Goal: Transaction & Acquisition: Obtain resource

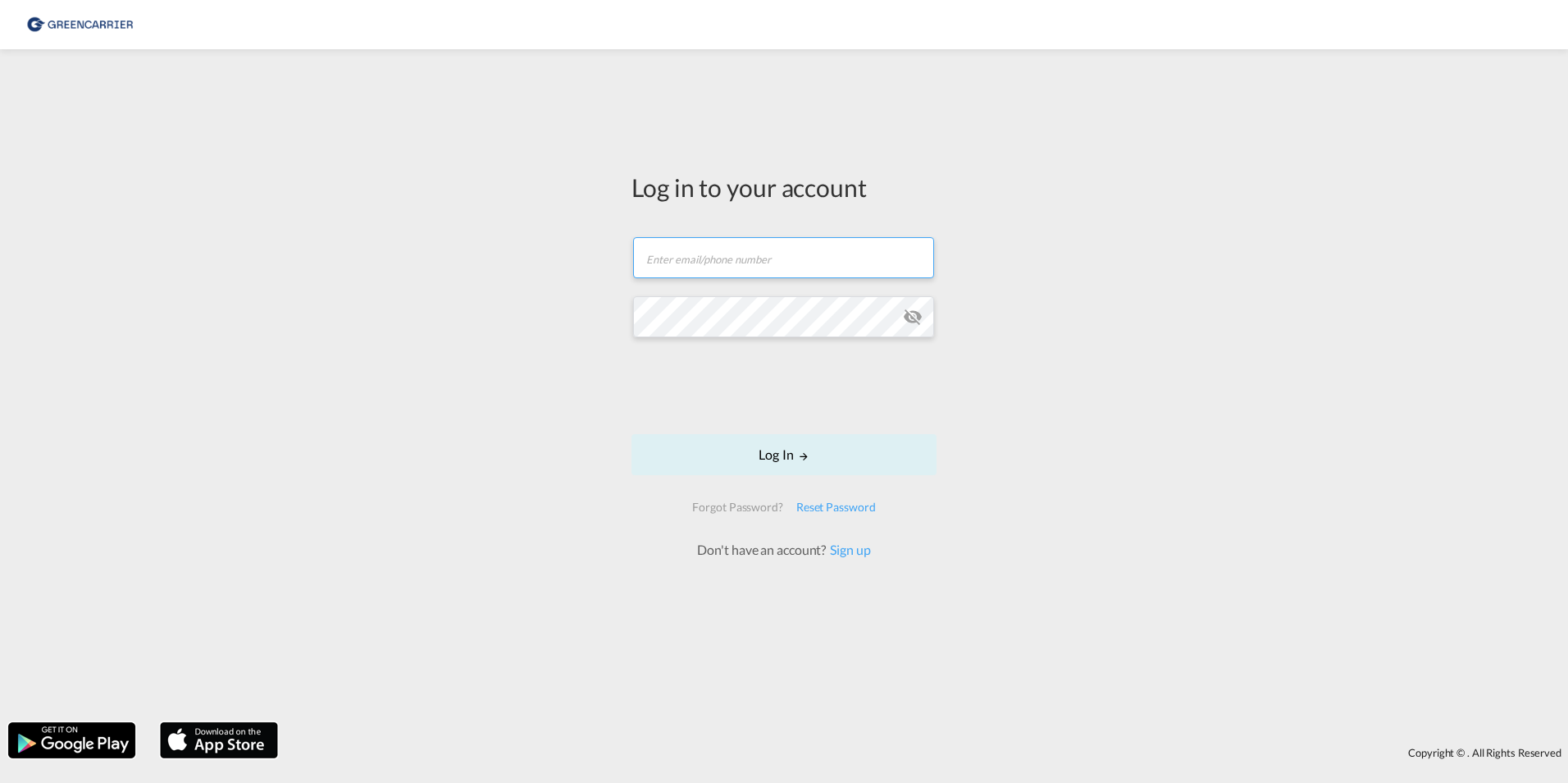
click at [742, 259] on input "text" at bounding box center [784, 257] width 301 height 41
type input "mads.hendriksen@greencarrier.com"
click at [824, 445] on button "Log In" at bounding box center [784, 455] width 305 height 41
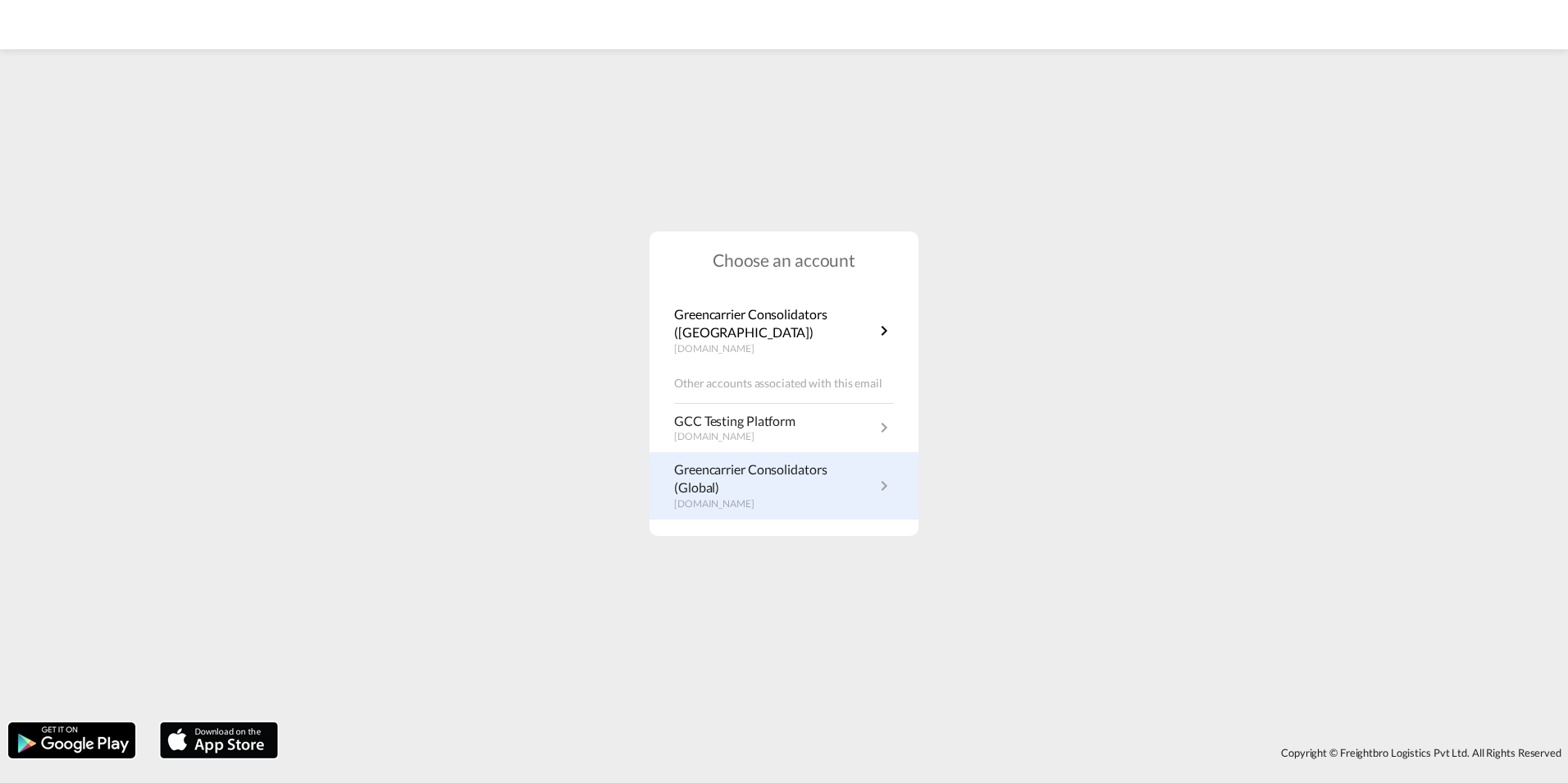
click at [777, 481] on p "Greencarrier Consolidators (Global)" at bounding box center [775, 478] width 200 height 37
click at [883, 488] on md-icon "icon-chevron-right" at bounding box center [885, 485] width 20 height 20
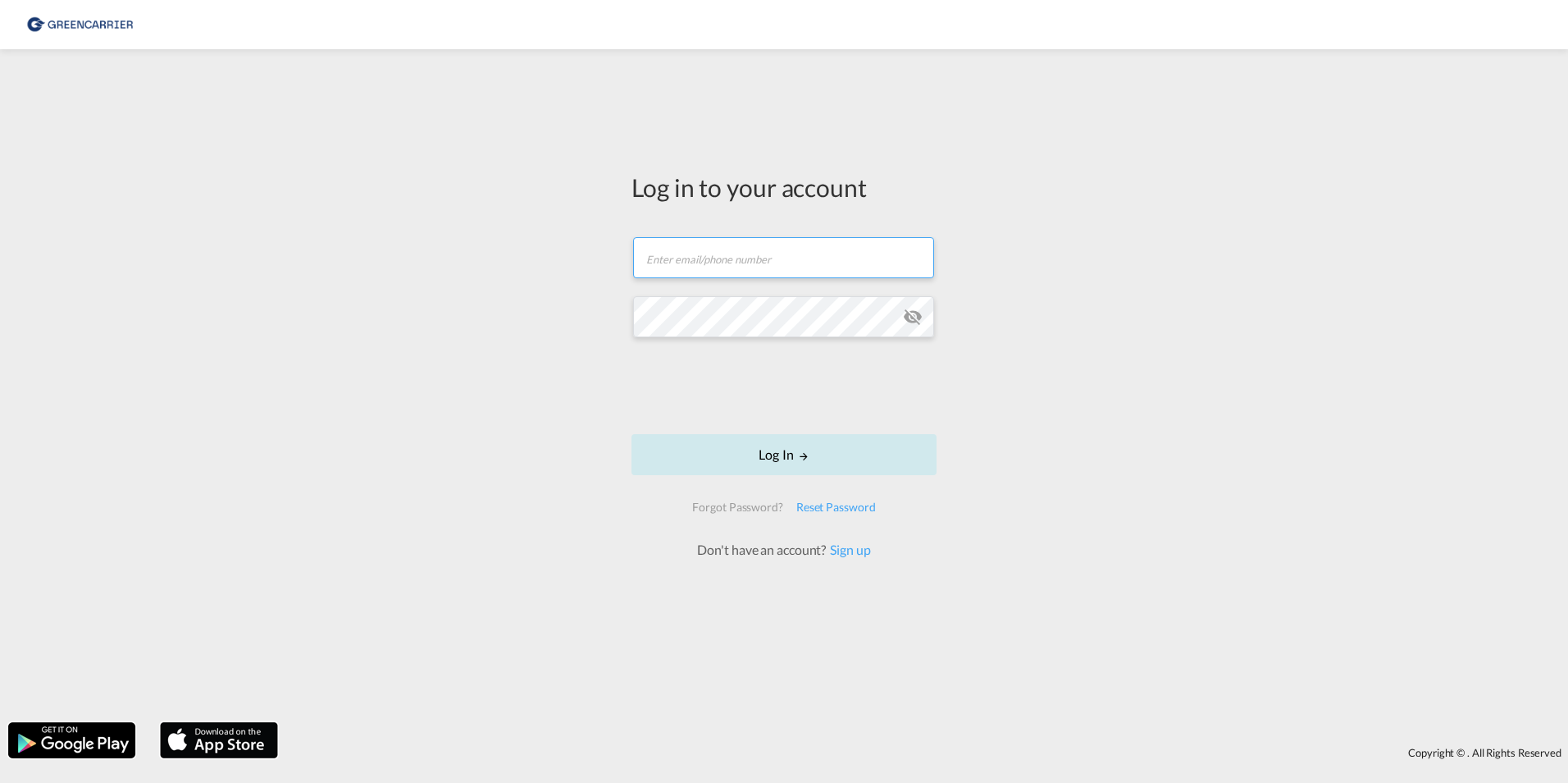
type input "[EMAIL_ADDRESS][PERSON_NAME][DOMAIN_NAME]"
click at [753, 454] on button "Log In" at bounding box center [784, 455] width 305 height 41
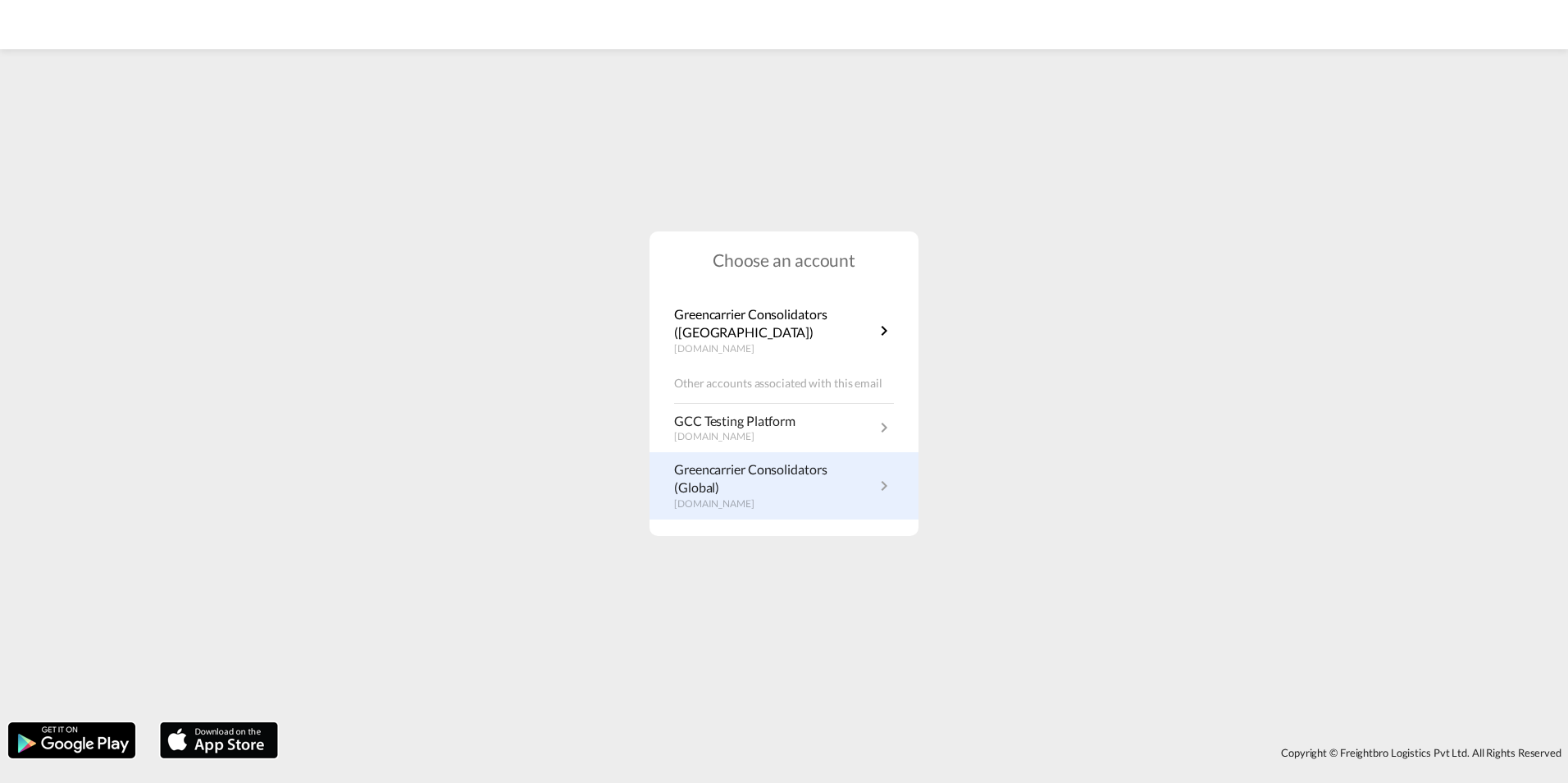
click at [885, 484] on md-icon "icon-chevron-right" at bounding box center [885, 485] width 20 height 20
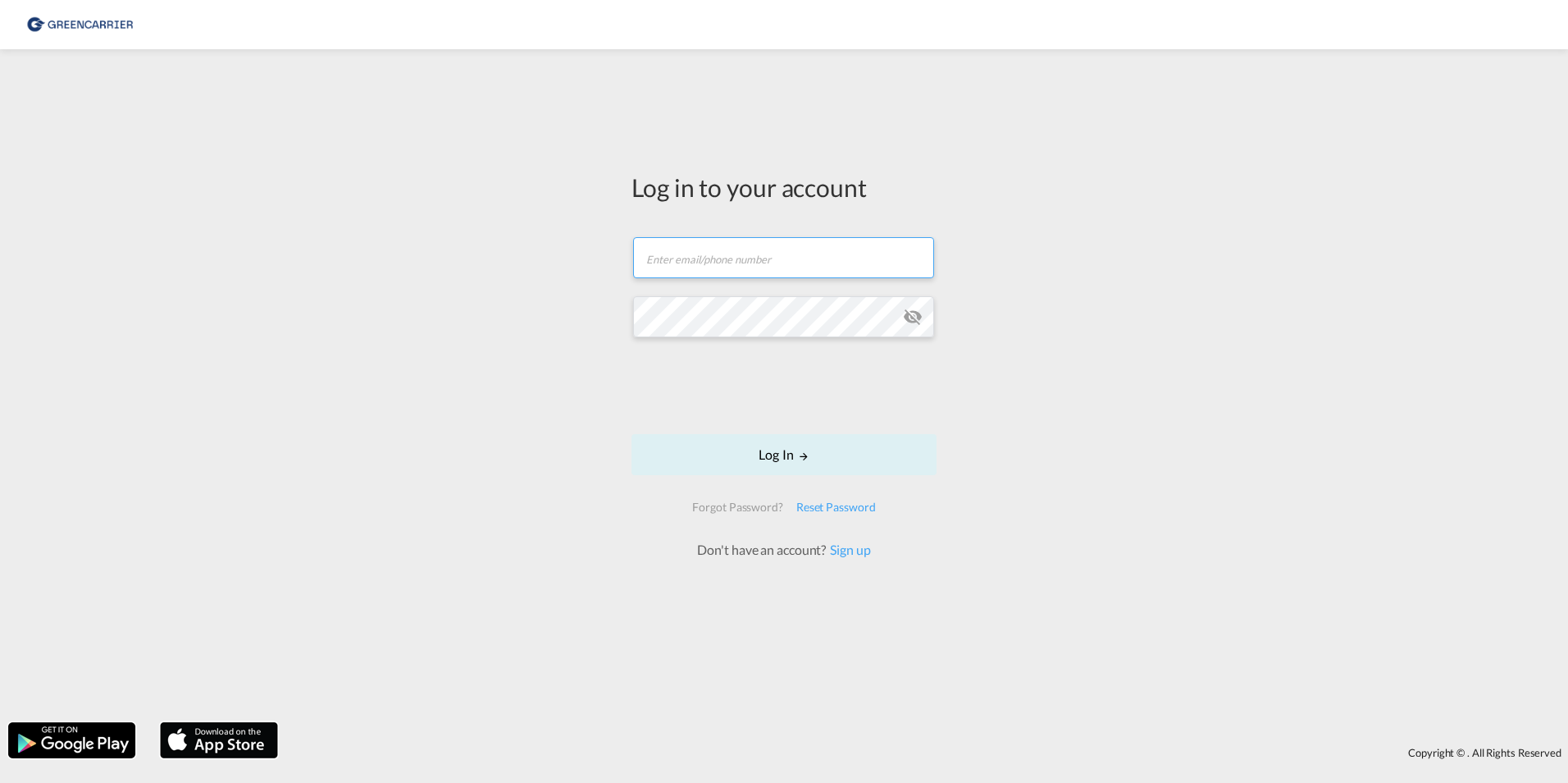
type input "[EMAIL_ADDRESS][PERSON_NAME][DOMAIN_NAME]"
click at [519, 386] on div "Log in to your account [EMAIL_ADDRESS][PERSON_NAME][DOMAIN_NAME] Log In Forgot …" at bounding box center [784, 385] width 1568 height 656
click at [811, 455] on button "Log In" at bounding box center [784, 455] width 305 height 41
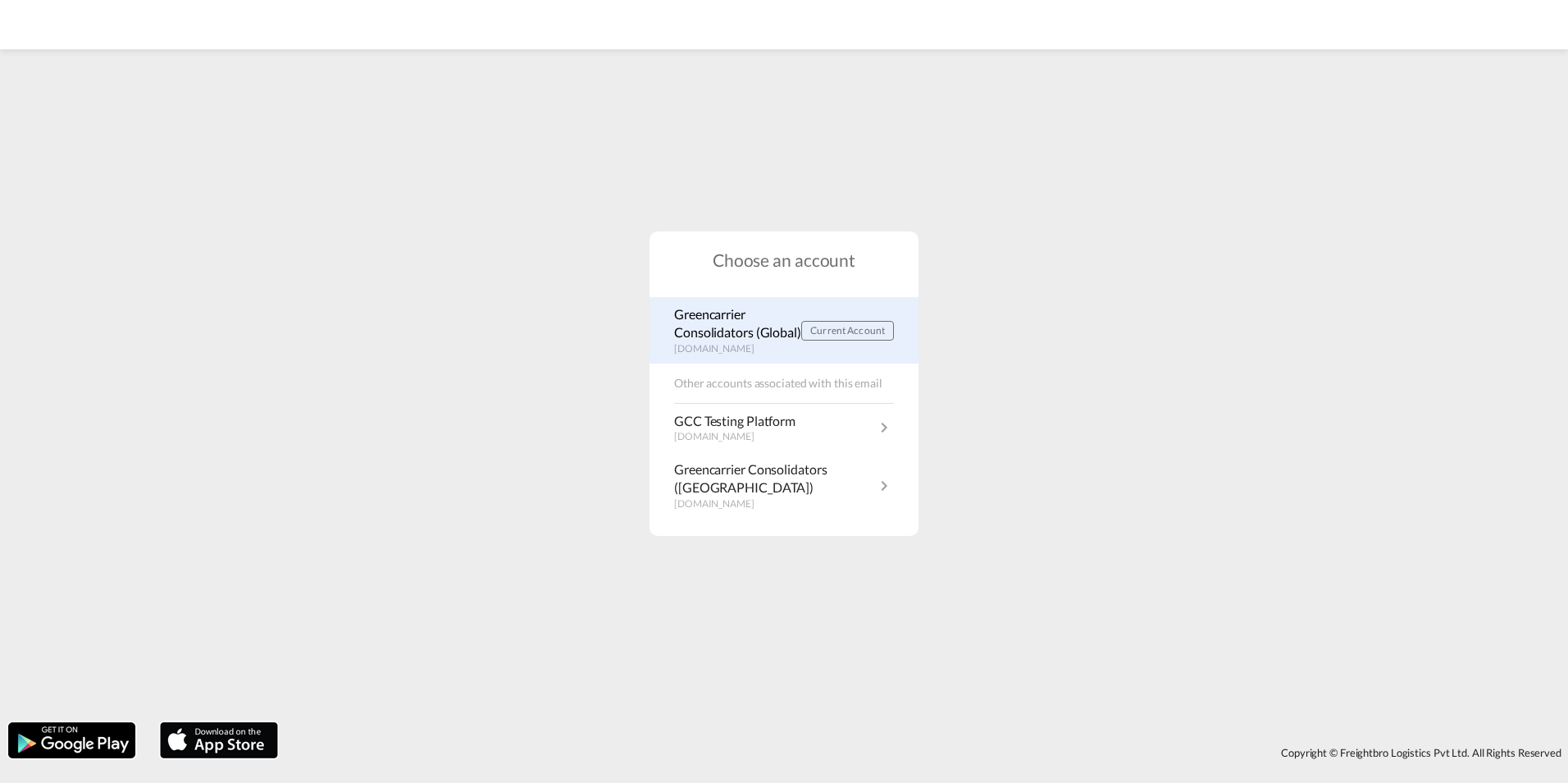
click at [734, 334] on p "Greencarrier Consolidators (Global)" at bounding box center [738, 323] width 127 height 37
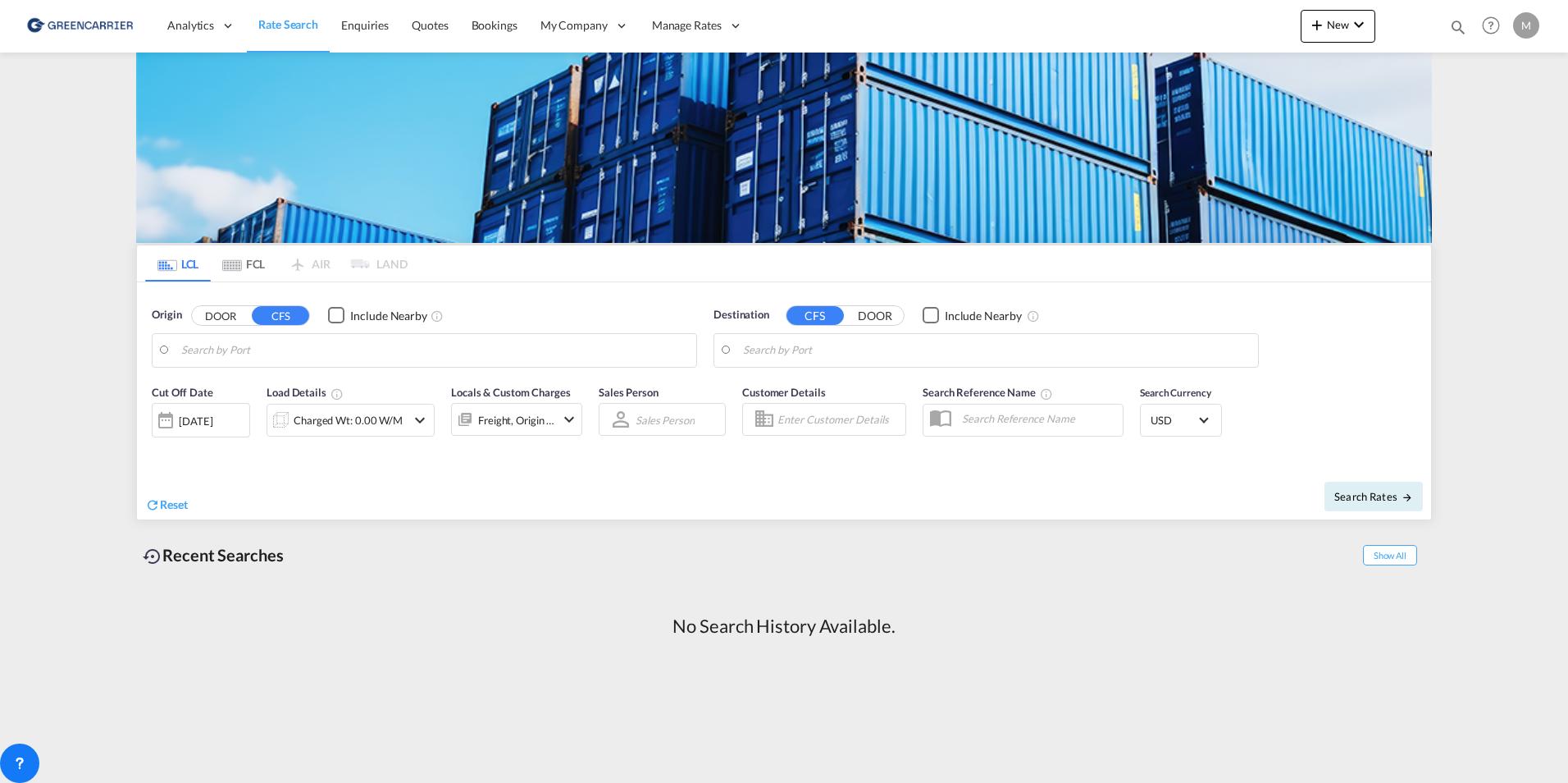
click at [223, 316] on button "DOOR" at bounding box center [221, 315] width 57 height 19
click at [273, 349] on input "Search by Door" at bounding box center [434, 350] width 507 height 25
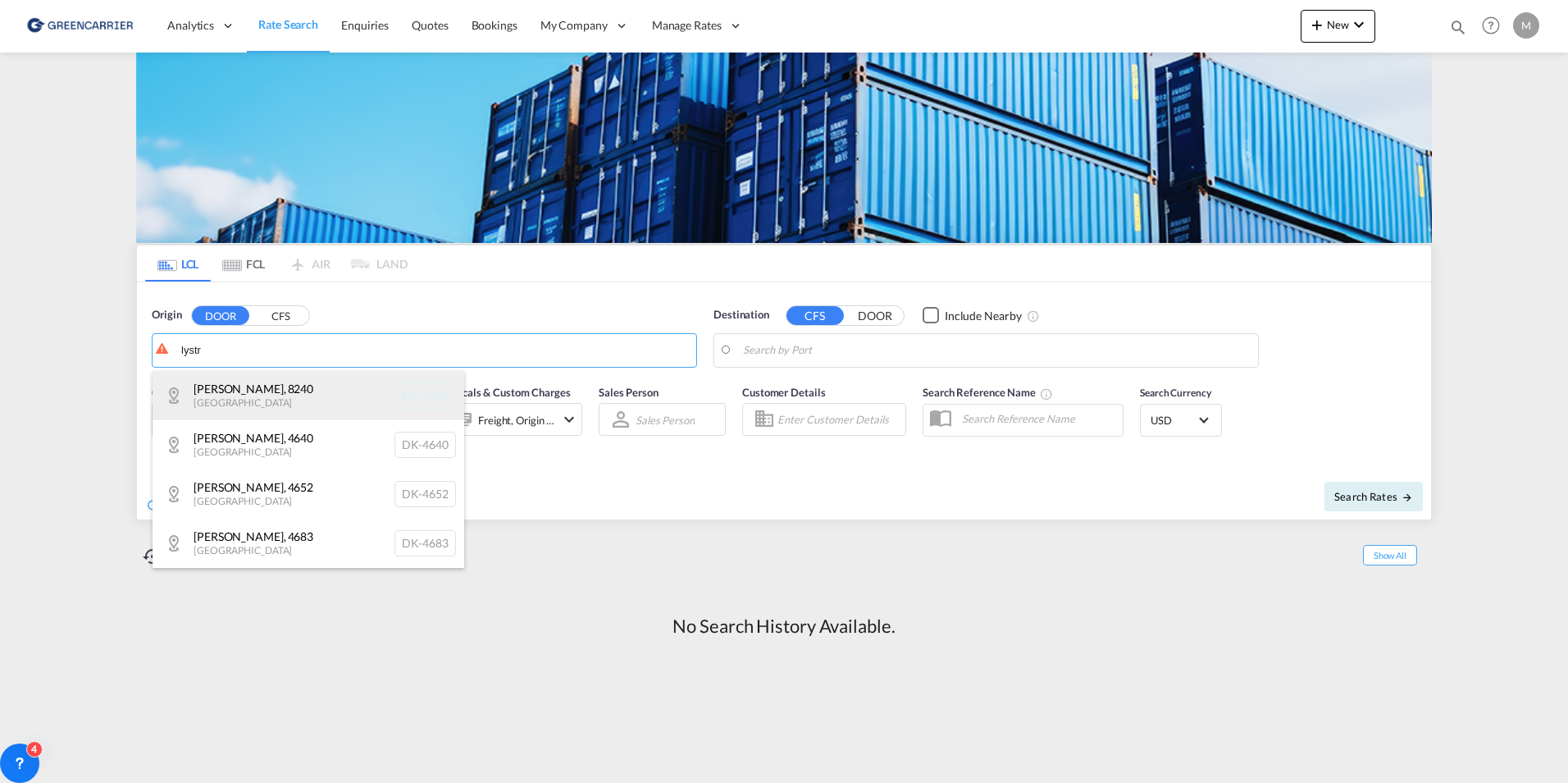
click at [254, 398] on div "[GEOGRAPHIC_DATA] , 8240 [GEOGRAPHIC_DATA] [GEOGRAPHIC_DATA]-8240" at bounding box center [308, 395] width 312 height 49
type input "DK-8240, [PERSON_NAME]"
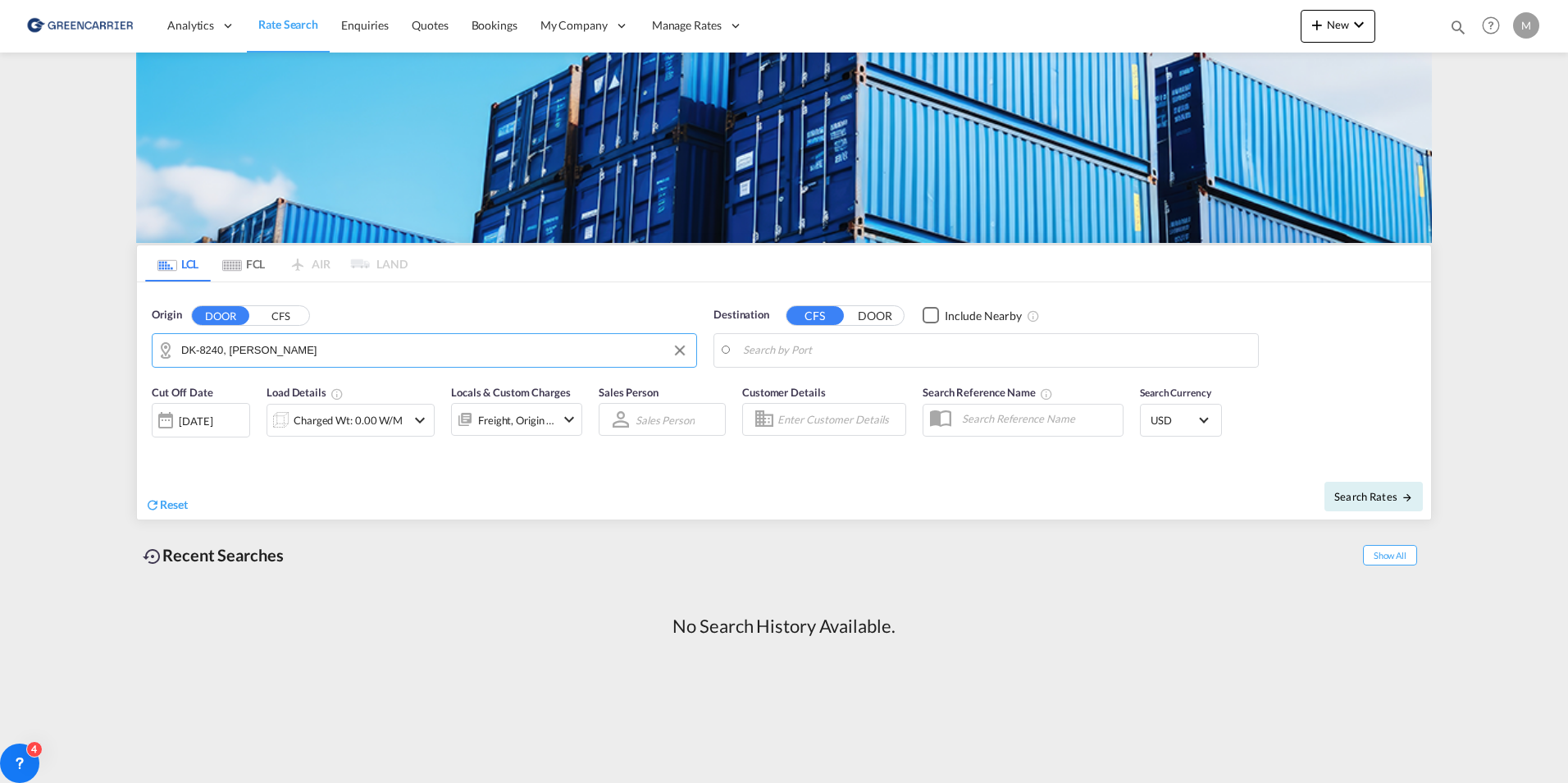
click at [782, 360] on input "Search by Port" at bounding box center [996, 350] width 507 height 25
click at [791, 387] on div "[GEOGRAPHIC_DATA] [GEOGRAPHIC_DATA]" at bounding box center [870, 395] width 312 height 49
type input "[GEOGRAPHIC_DATA], [GEOGRAPHIC_DATA]"
click at [419, 417] on md-icon "icon-chevron-down" at bounding box center [420, 420] width 20 height 20
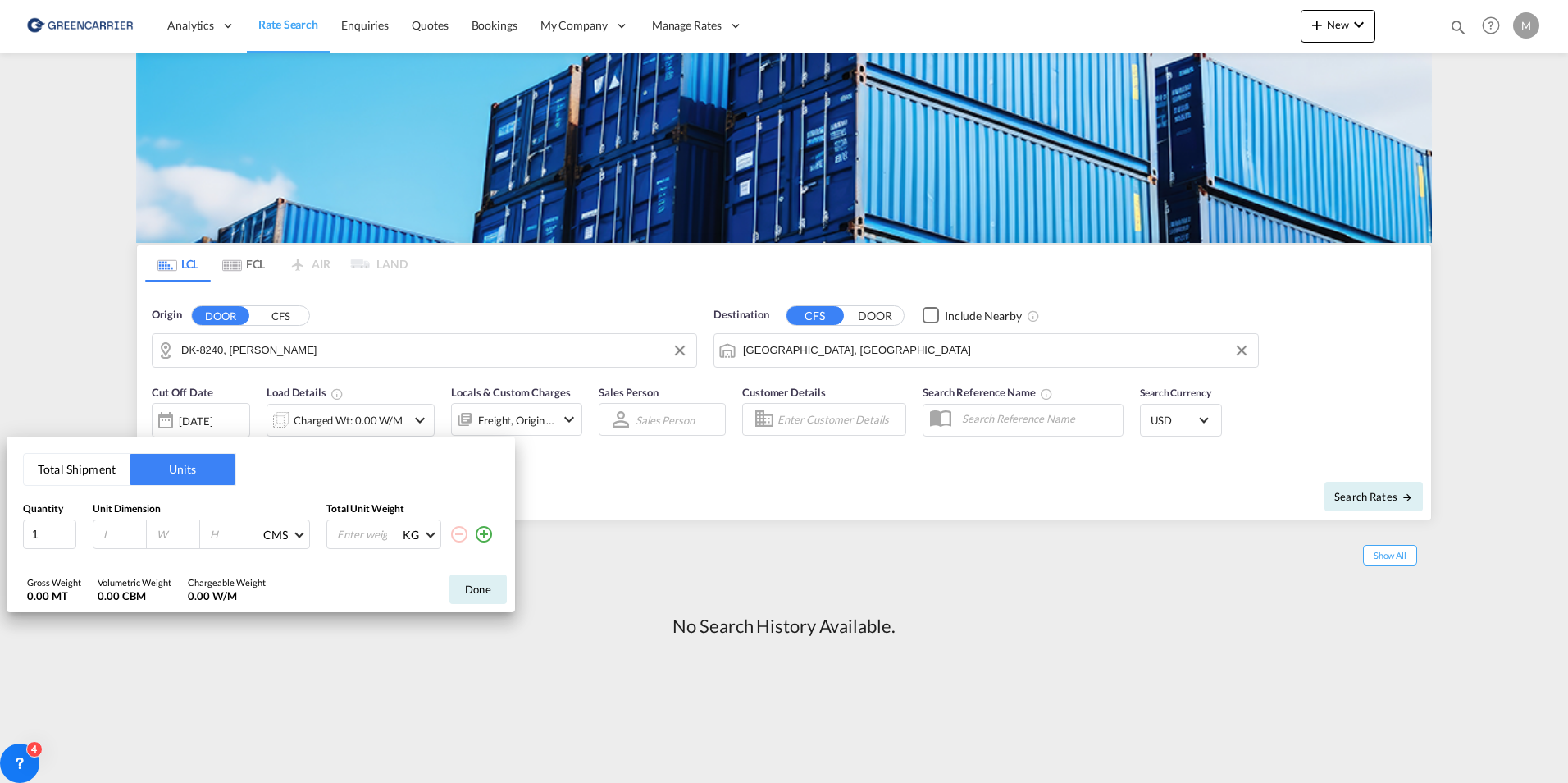
click at [122, 530] on input "number" at bounding box center [124, 534] width 45 height 15
type input "120"
type input "80"
type input "150"
type input "300"
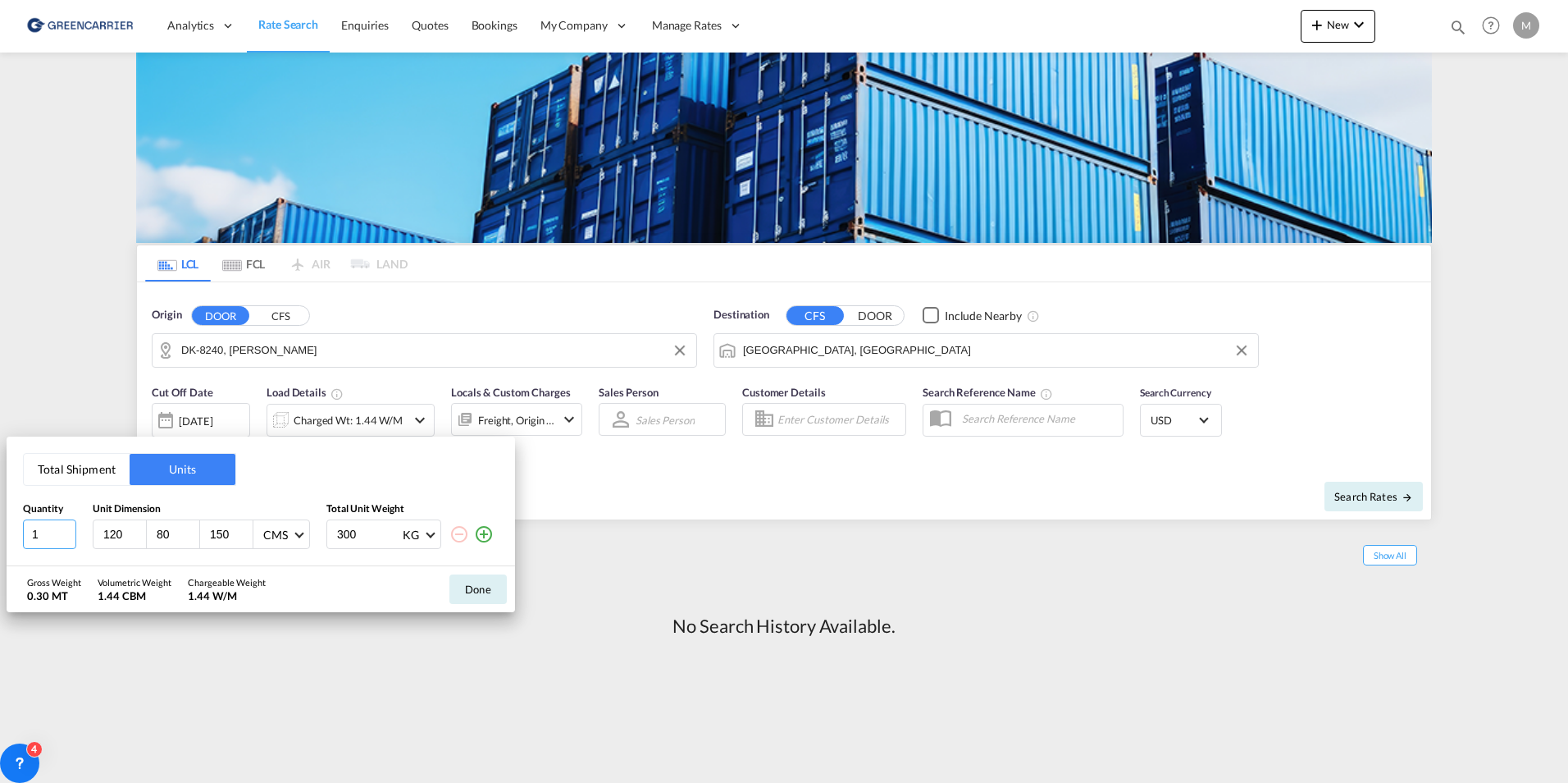
click at [54, 533] on input "1" at bounding box center [50, 534] width 54 height 29
click at [53, 533] on input "1" at bounding box center [50, 534] width 54 height 29
drag, startPoint x: 53, startPoint y: 533, endPoint x: 27, endPoint y: 534, distance: 26.0
click at [27, 534] on input "1" at bounding box center [50, 534] width 54 height 29
type input "3"
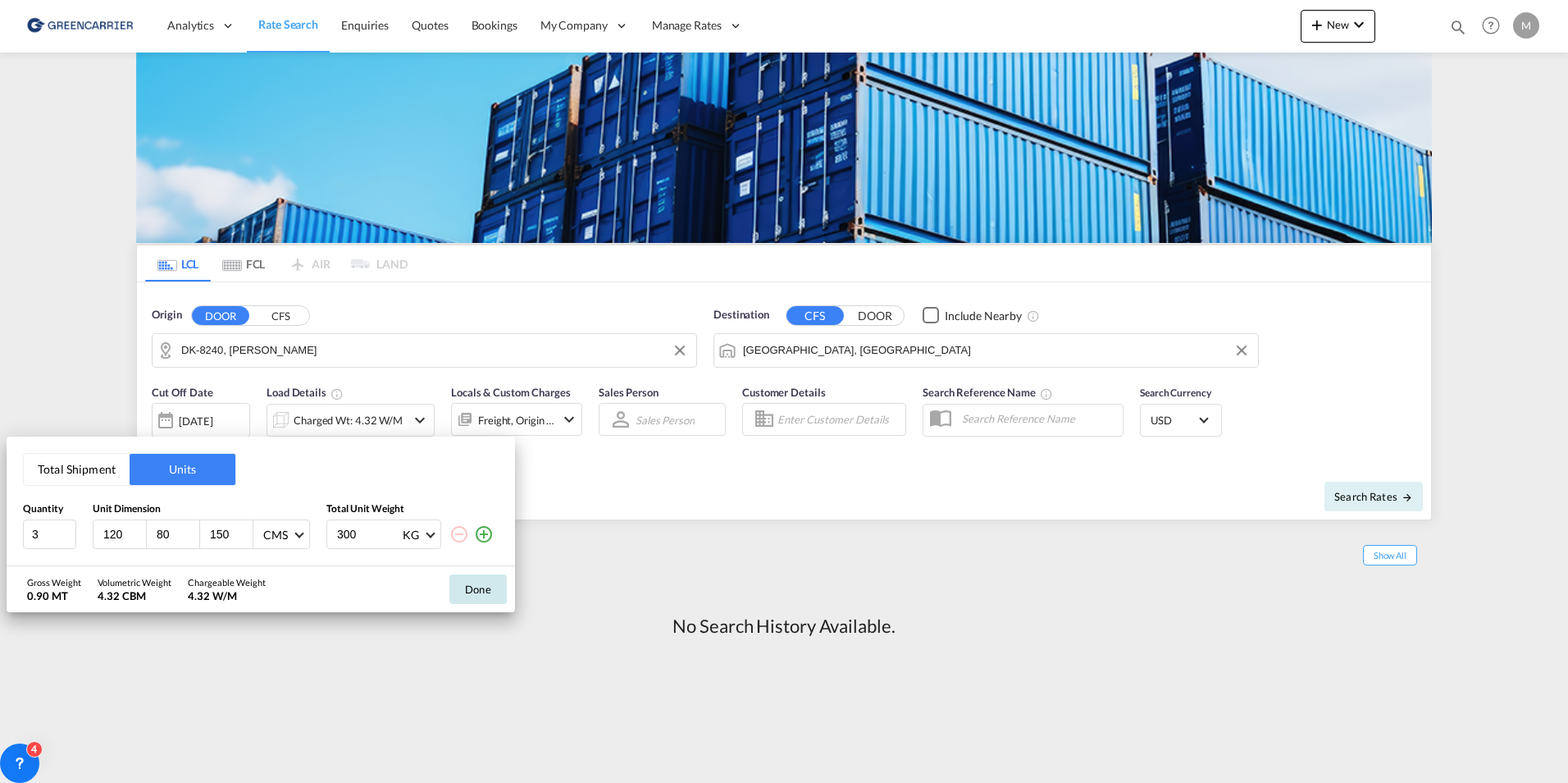
click at [465, 585] on button "Done" at bounding box center [478, 589] width 57 height 29
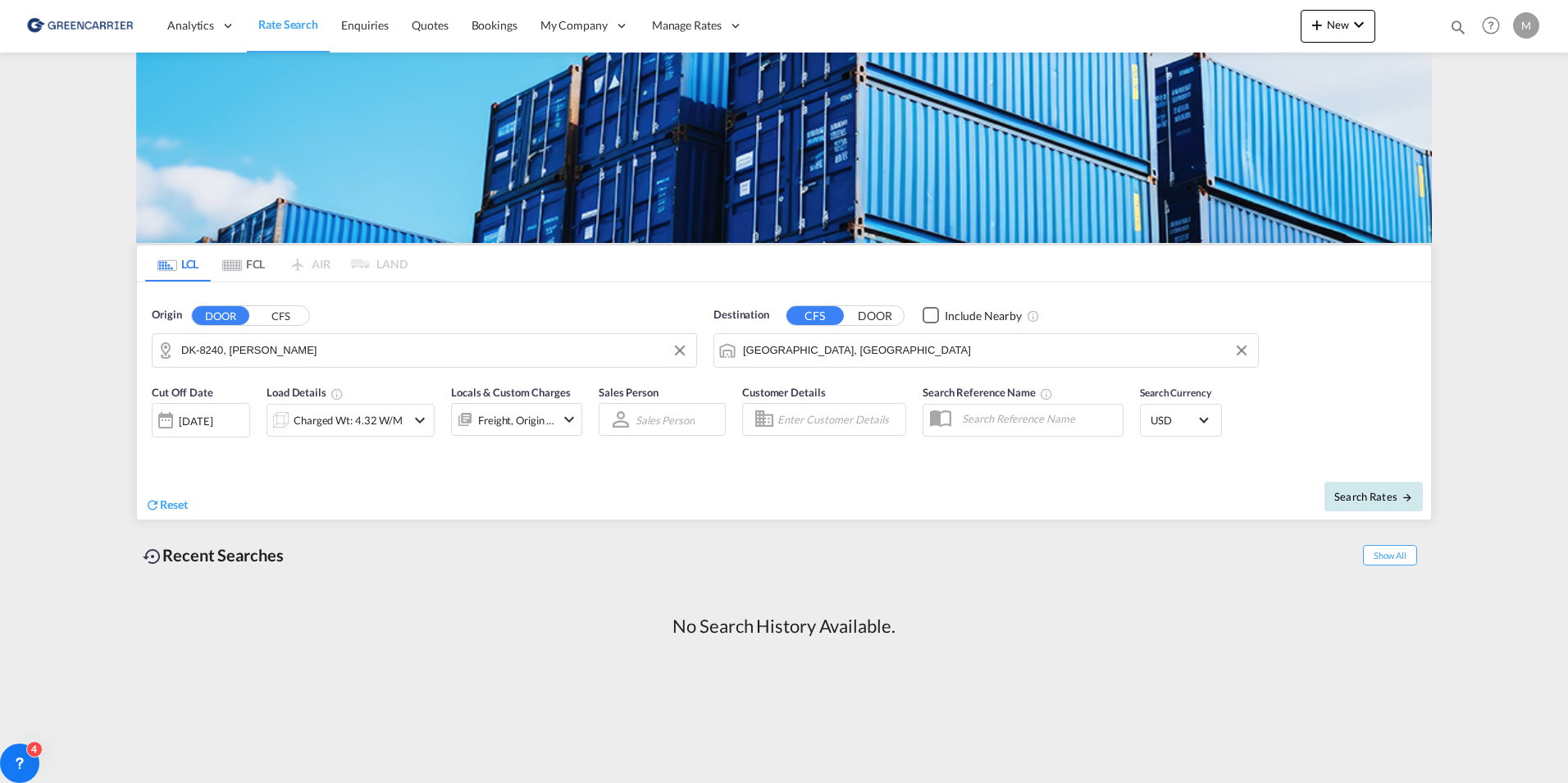
click at [1382, 497] on span "Search Rates" at bounding box center [1374, 496] width 79 height 13
type input "8240 to AEJEA / [DATE]"
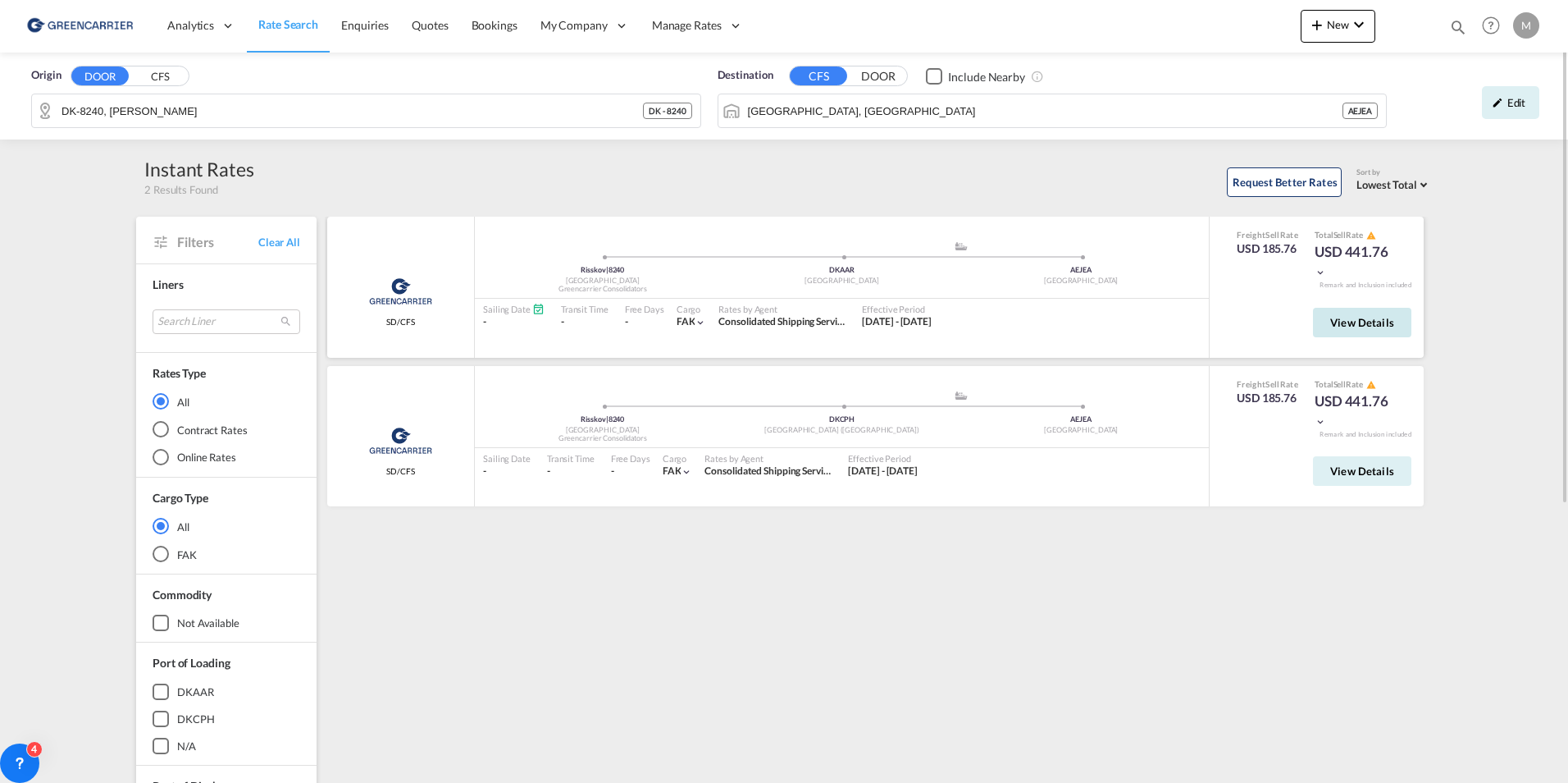
click at [1355, 323] on span "View Details" at bounding box center [1363, 322] width 64 height 13
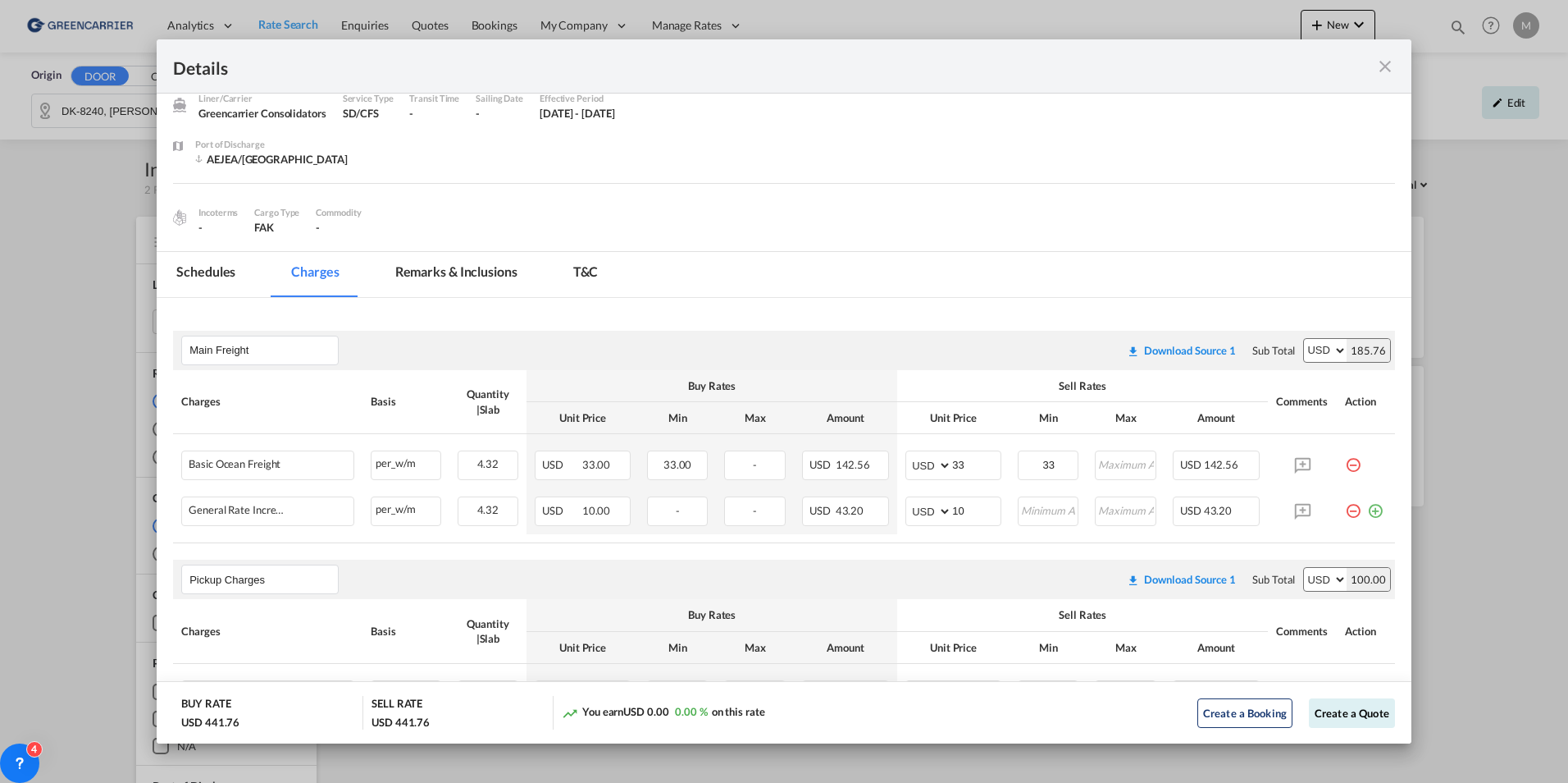
scroll to position [97, 0]
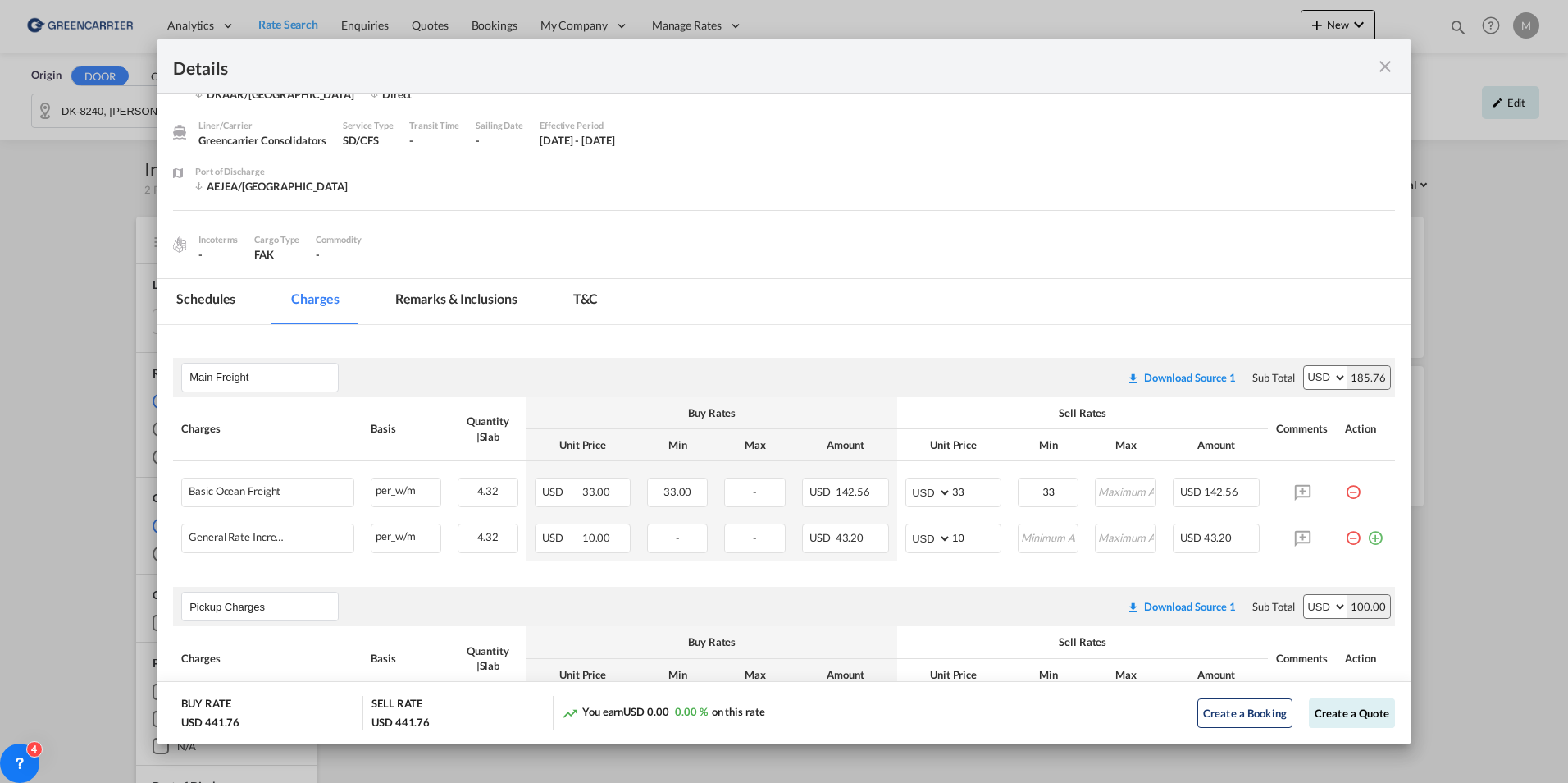
click at [1383, 65] on md-icon "icon-close fg-AAA8AD m-0 cursor" at bounding box center [1385, 66] width 20 height 20
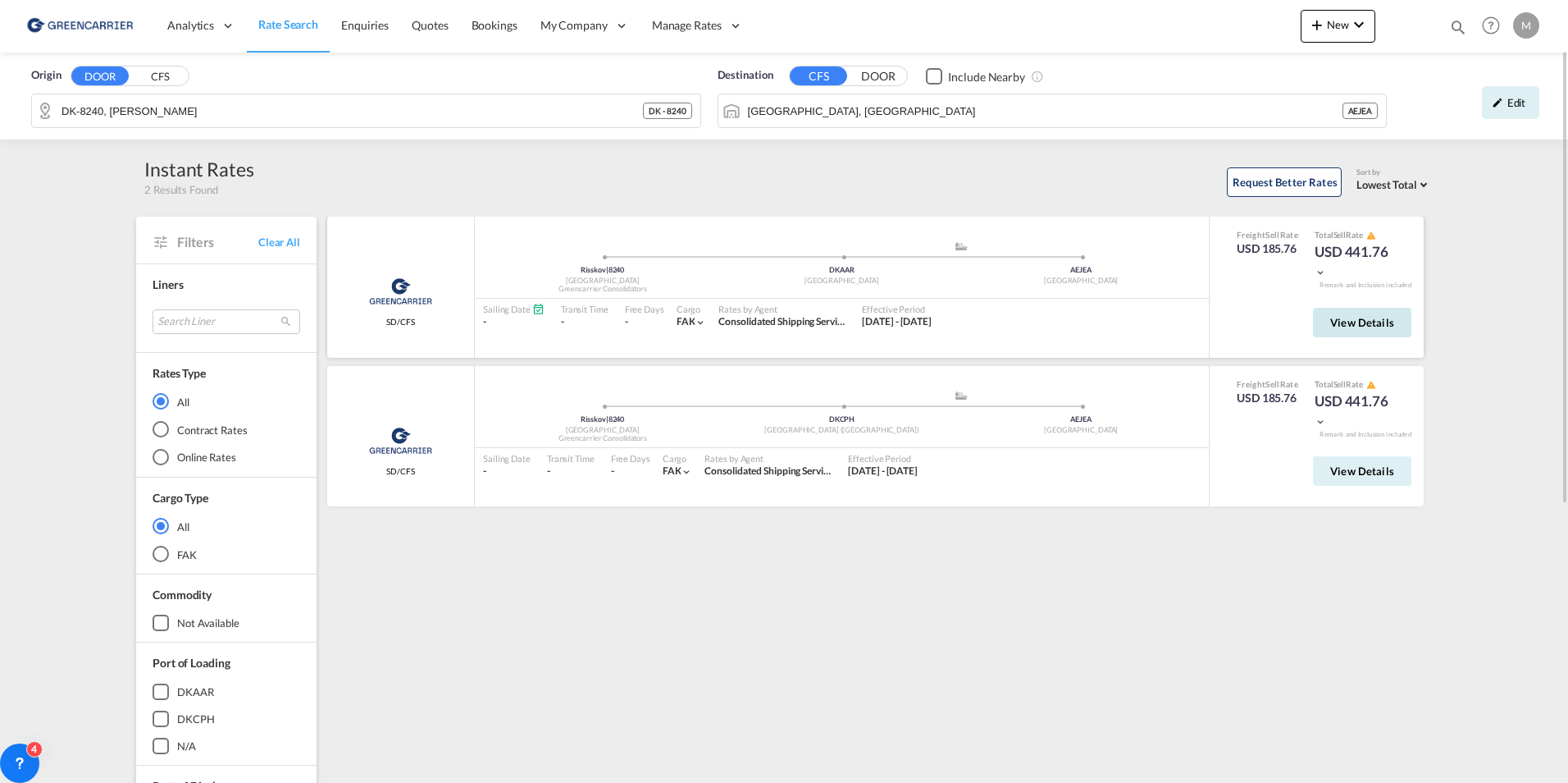
click at [1352, 321] on span "View Details" at bounding box center [1363, 322] width 64 height 13
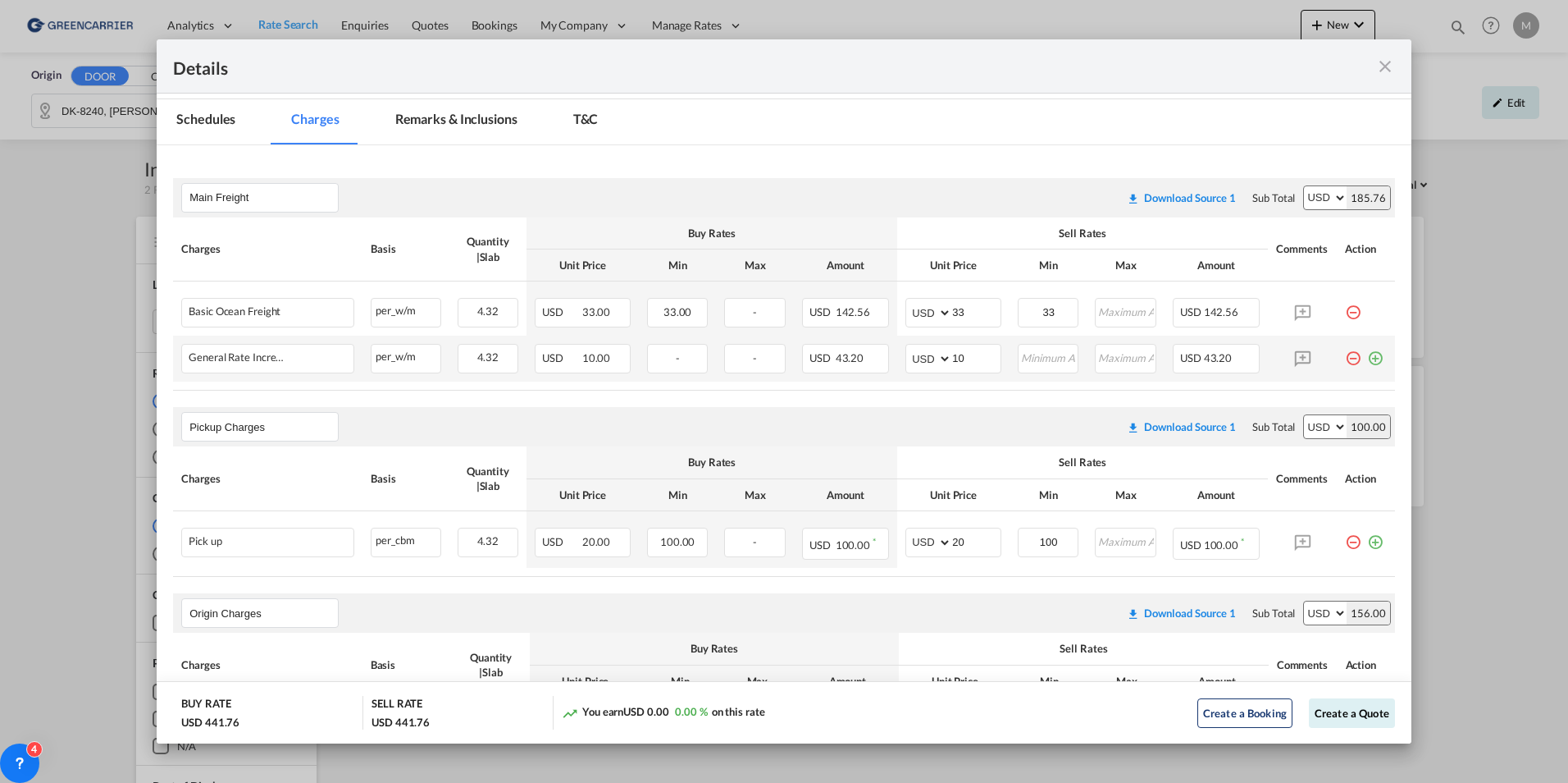
scroll to position [261, 0]
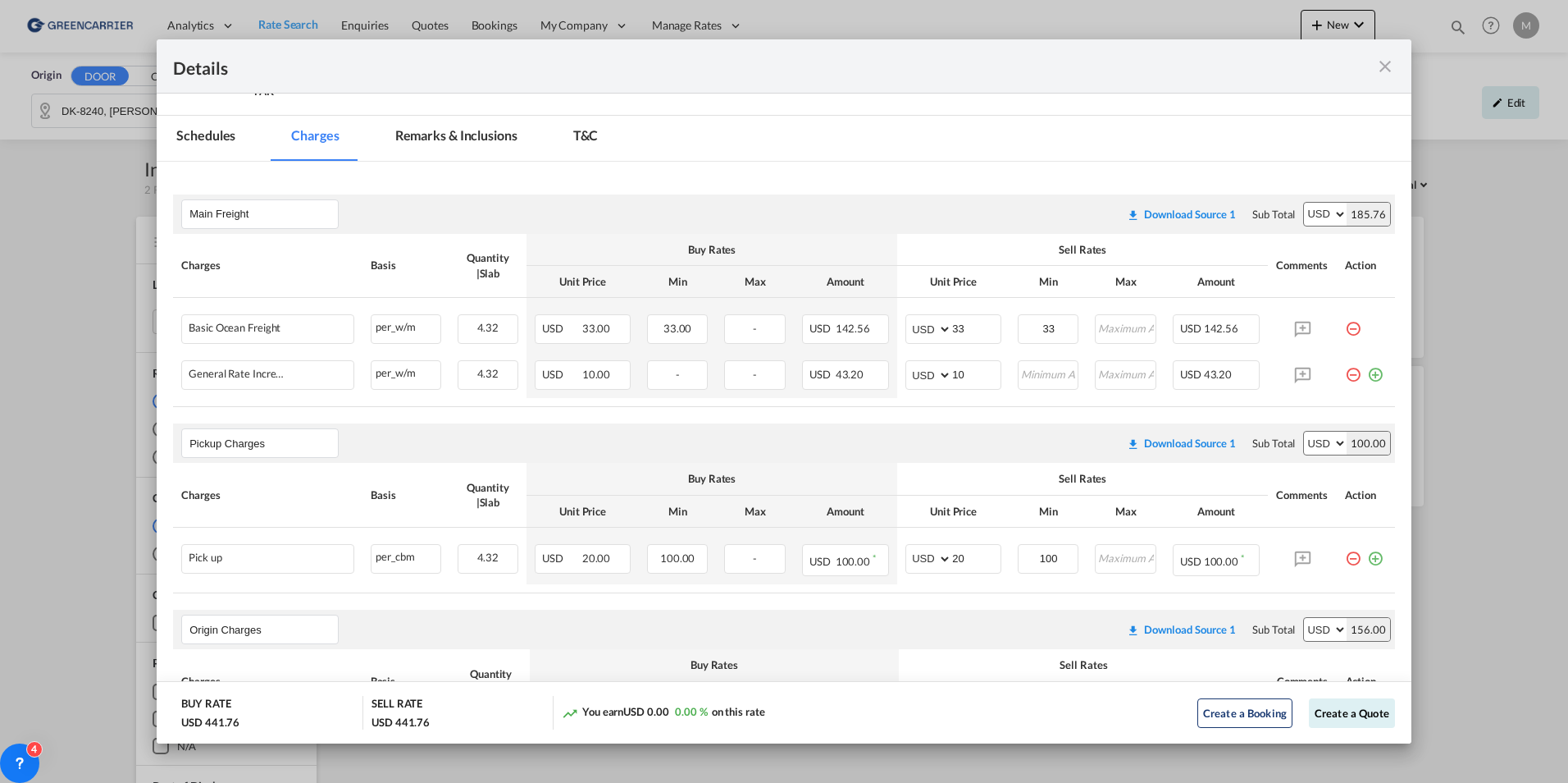
click at [1389, 64] on md-icon "icon-close fg-AAA8AD m-0 cursor" at bounding box center [1385, 66] width 20 height 20
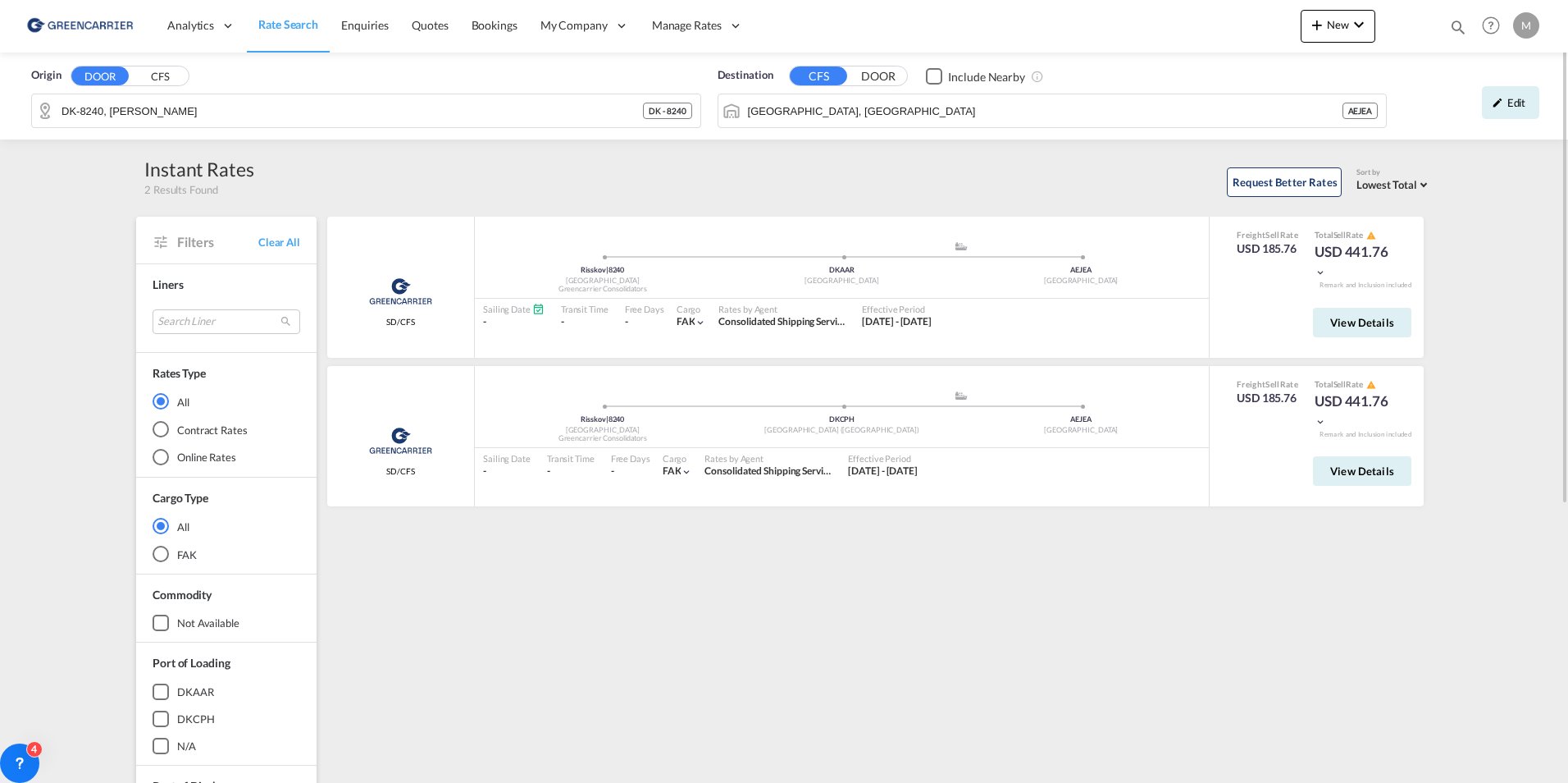
click at [164, 72] on button "CFS" at bounding box center [160, 76] width 57 height 19
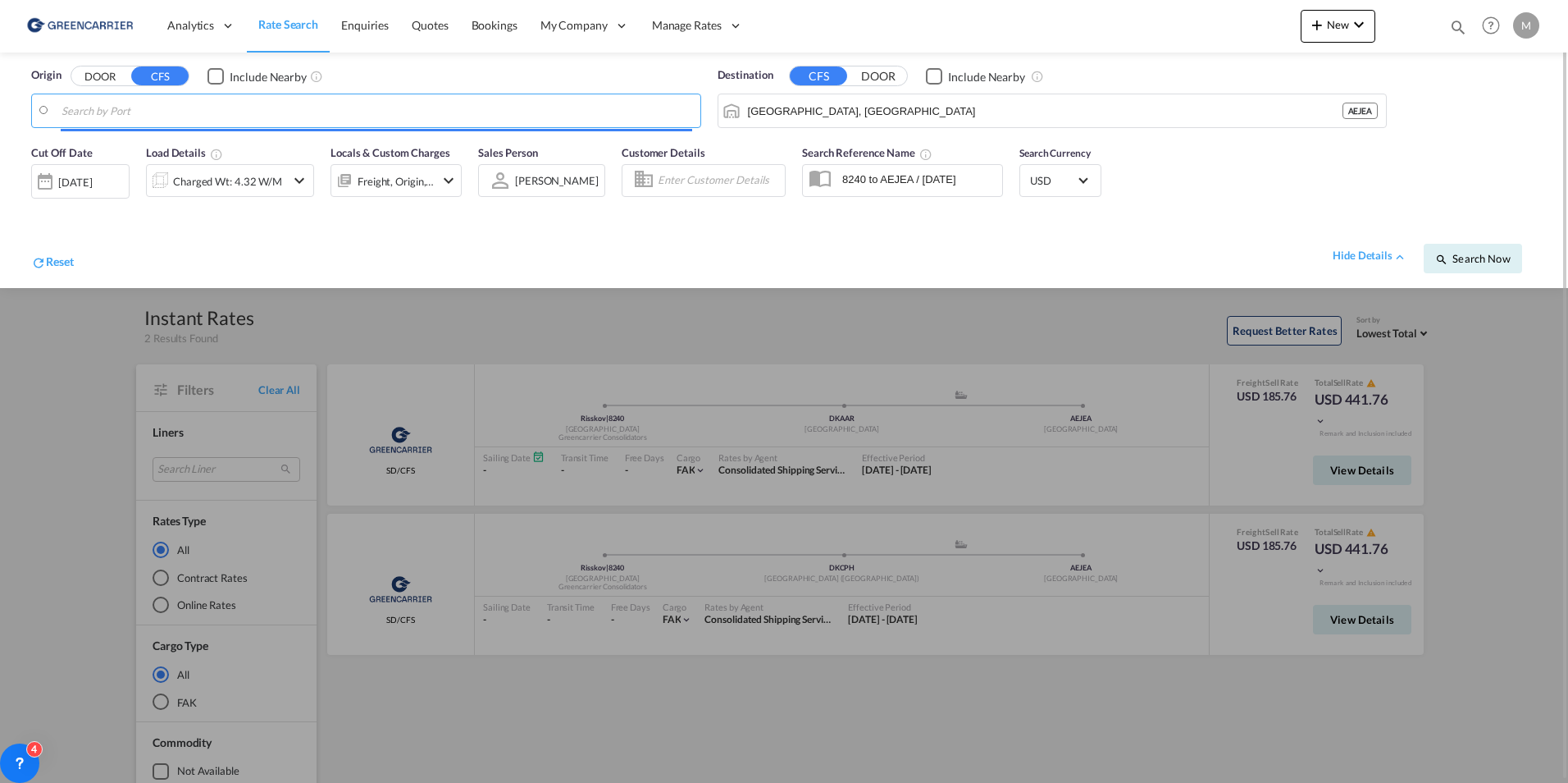
click at [161, 115] on input "Search by Port" at bounding box center [377, 111] width 631 height 25
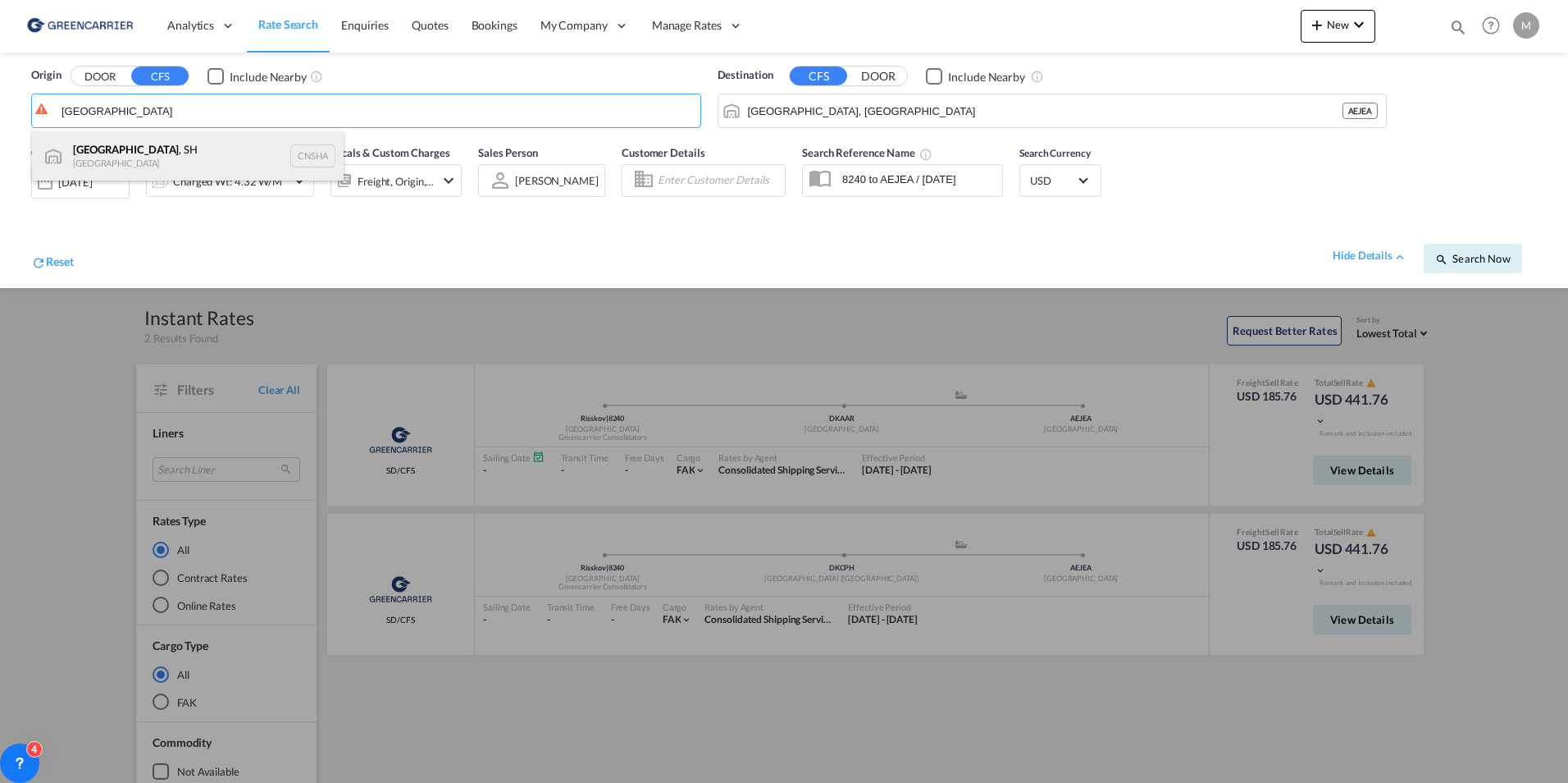
click at [95, 165] on div "[GEOGRAPHIC_DATA] , SH China CNSHA" at bounding box center [188, 156] width 312 height 49
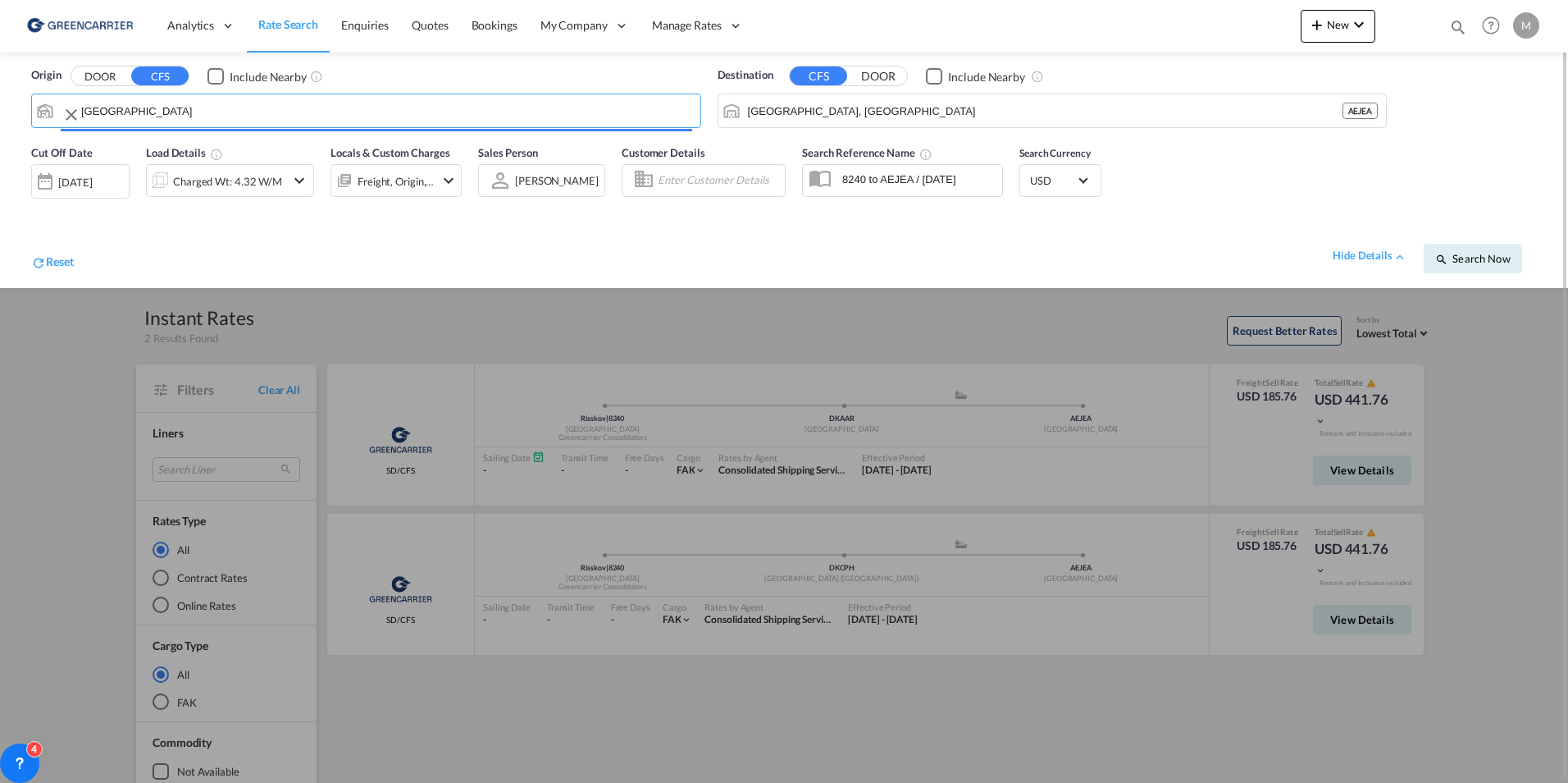
type input "[GEOGRAPHIC_DATA], SH, CNSHA"
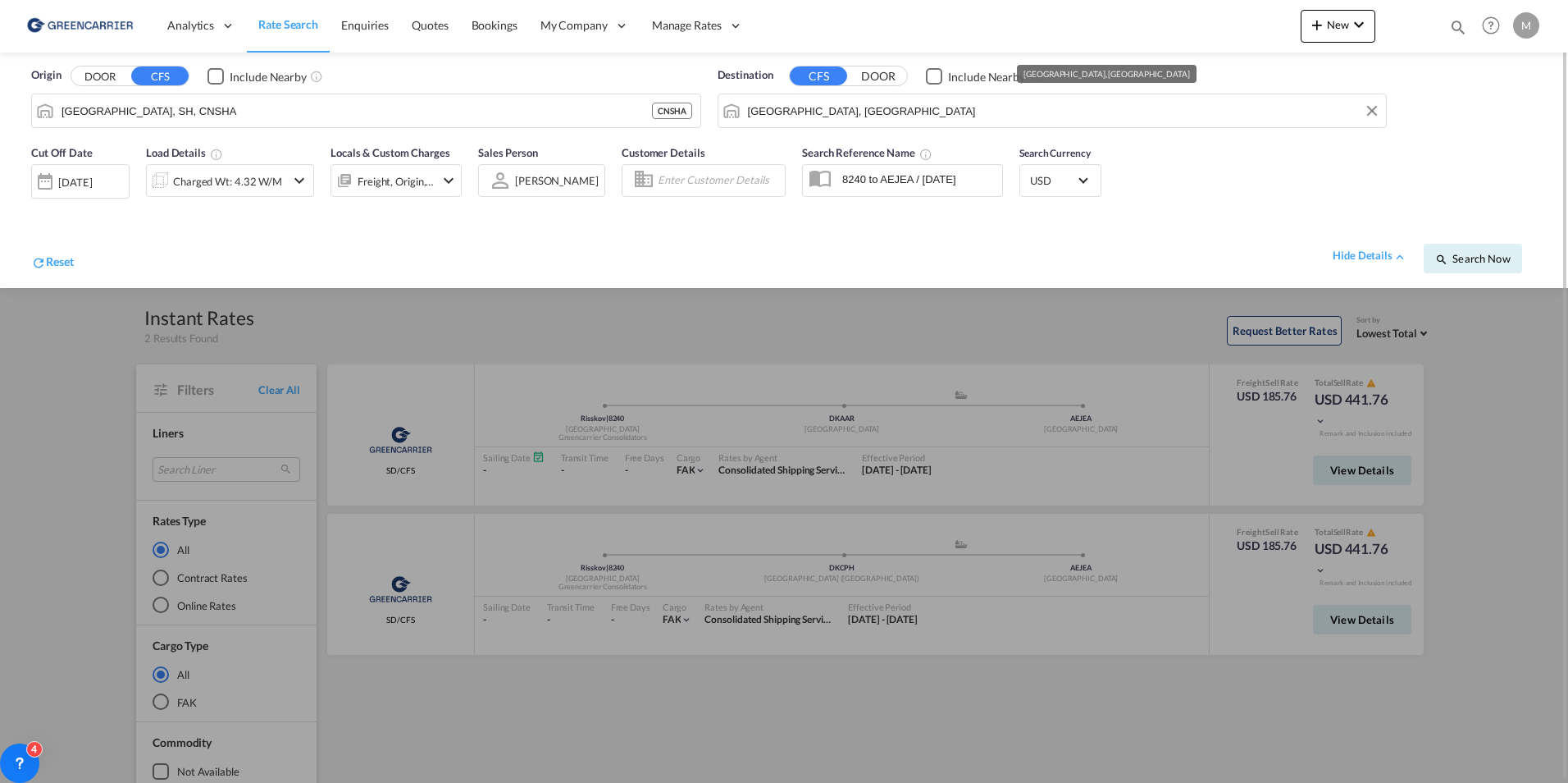
click at [842, 115] on input "[GEOGRAPHIC_DATA], [GEOGRAPHIC_DATA]" at bounding box center [1063, 111] width 631 height 25
click at [874, 77] on button "DOOR" at bounding box center [878, 76] width 57 height 19
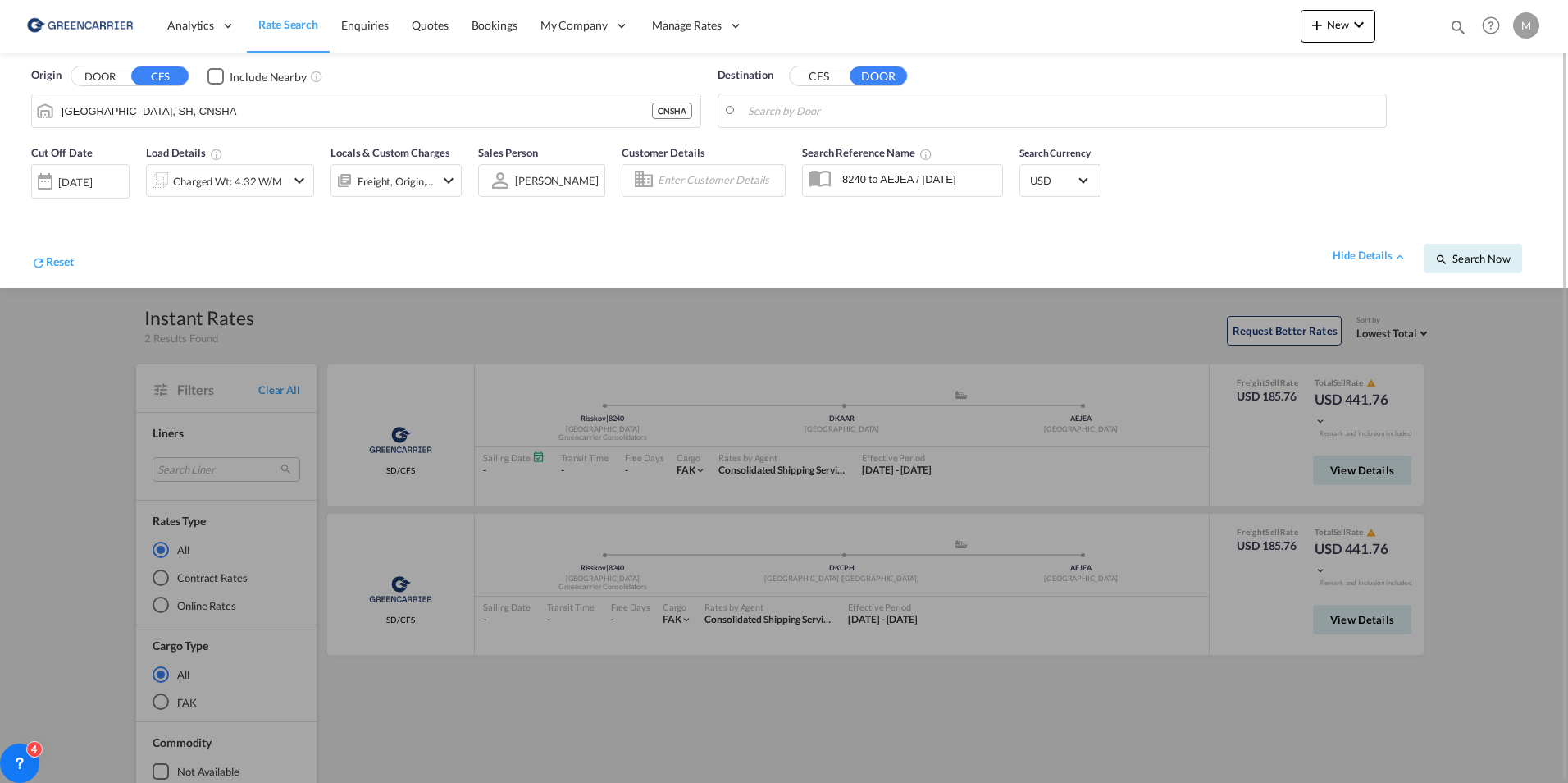
click at [845, 108] on input "Search by Door" at bounding box center [1063, 111] width 631 height 25
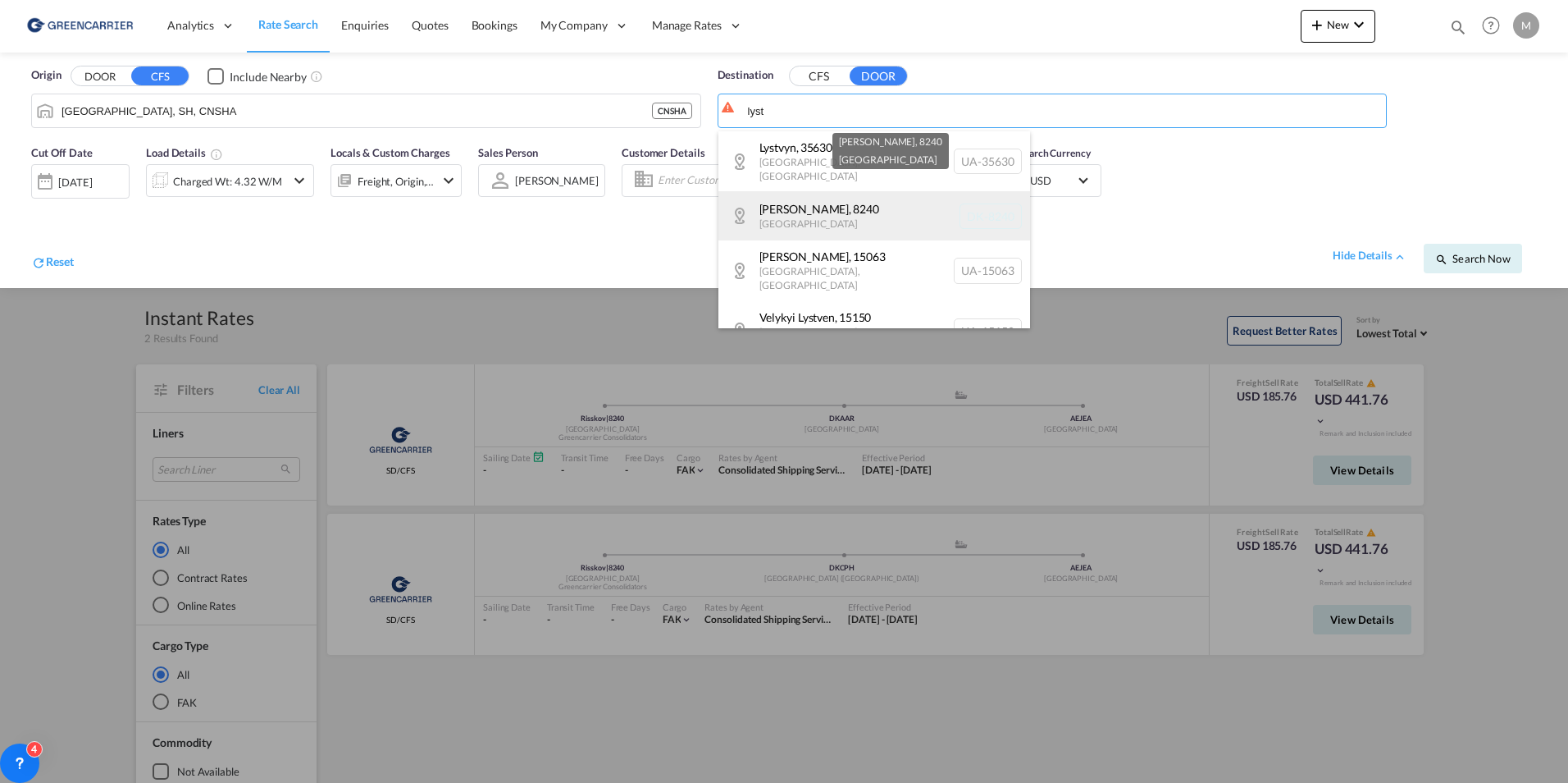
click at [826, 198] on div "[GEOGRAPHIC_DATA] , 8240 [GEOGRAPHIC_DATA] [GEOGRAPHIC_DATA]-8240" at bounding box center [874, 215] width 312 height 49
type input "DK-8240, [PERSON_NAME]"
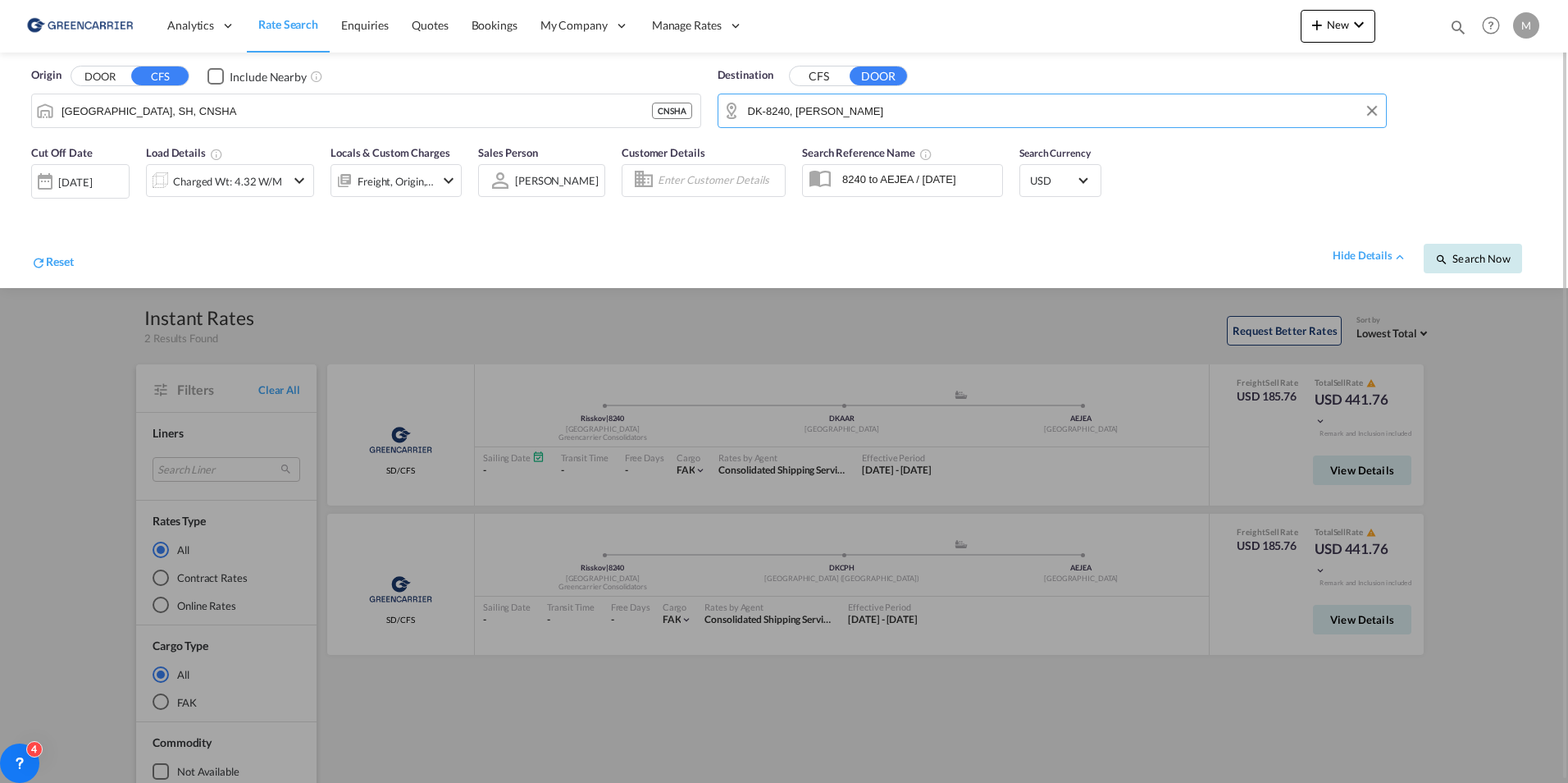
click at [1462, 258] on span "Search Now" at bounding box center [1472, 258] width 75 height 13
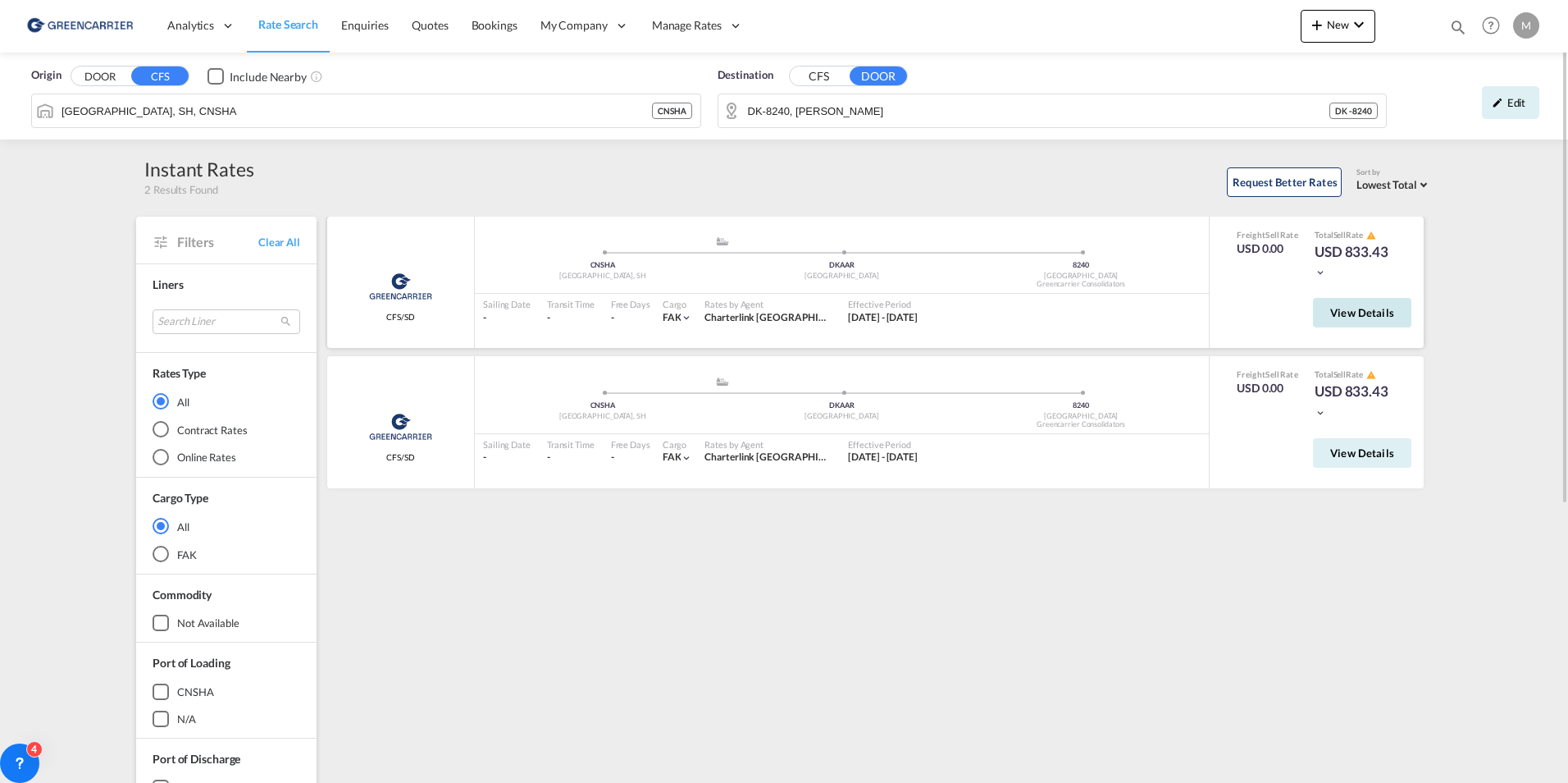
click at [1365, 322] on button "View Details" at bounding box center [1363, 312] width 98 height 29
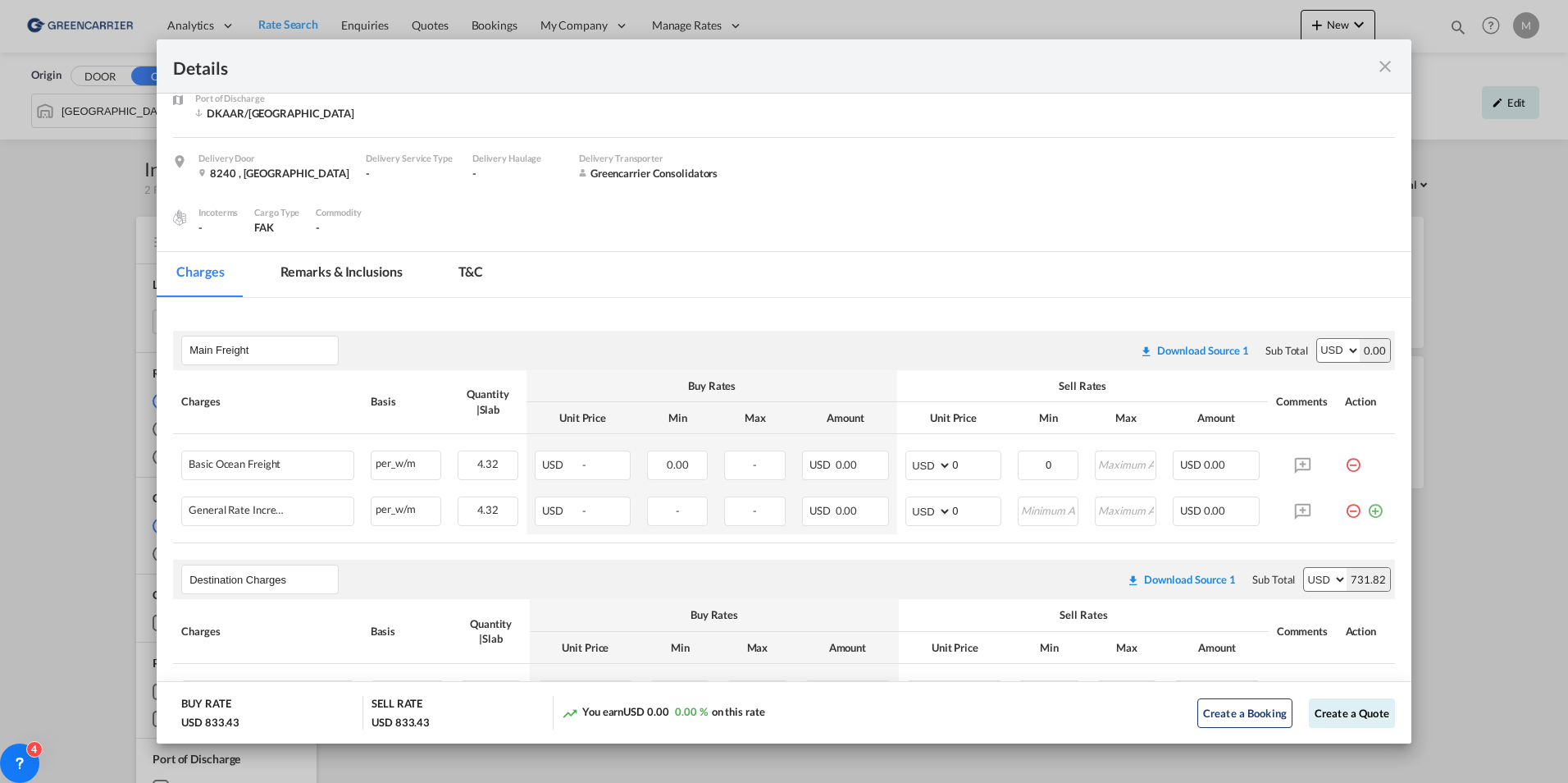
scroll to position [246, 0]
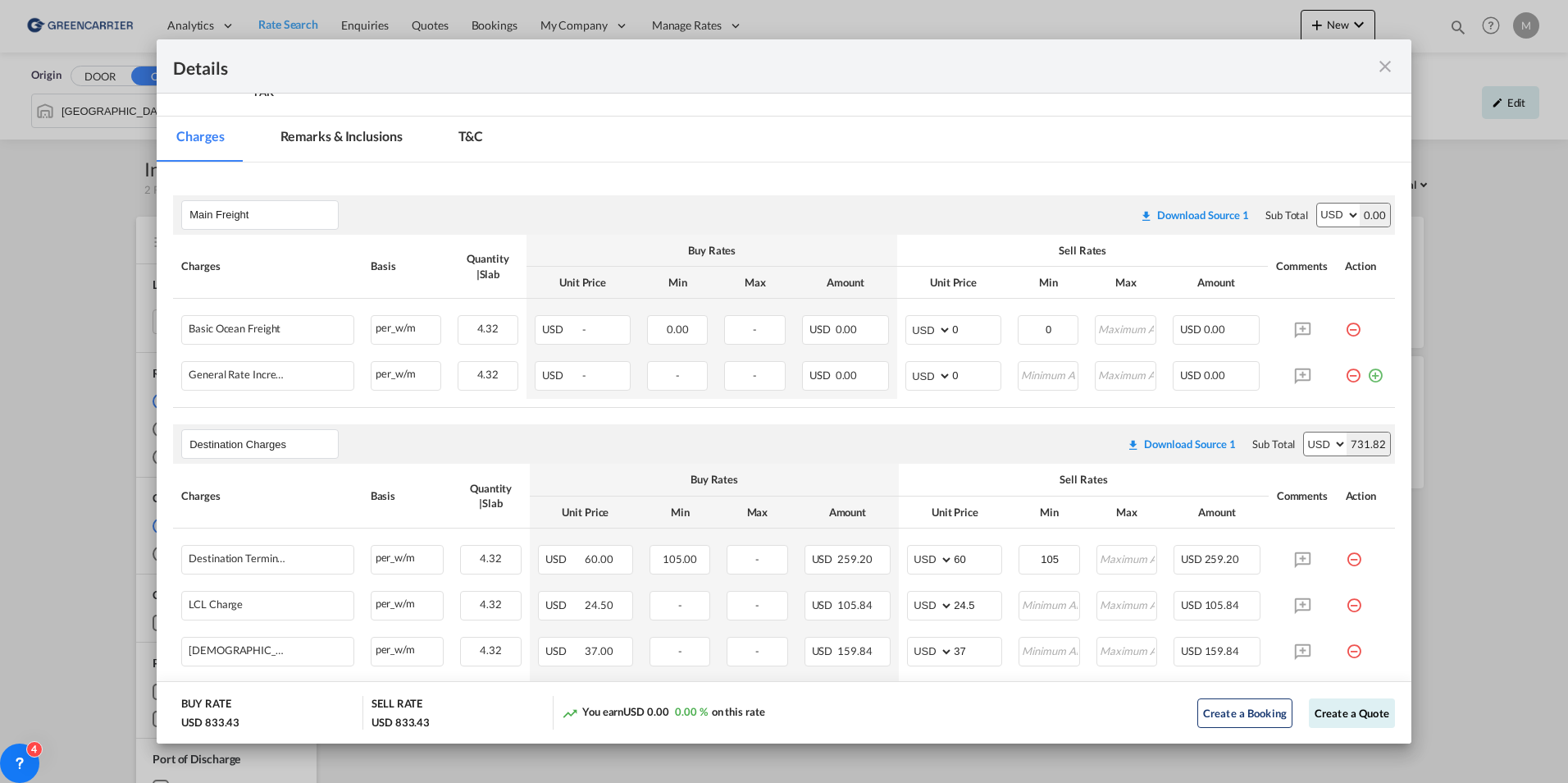
click at [1382, 68] on md-icon "icon-close fg-AAA8AD m-0 cursor" at bounding box center [1385, 66] width 20 height 20
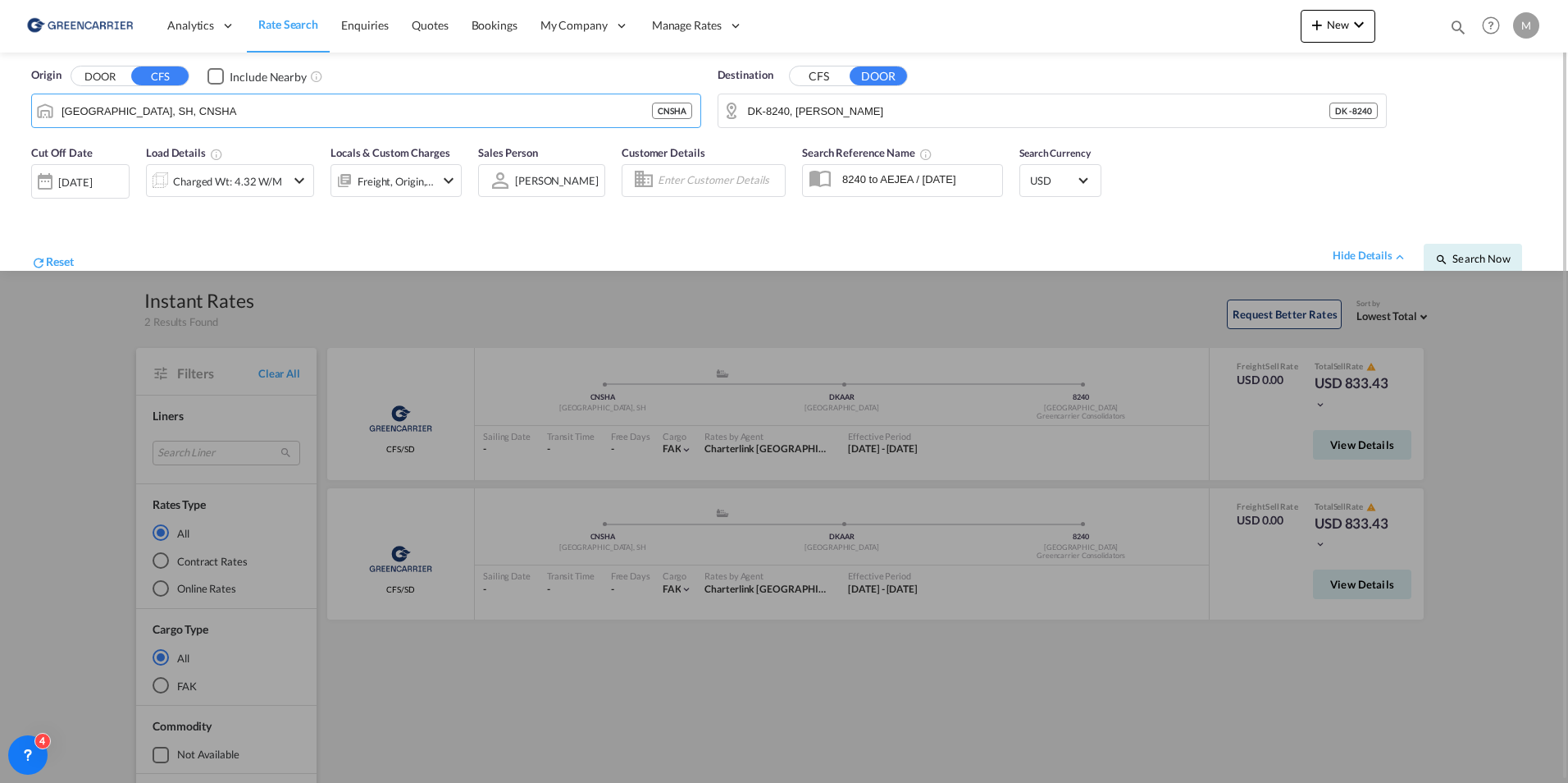
drag, startPoint x: 196, startPoint y: 105, endPoint x: 30, endPoint y: 113, distance: 166.2
click at [30, 113] on div "Origin DOOR CFS Include Nearby [GEOGRAPHIC_DATA], SH, CNSHA CNSHA" at bounding box center [366, 97] width 686 height 77
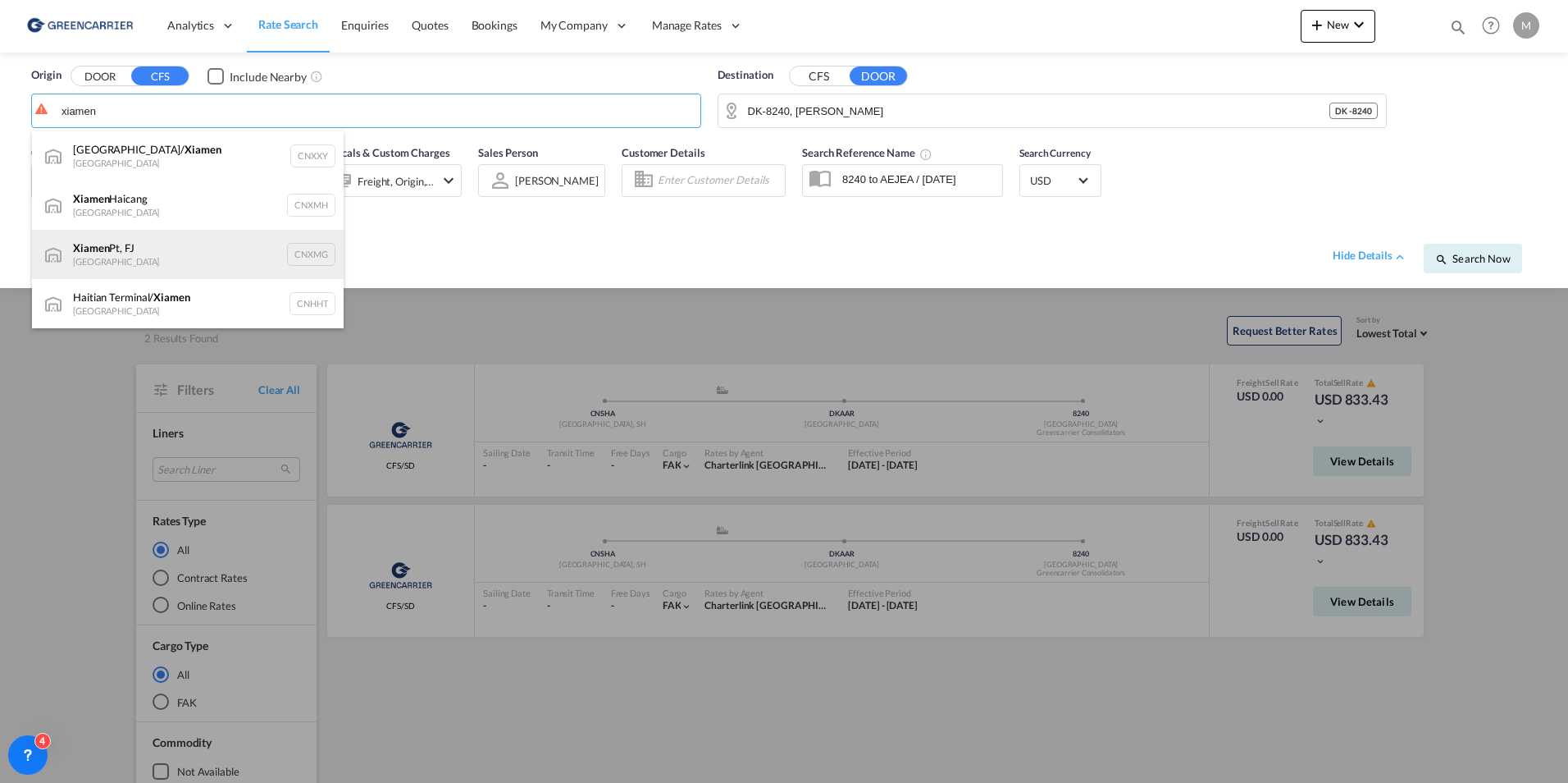
click at [159, 249] on div "Xiamen Pt, FJ China CNXMG" at bounding box center [188, 254] width 312 height 49
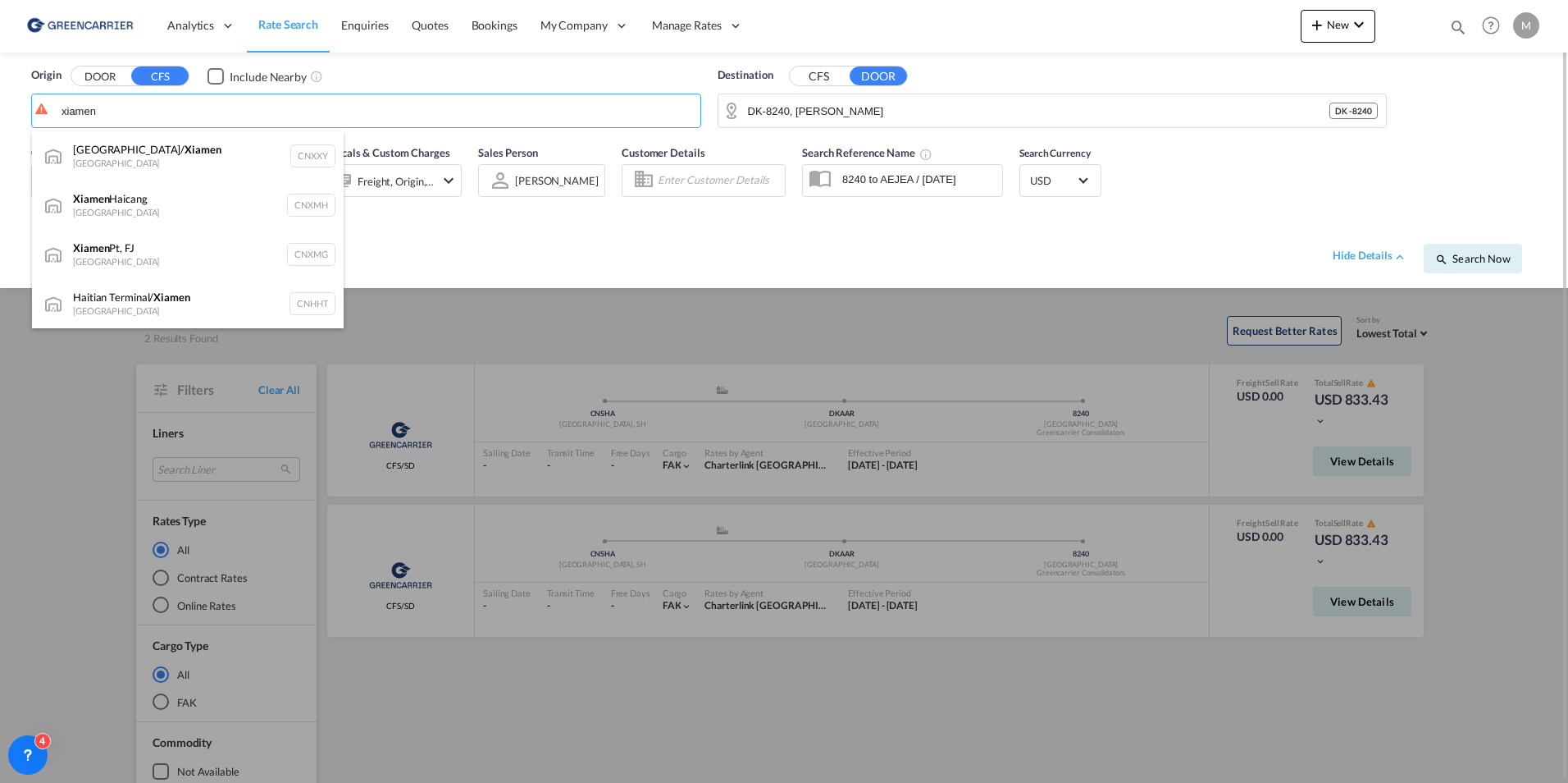
type input "Xiamen Pt, FJ, CNXMG"
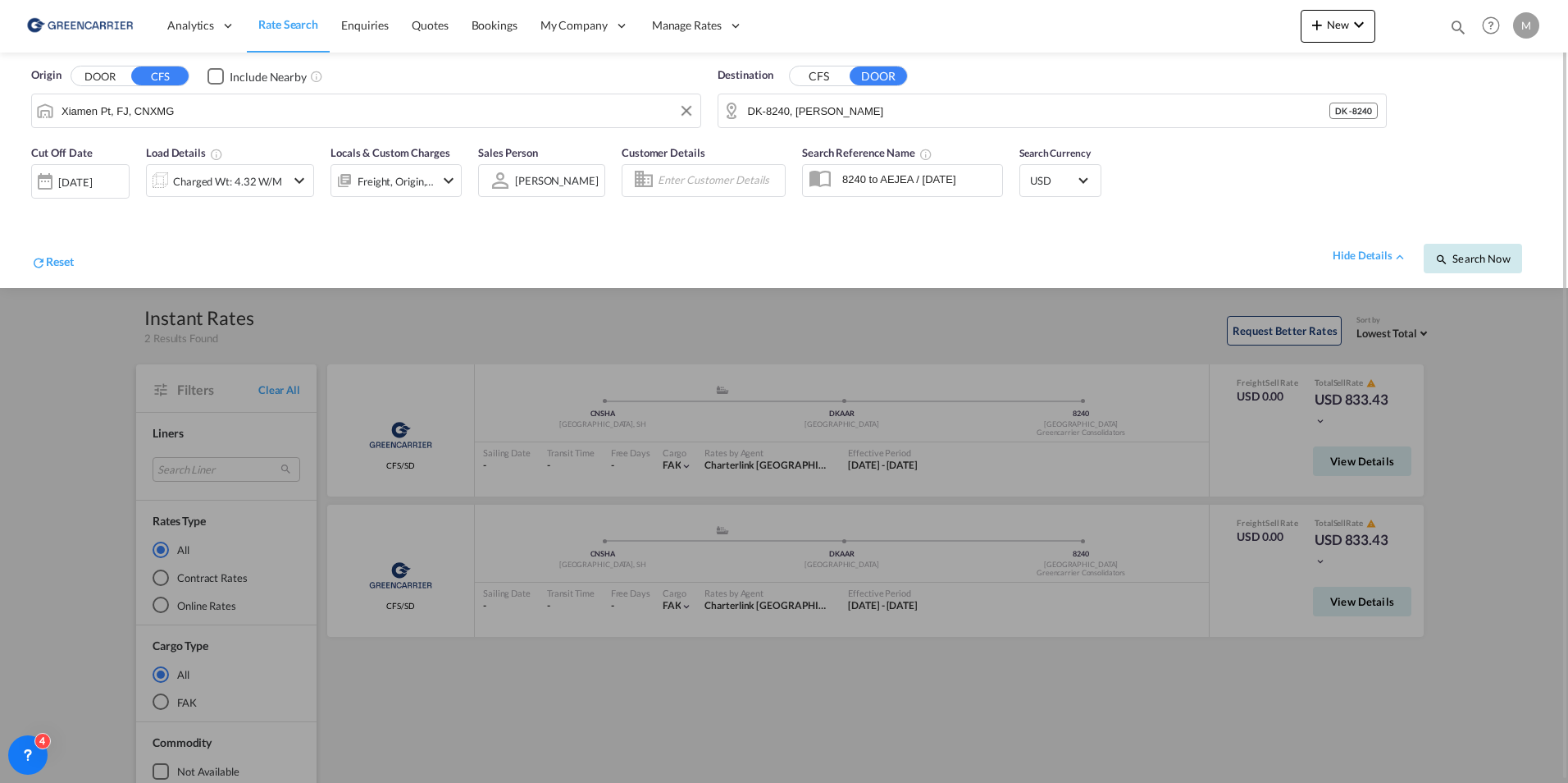
click at [1473, 252] on span "Search Now" at bounding box center [1472, 258] width 75 height 13
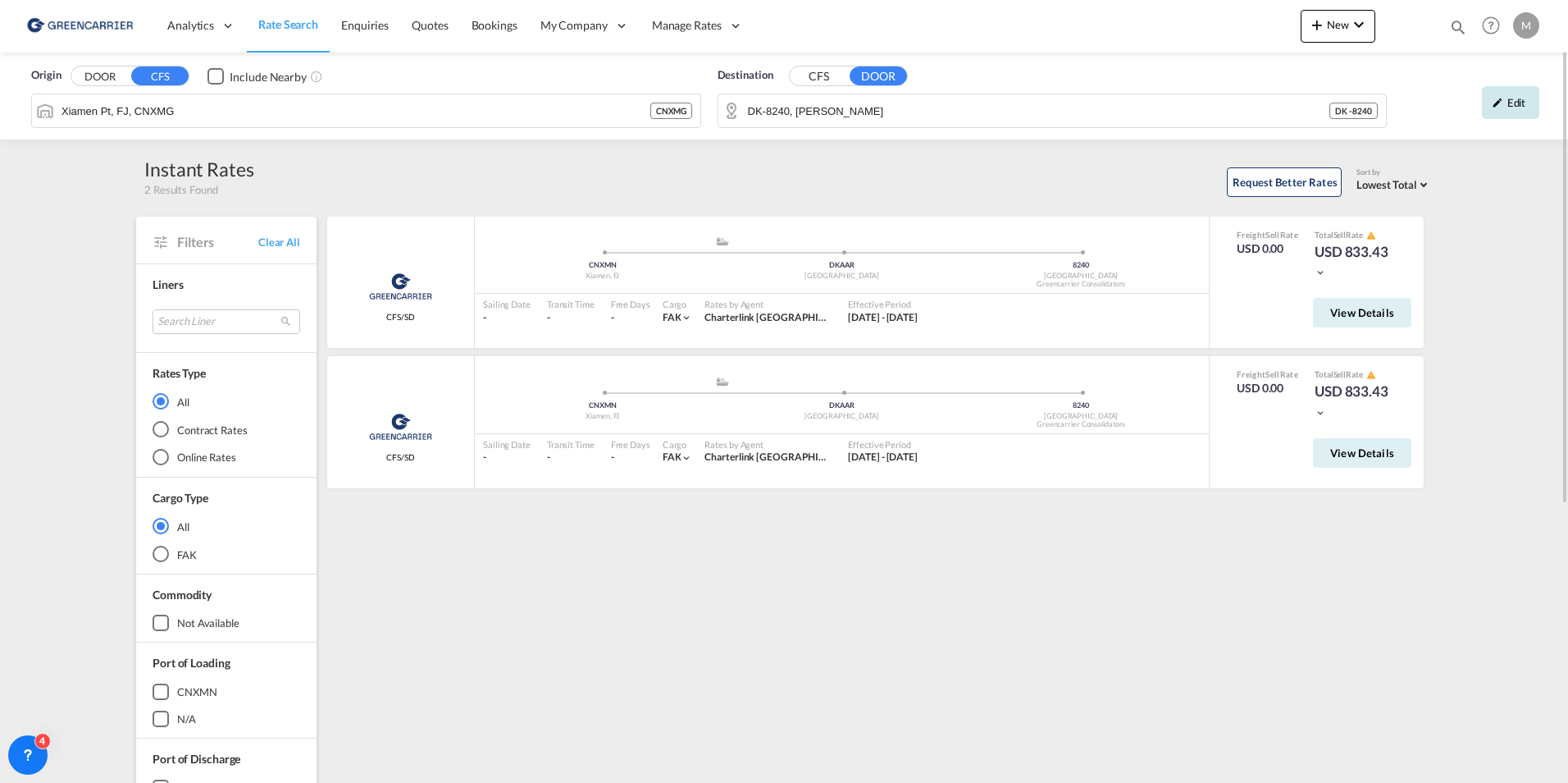
click at [1496, 114] on div "Edit" at bounding box center [1511, 102] width 57 height 33
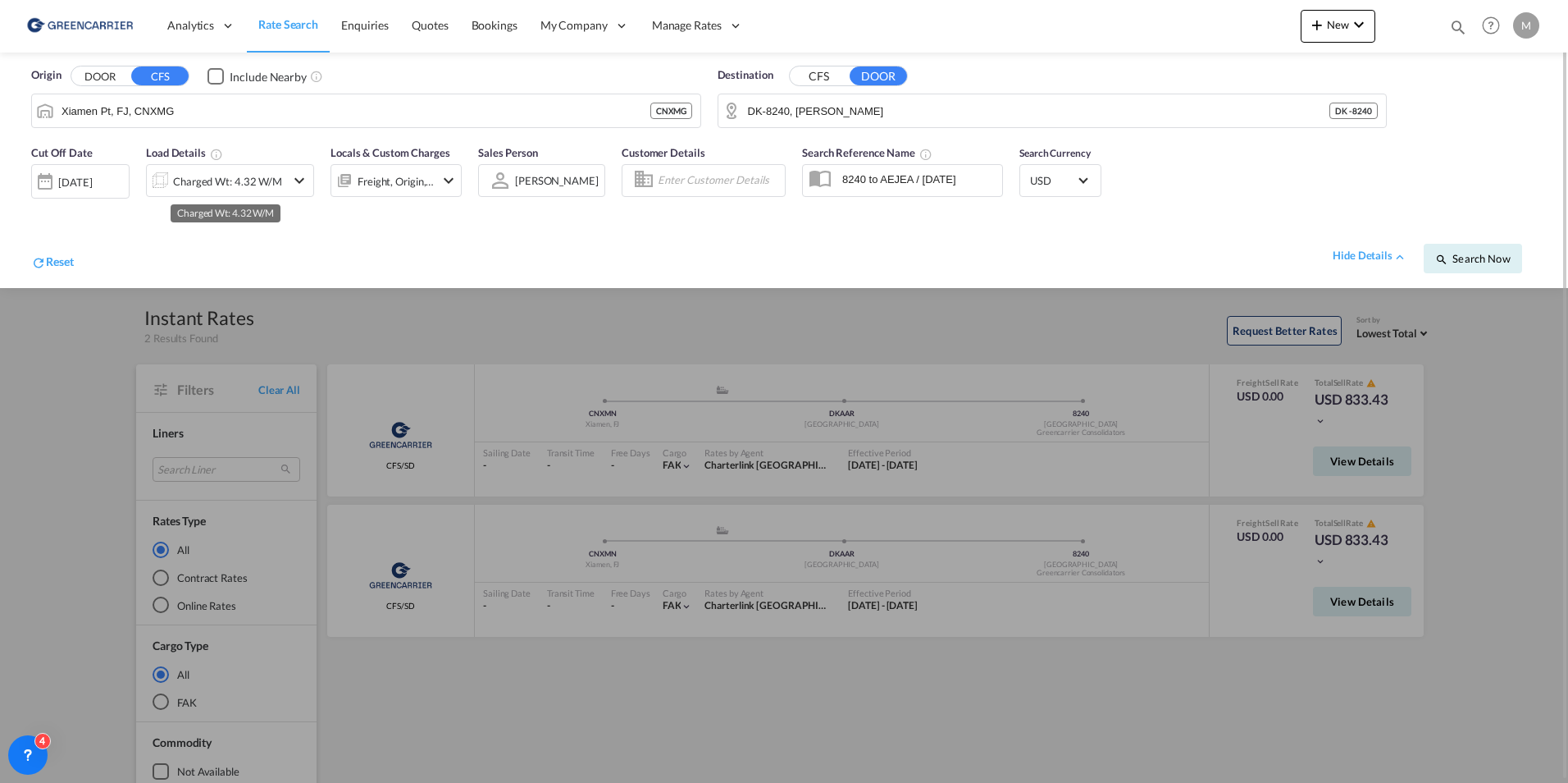
click at [267, 190] on div "Charged Wt: 4.32 W/M" at bounding box center [228, 181] width 109 height 23
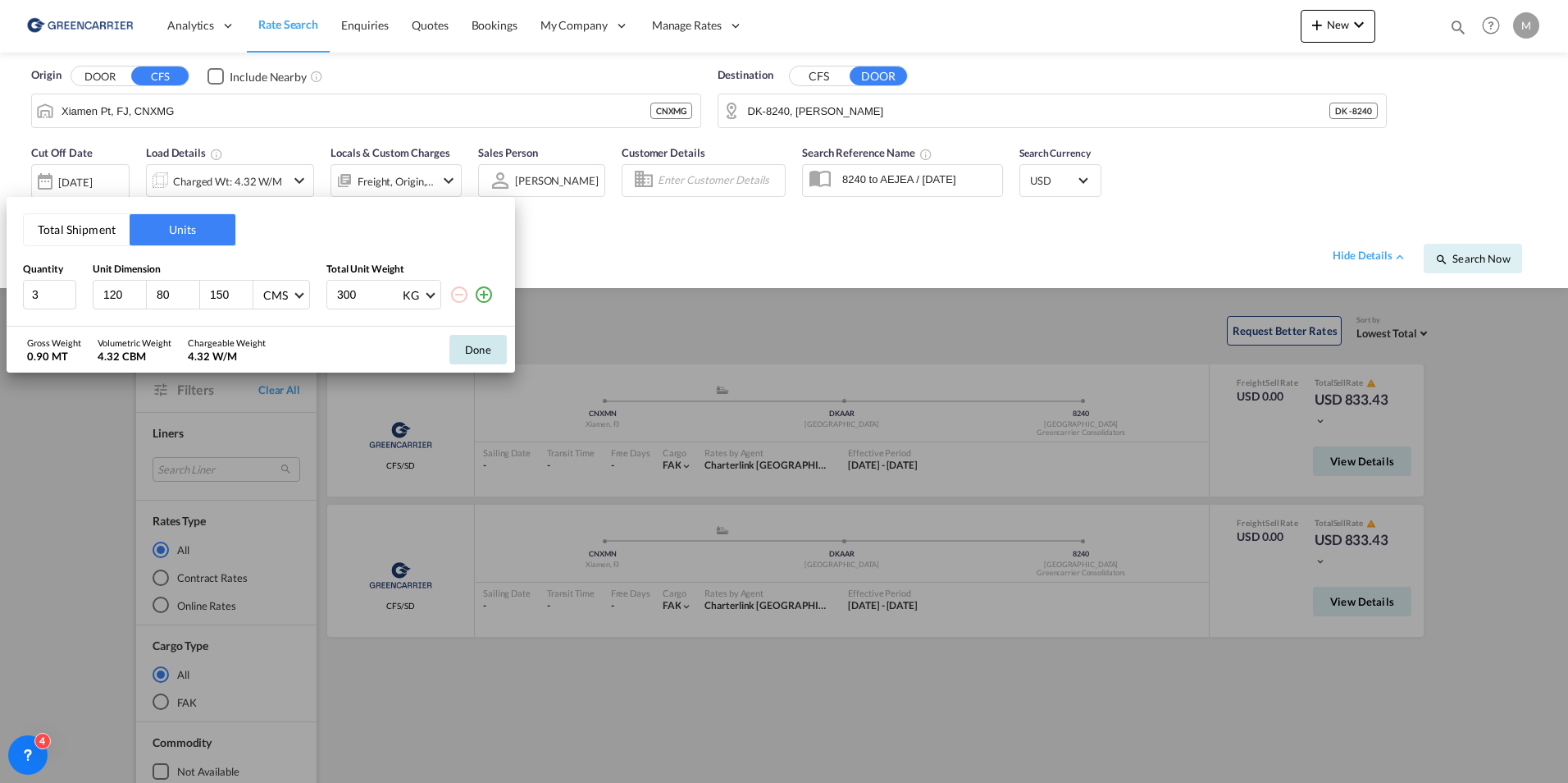
click at [472, 350] on button "Done" at bounding box center [478, 349] width 57 height 29
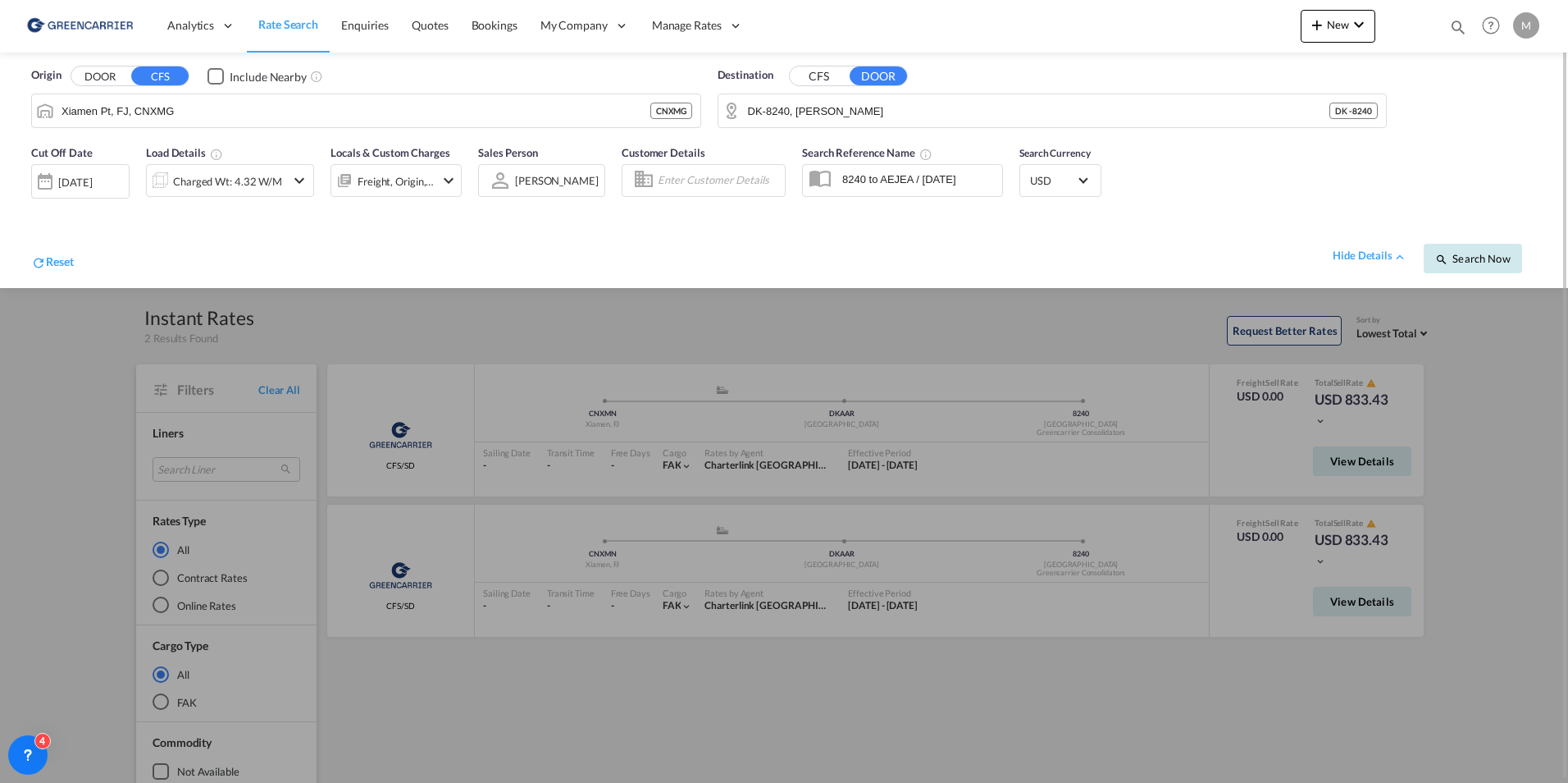
click at [1487, 269] on button "Search Now" at bounding box center [1473, 258] width 98 height 29
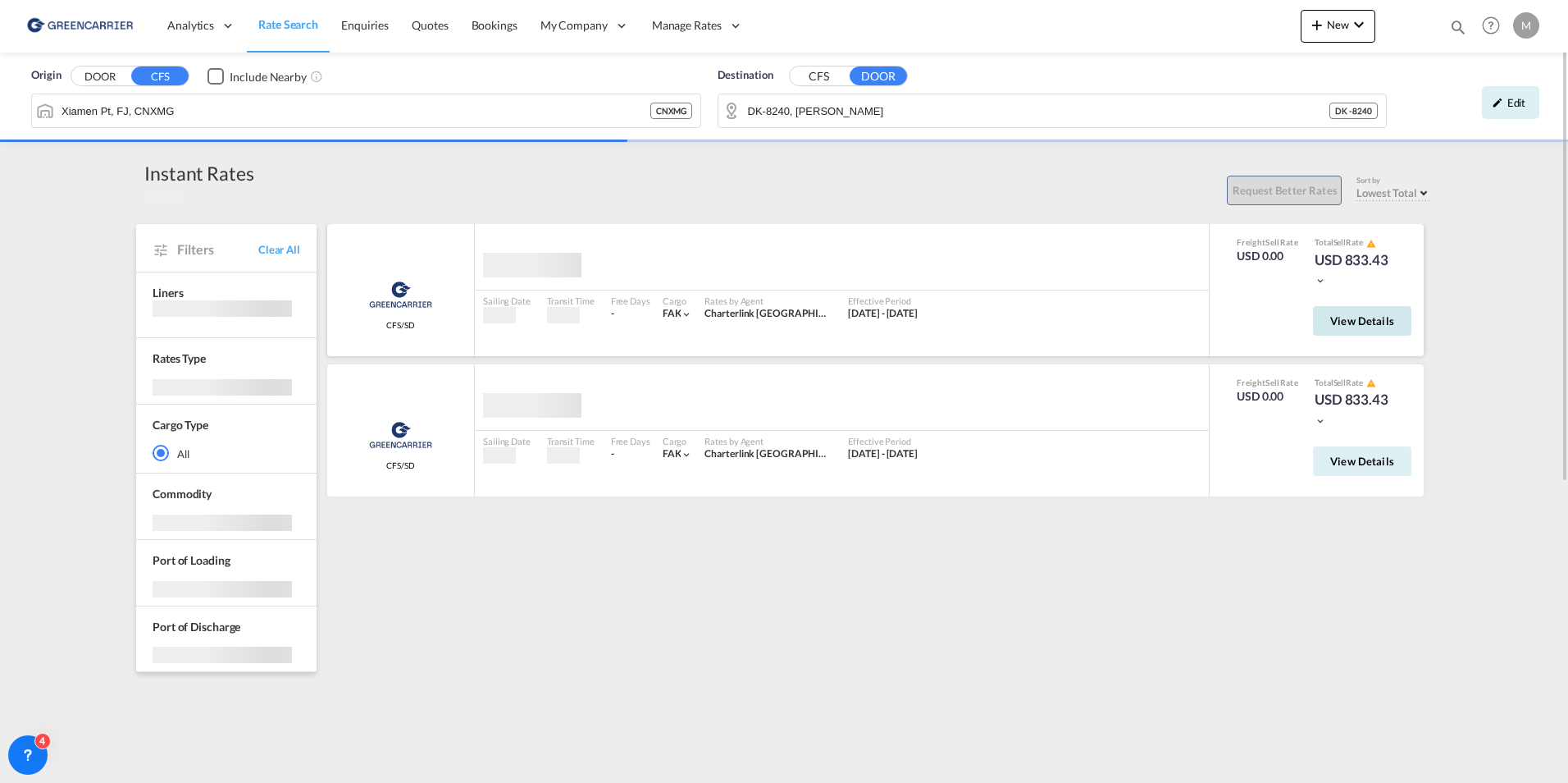
click at [1360, 325] on span "View Details" at bounding box center [1363, 321] width 64 height 13
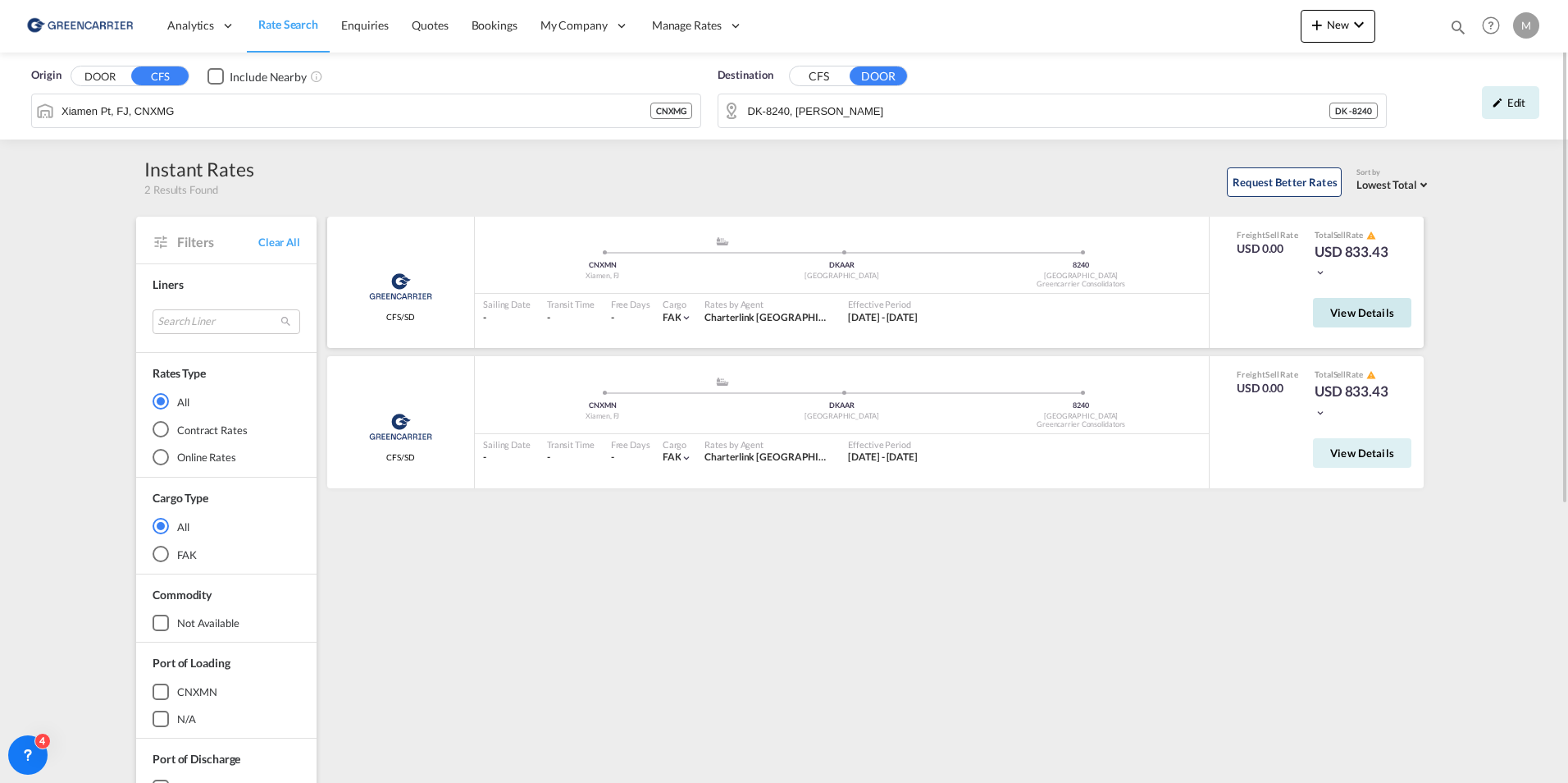
click at [1365, 316] on span "View Details" at bounding box center [1363, 312] width 64 height 13
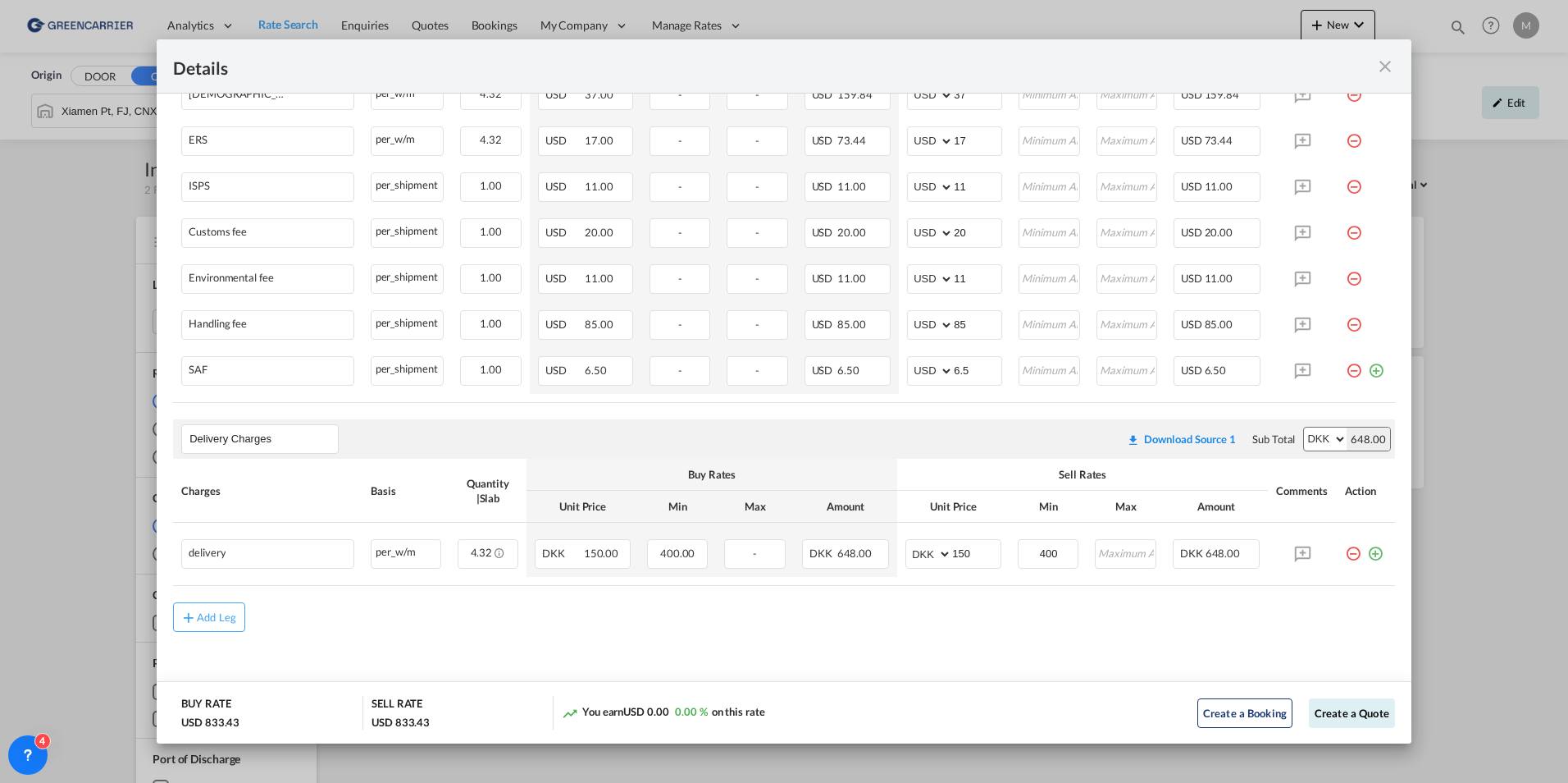
scroll to position [720, 0]
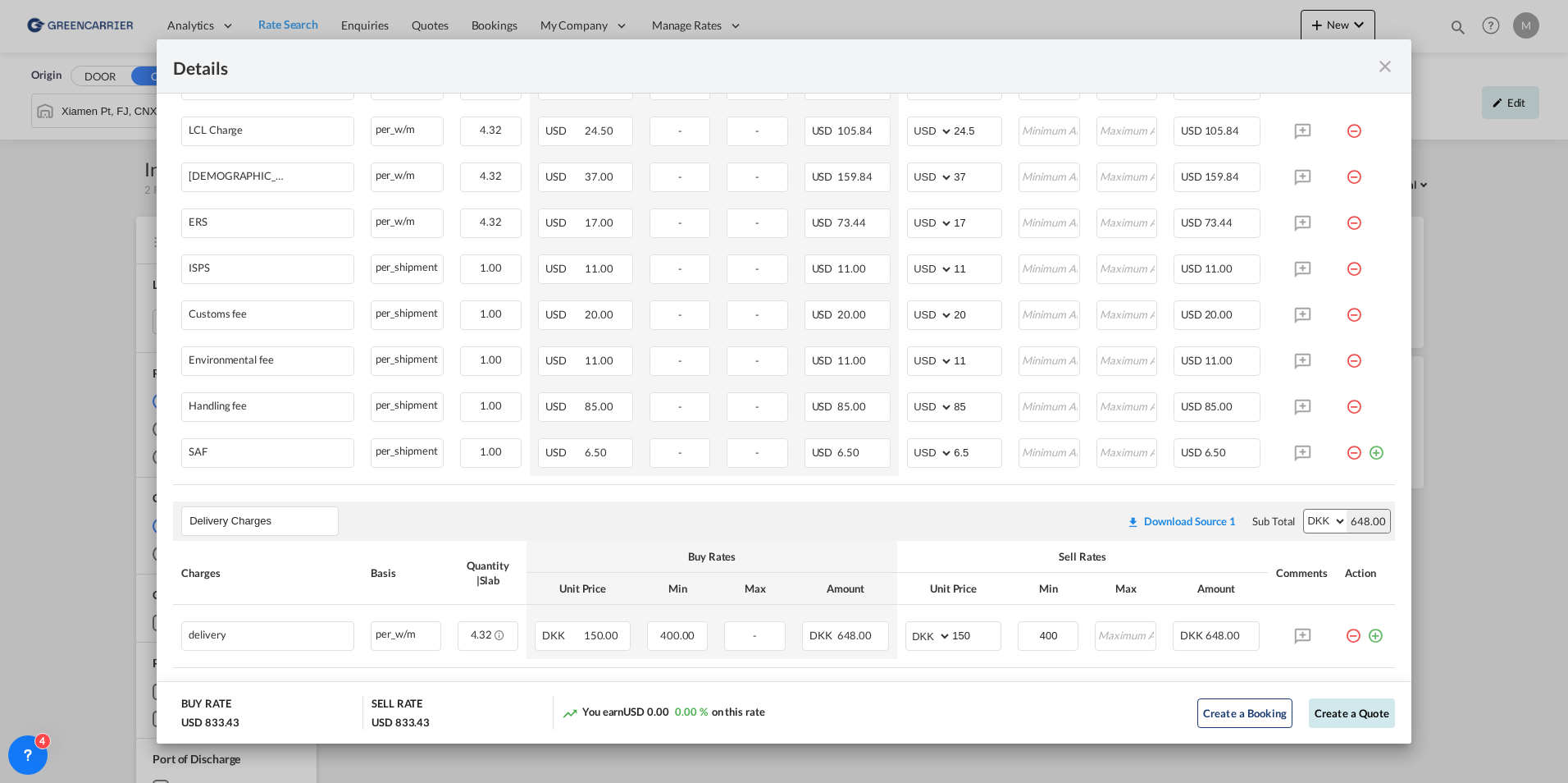
click at [1347, 711] on button "Create a Quote" at bounding box center [1352, 712] width 86 height 29
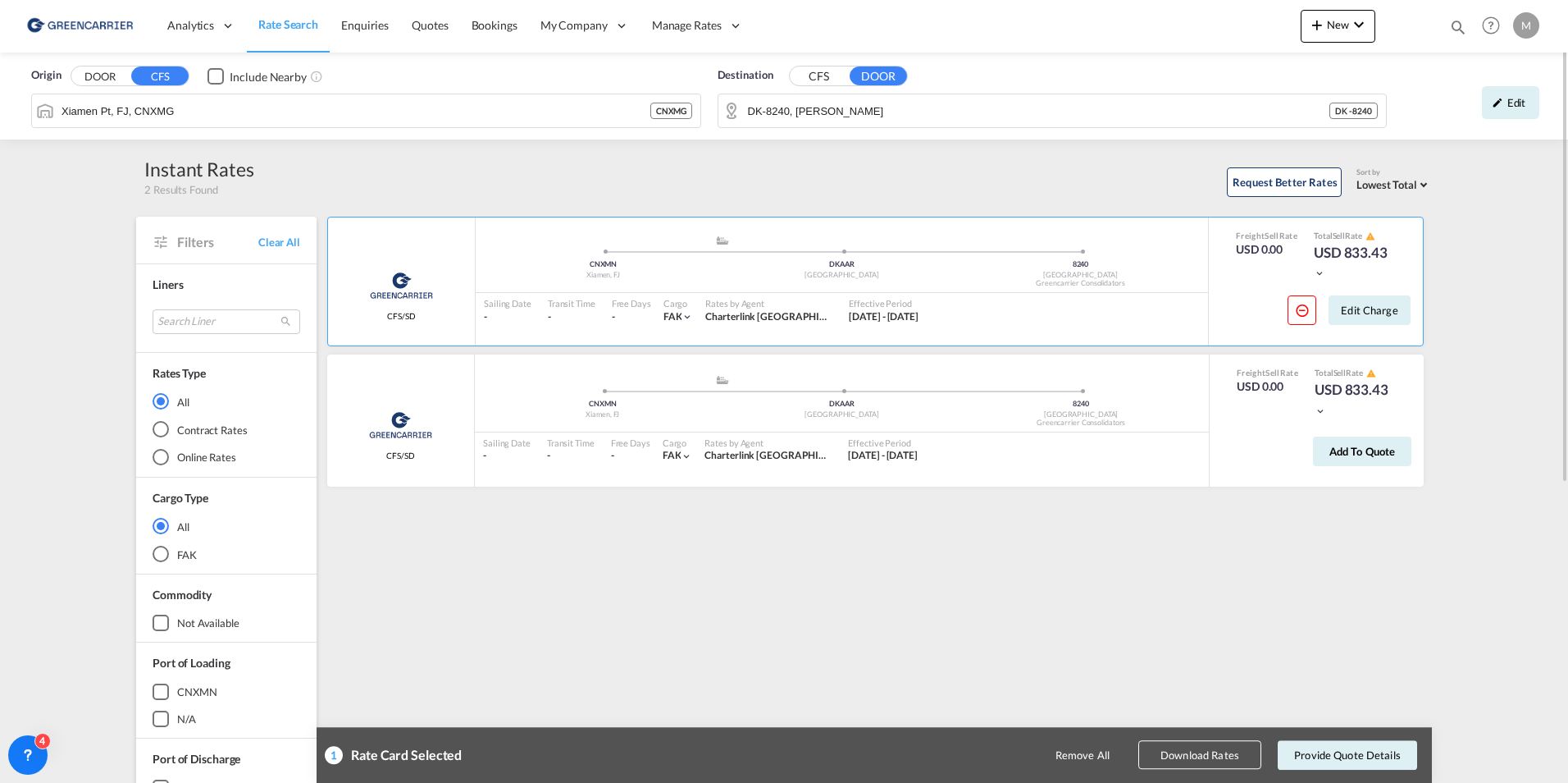
click at [1179, 757] on button "Download Rates" at bounding box center [1200, 755] width 123 height 29
drag, startPoint x: 443, startPoint y: 60, endPoint x: 383, endPoint y: 91, distance: 67.5
click at [443, 60] on div "Origin DOOR CFS Include Nearby Xiamen Pt, FJ, CNXMG CNXMG" at bounding box center [366, 99] width 686 height 80
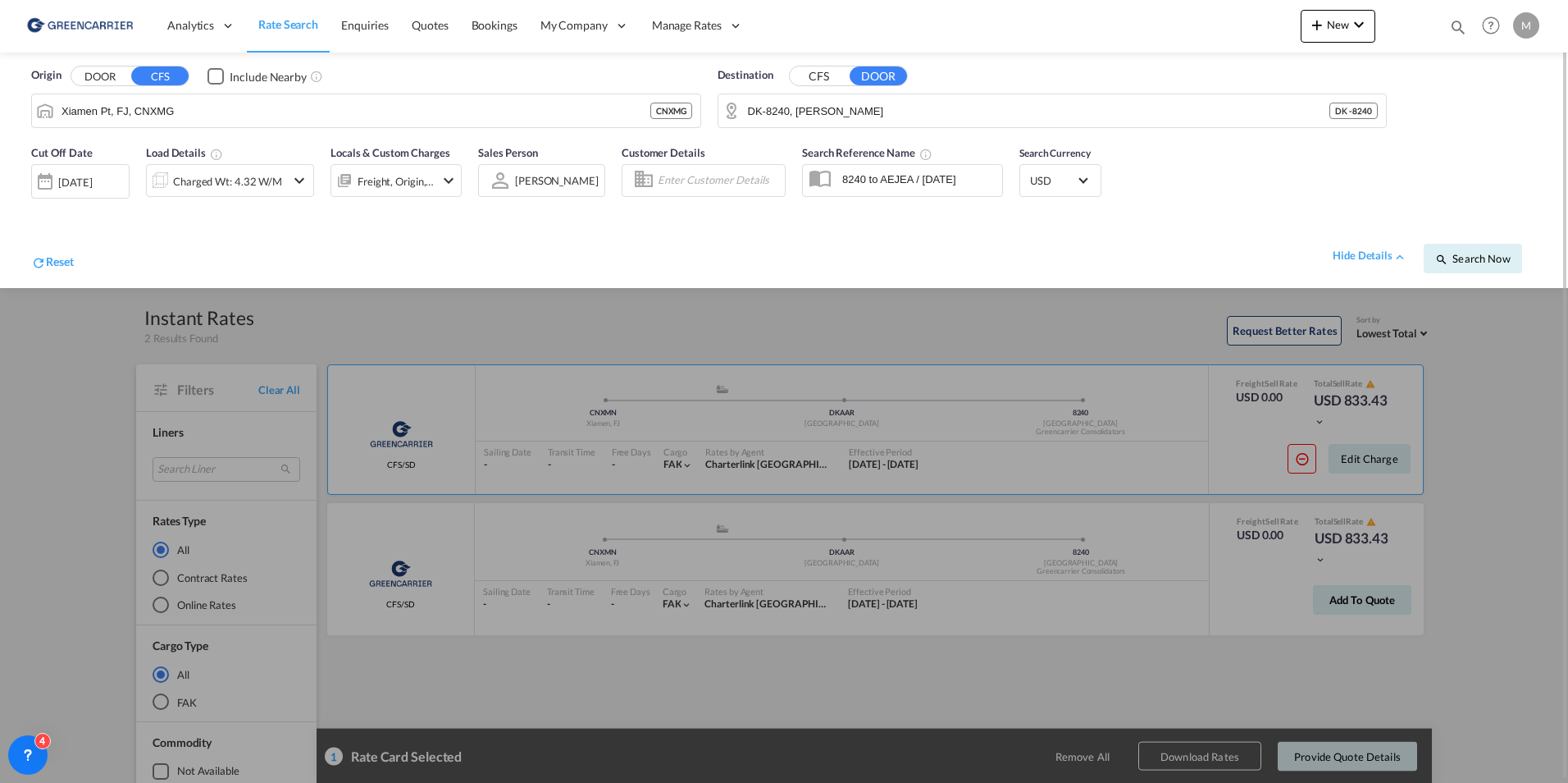
click at [105, 74] on button "DOOR" at bounding box center [100, 76] width 57 height 19
click at [353, 109] on body "Analytics Reports Dashboard Rate Search Enquiries Quotes Bookings" at bounding box center [784, 392] width 1568 height 783
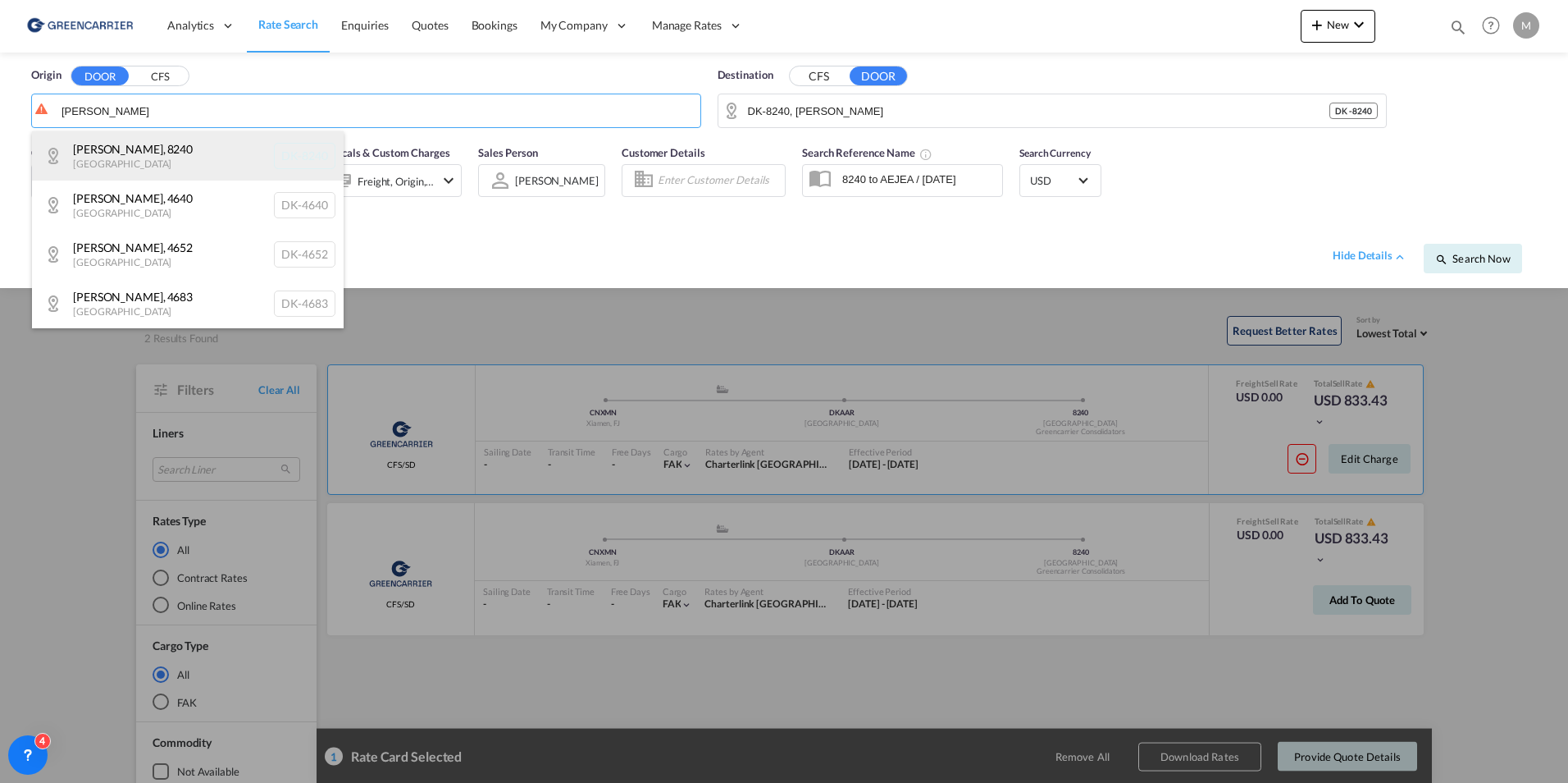
click at [136, 156] on div "[GEOGRAPHIC_DATA] , 8240 [GEOGRAPHIC_DATA] [GEOGRAPHIC_DATA]-8240" at bounding box center [188, 156] width 312 height 49
type input "DK-8240, [PERSON_NAME]"
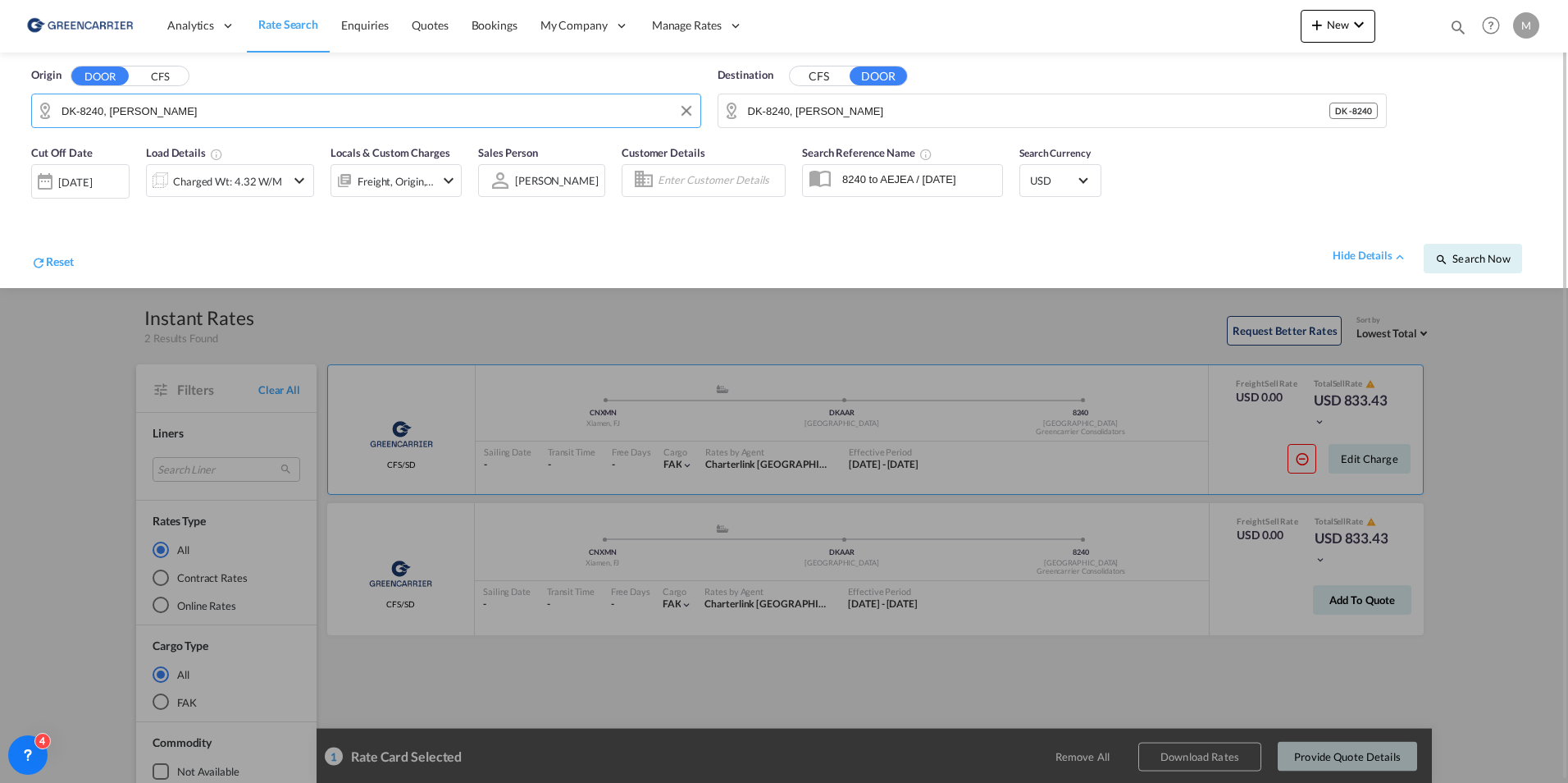
click at [842, 124] on md-autocomplete-wrap "DK-8240, [PERSON_NAME]" at bounding box center [1038, 114] width 583 height 33
click at [841, 115] on input "DK-8240, [PERSON_NAME]" at bounding box center [1063, 111] width 631 height 25
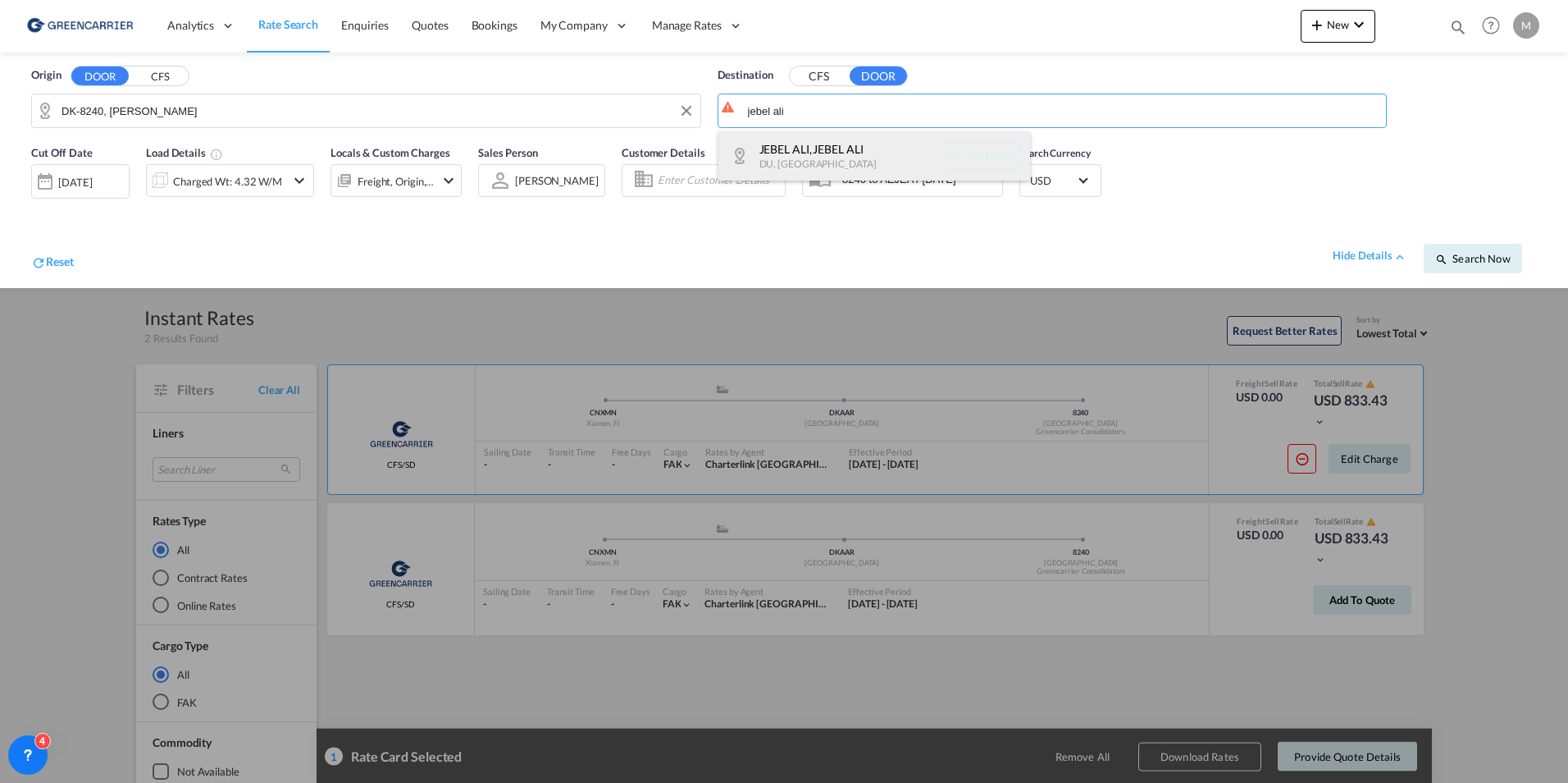
click at [835, 156] on div "[GEOGRAPHIC_DATA] , [GEOGRAPHIC_DATA] , [GEOGRAPHIC_DATA] AE-JEBELALI" at bounding box center [874, 156] width 312 height 49
type input "AE-JEBELALI, [GEOGRAPHIC_DATA], DU"
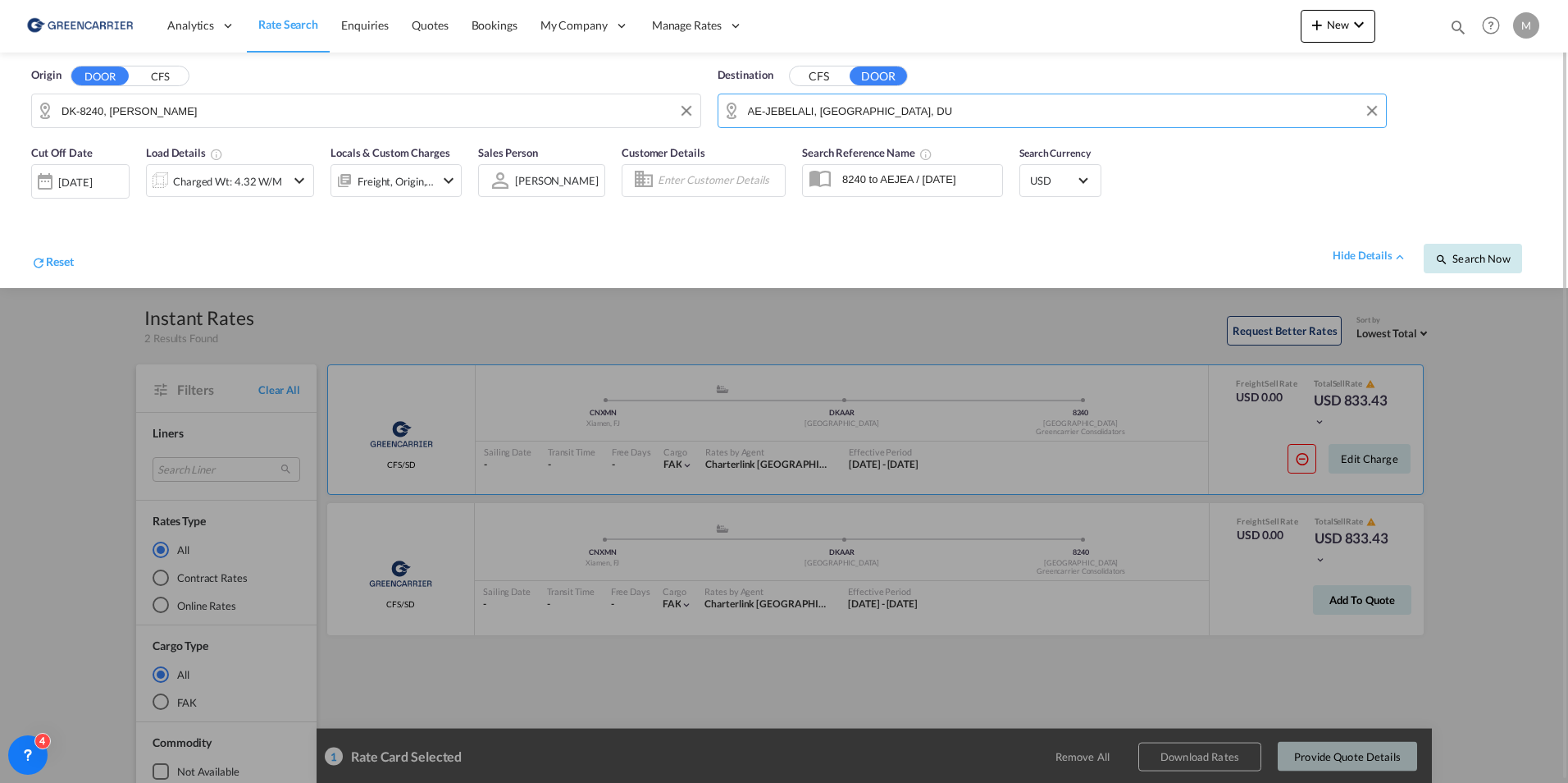
click at [1468, 259] on span "Search Now" at bounding box center [1472, 258] width 75 height 13
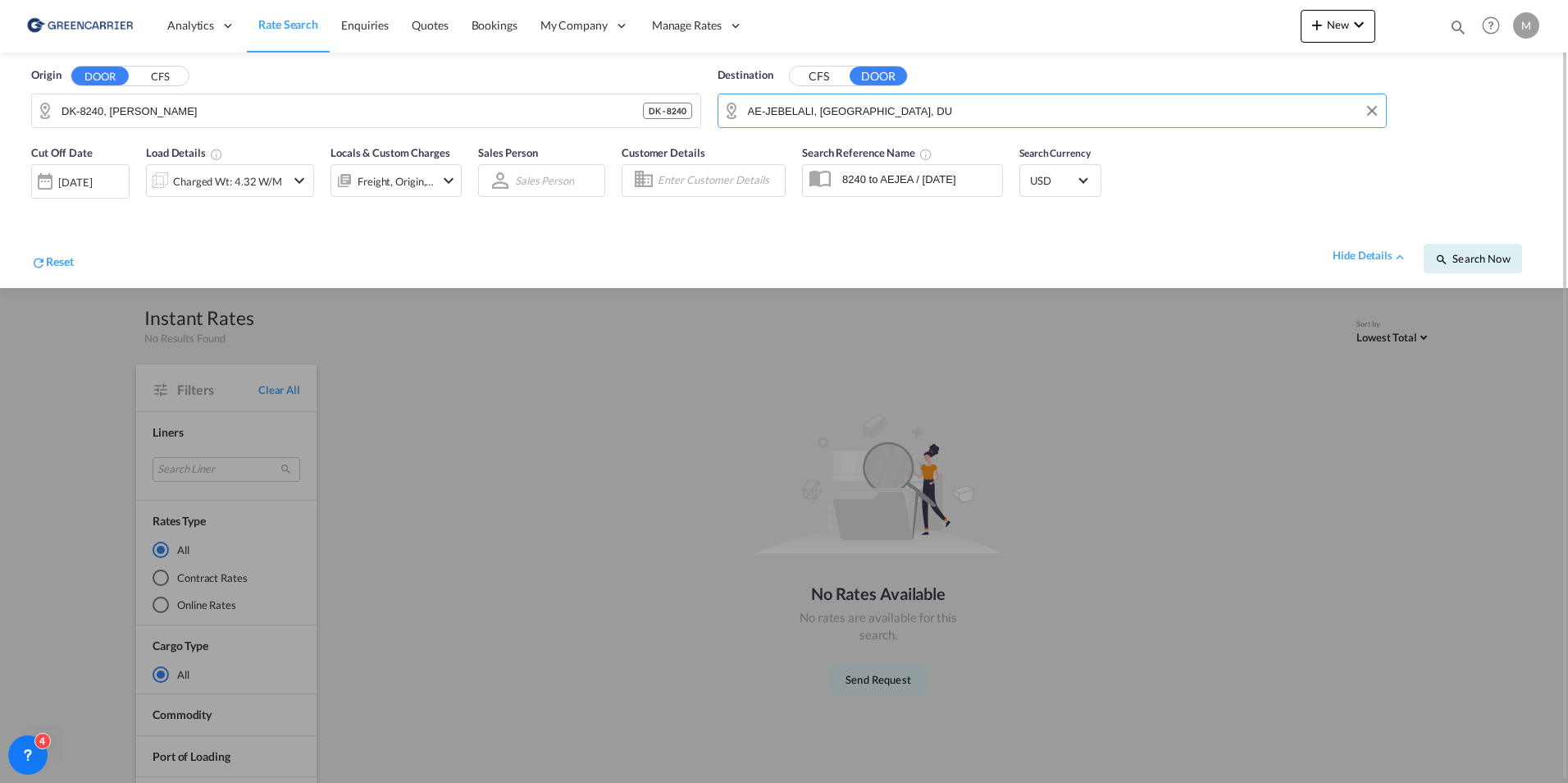
drag, startPoint x: 896, startPoint y: 116, endPoint x: 742, endPoint y: 114, distance: 154.0
click at [742, 114] on md-input-container "AE-JEBELALI, [GEOGRAPHIC_DATA], DU" at bounding box center [1052, 111] width 668 height 33
drag, startPoint x: 888, startPoint y: 110, endPoint x: 701, endPoint y: 103, distance: 187.1
click at [701, 103] on div "Origin DOOR CFS DK-8240, [PERSON_NAME] - 8240 Destination CFS DOOR [GEOGRAPHIC_…" at bounding box center [784, 95] width 1535 height 84
click at [810, 74] on button "CFS" at bounding box center [818, 76] width 57 height 19
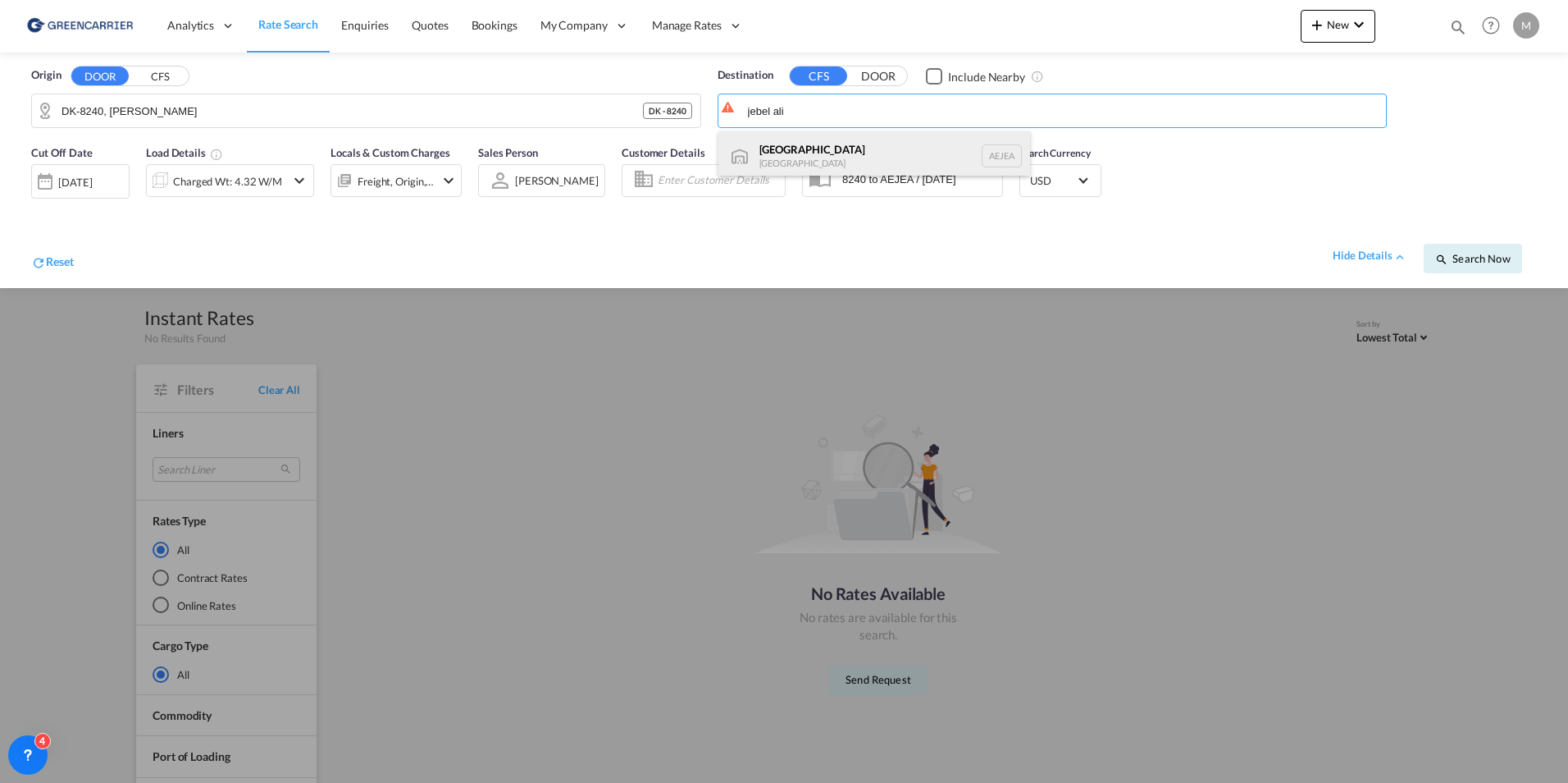
click at [843, 156] on div "[GEOGRAPHIC_DATA] [GEOGRAPHIC_DATA]" at bounding box center [874, 156] width 312 height 49
type input "[GEOGRAPHIC_DATA], [GEOGRAPHIC_DATA]"
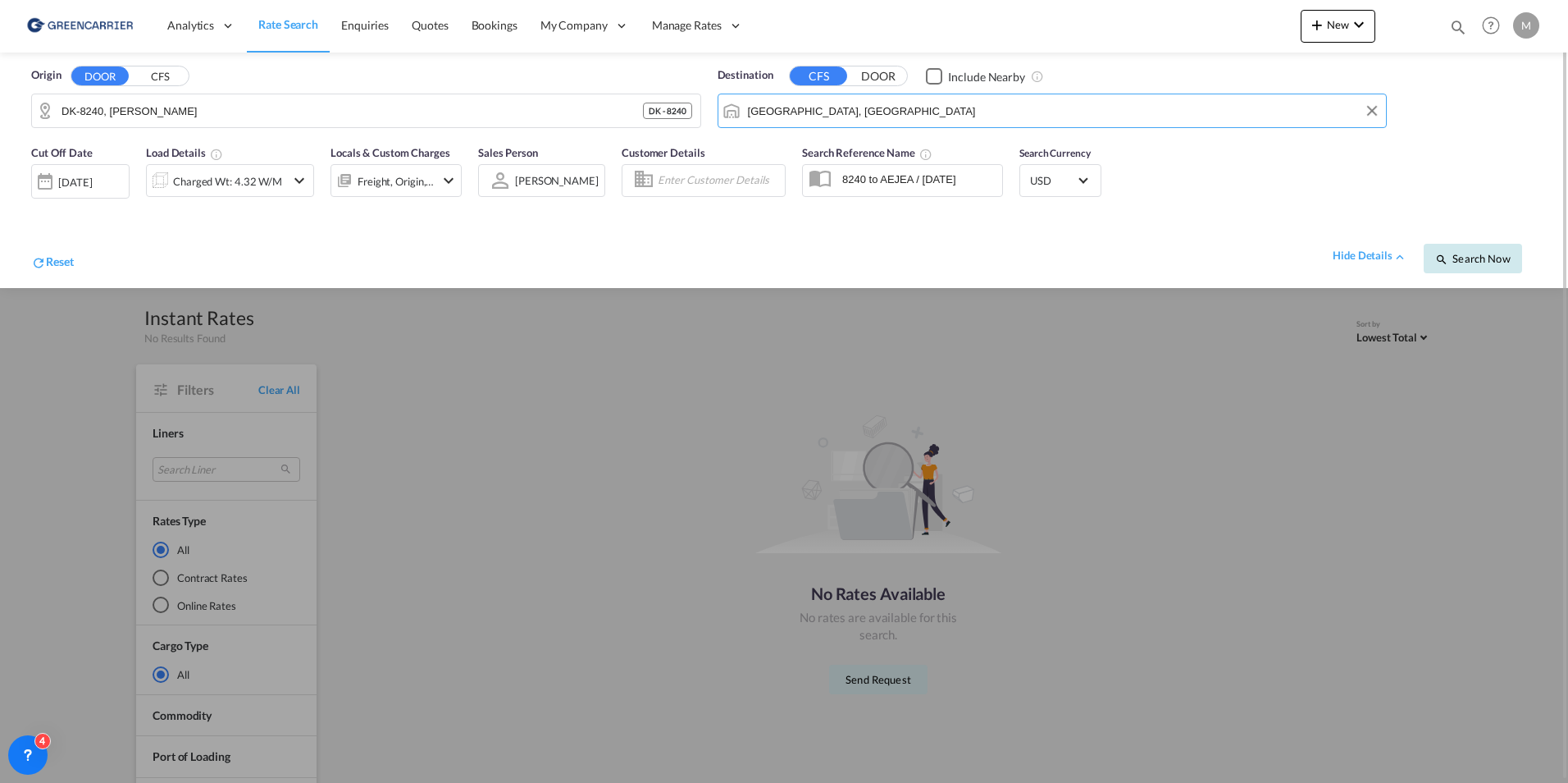
click at [1474, 265] on button "Search Now" at bounding box center [1473, 258] width 98 height 29
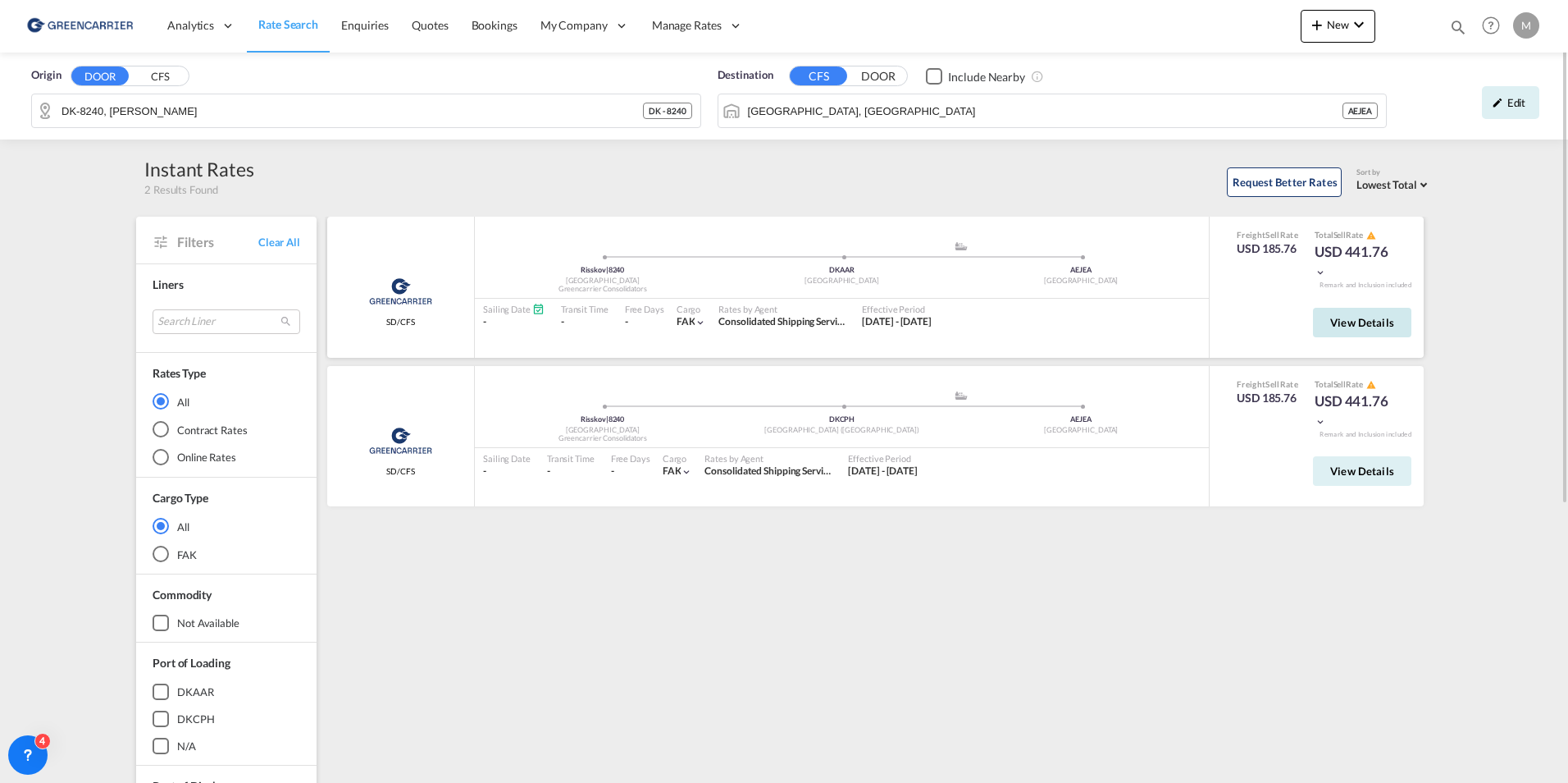
click at [1355, 321] on span "View Details" at bounding box center [1363, 322] width 64 height 13
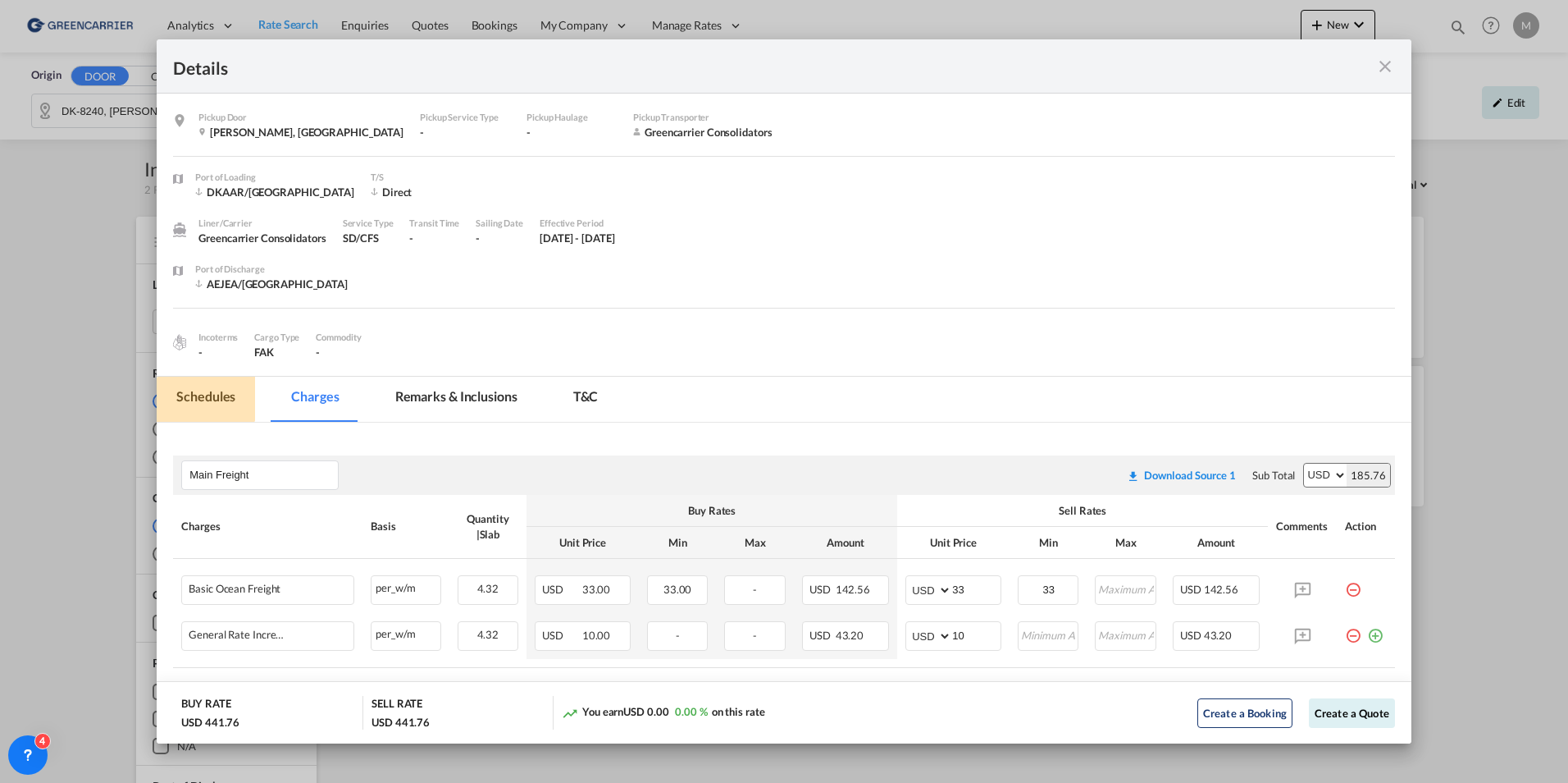
click at [205, 390] on md-tab-item "Schedules" at bounding box center [205, 399] width 98 height 45
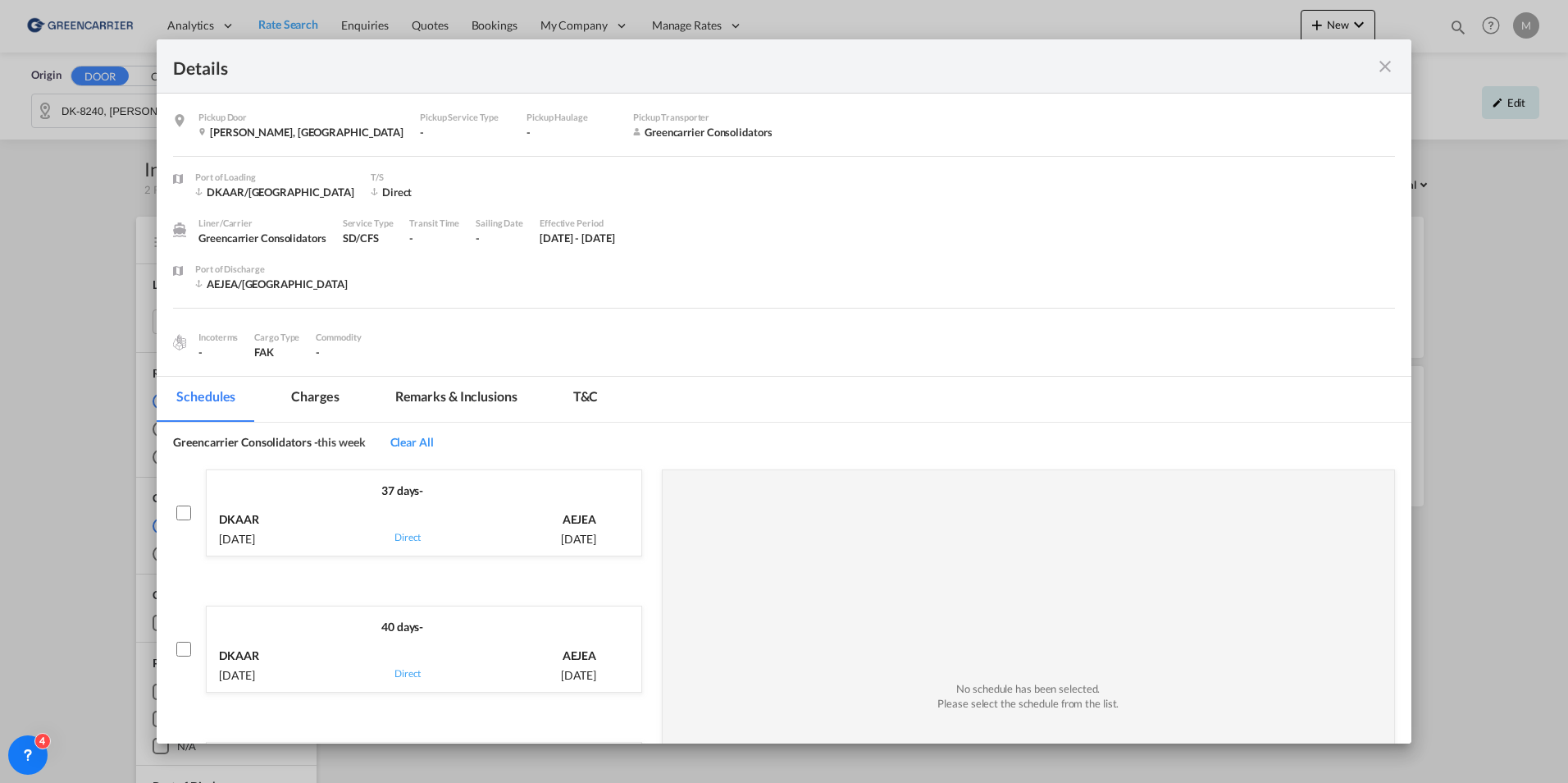
scroll to position [45, 0]
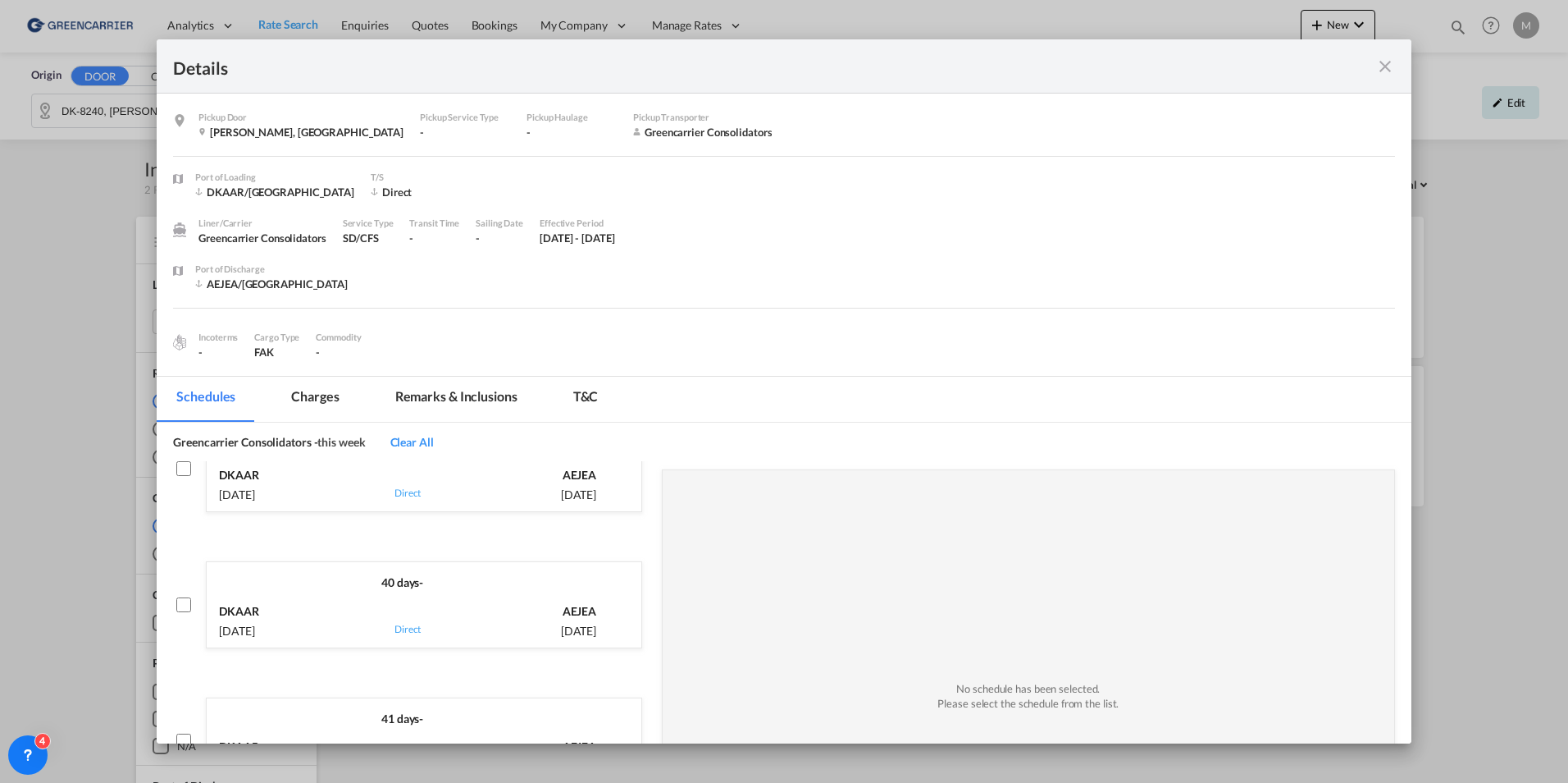
click at [445, 622] on div "via Direct" at bounding box center [407, 619] width 123 height 40
checkbox input "true"
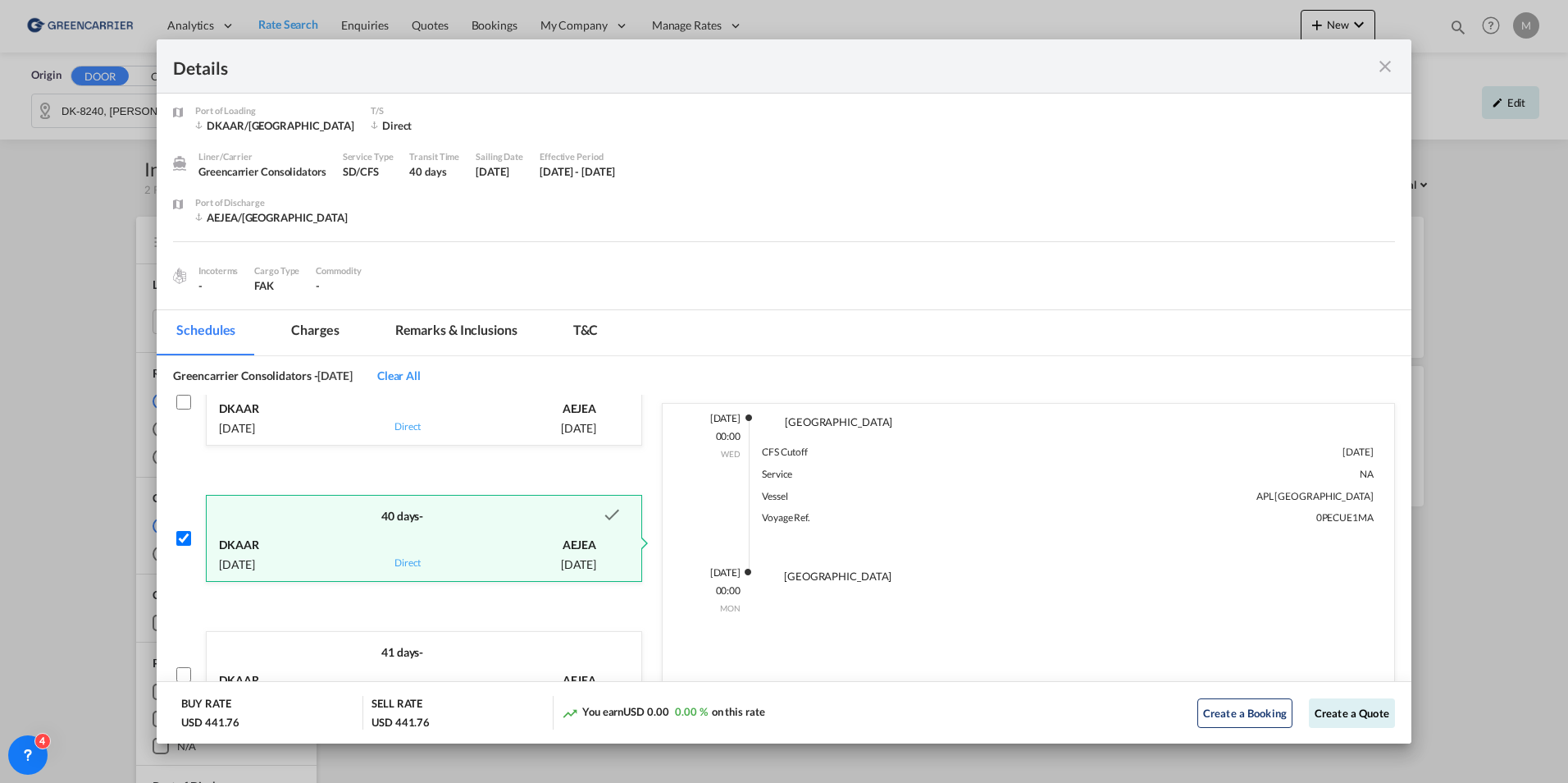
scroll to position [164, 0]
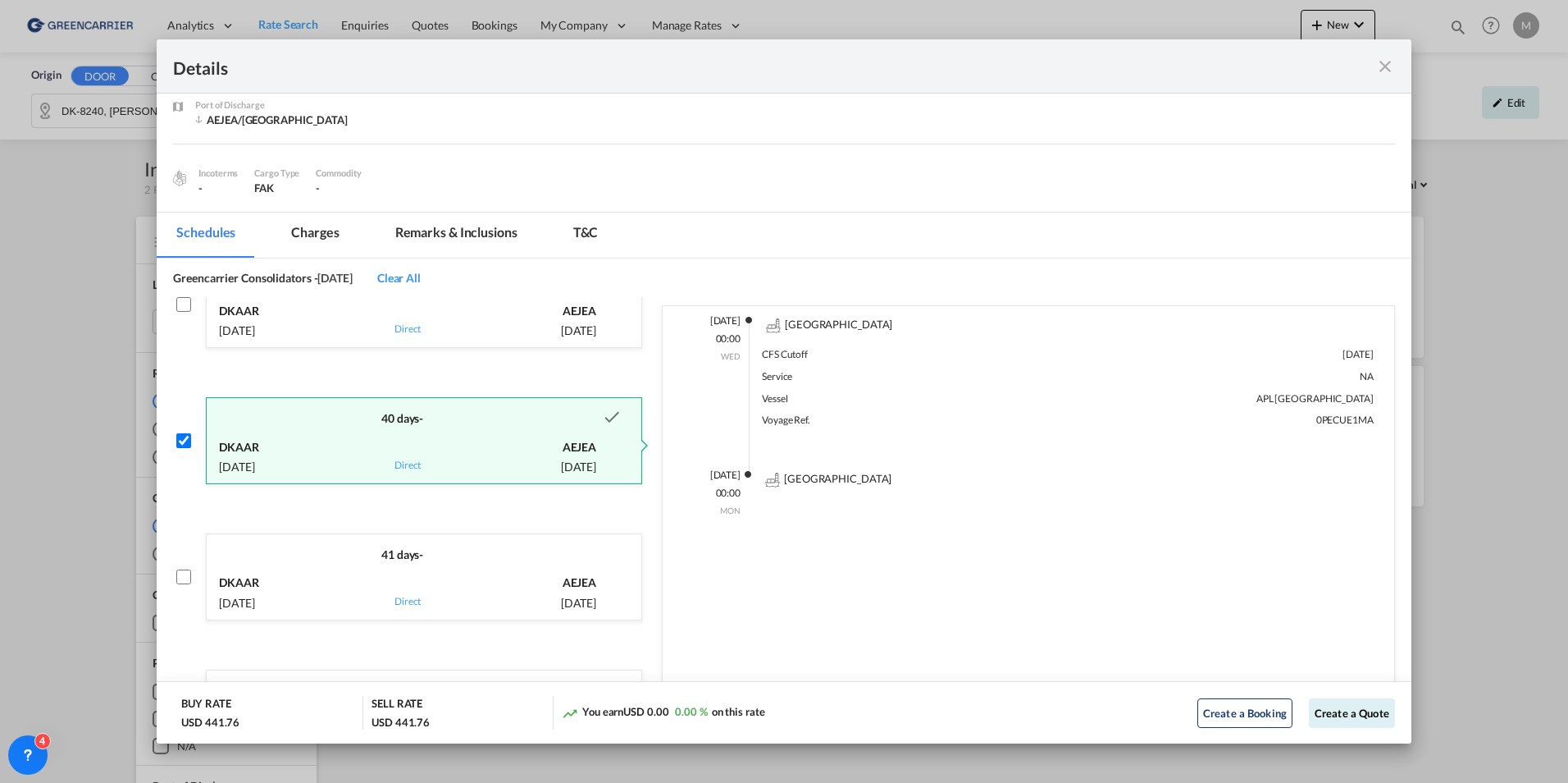
click at [328, 238] on md-tab-item "Charges" at bounding box center [314, 235] width 87 height 45
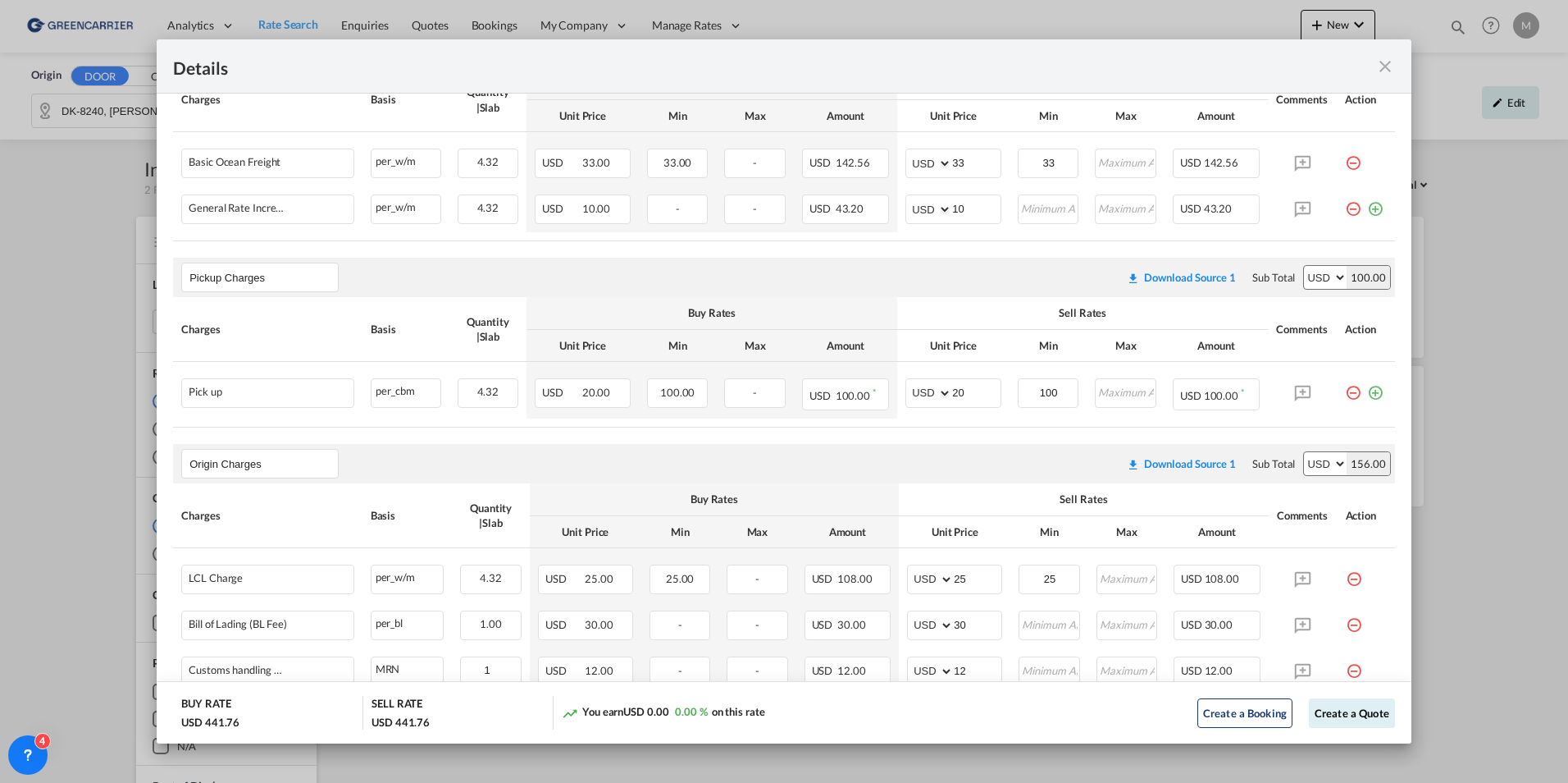
scroll to position [425, 0]
click at [1379, 70] on md-icon "icon-close fg-AAA8AD m-0 cursor" at bounding box center [1385, 66] width 20 height 20
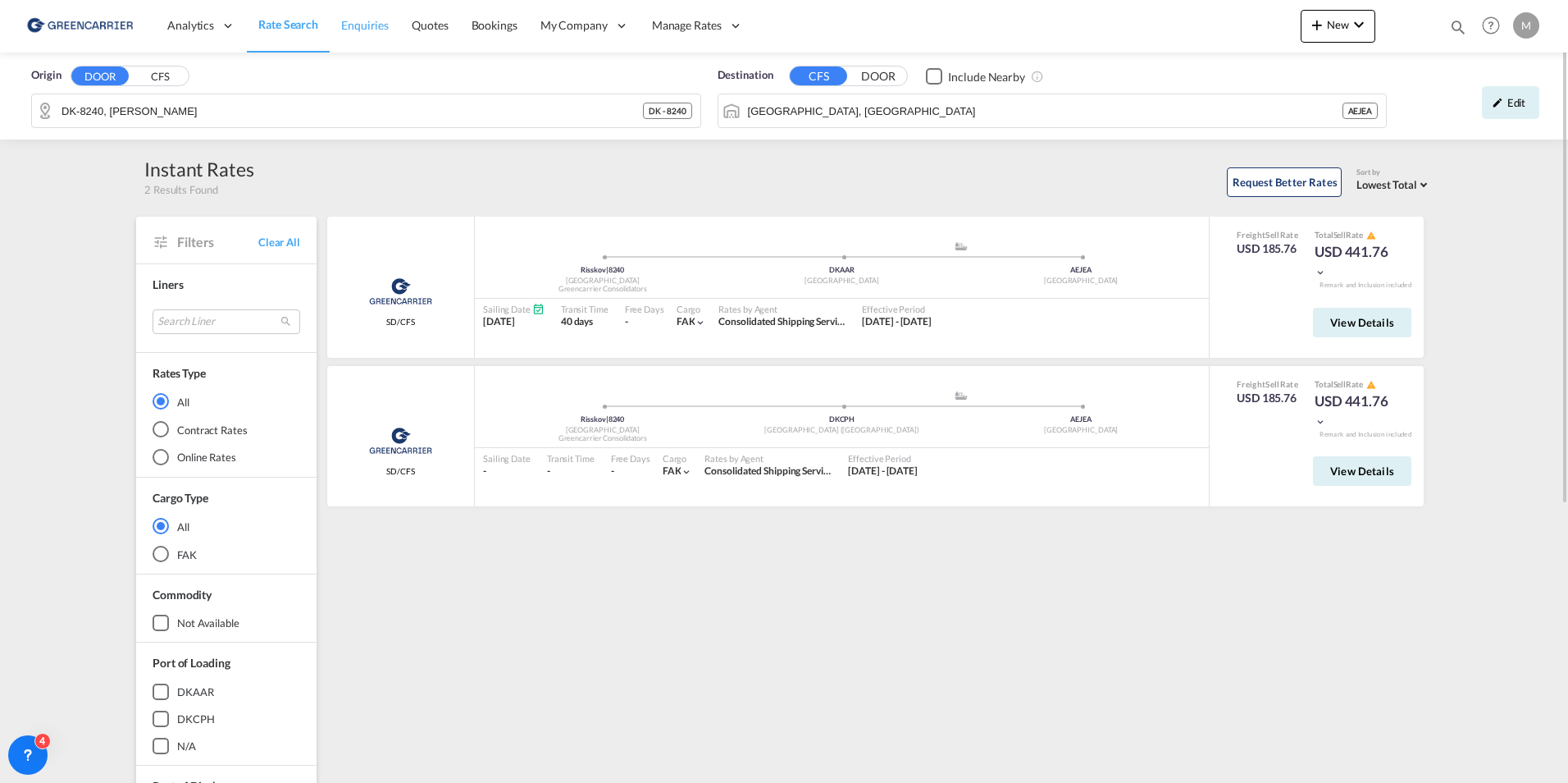
click at [351, 28] on span "Enquiries" at bounding box center [365, 25] width 47 height 14
